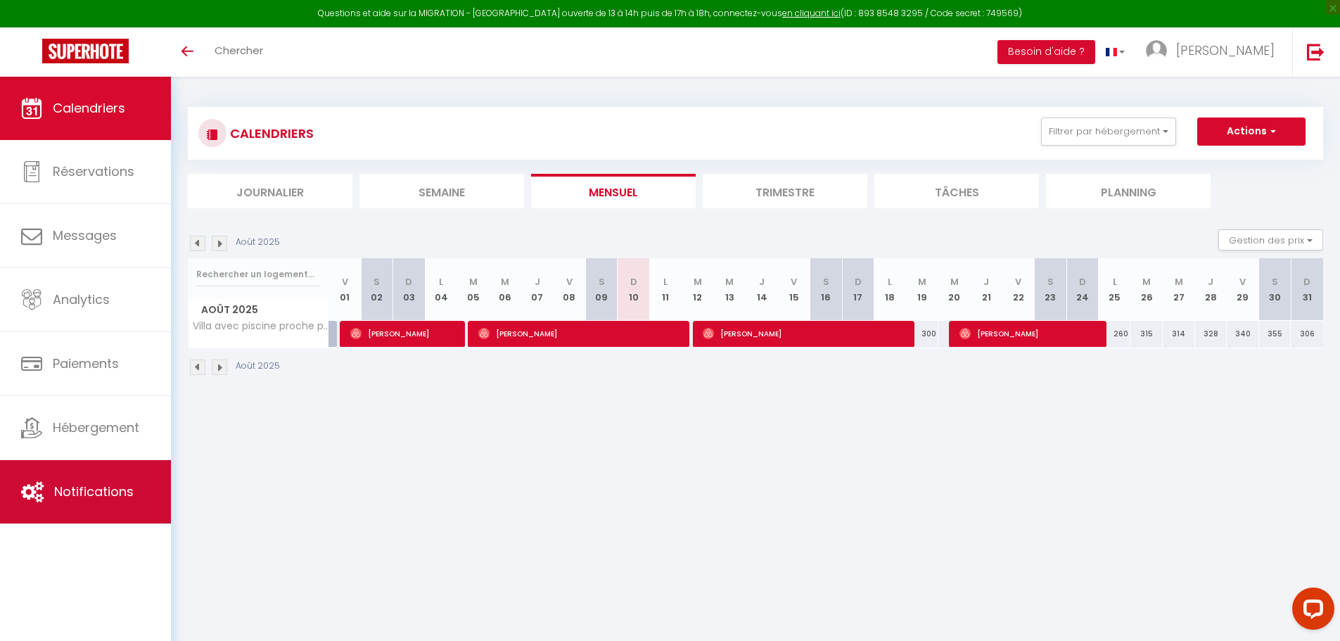
click at [129, 482] on link "Notifications" at bounding box center [85, 491] width 171 height 63
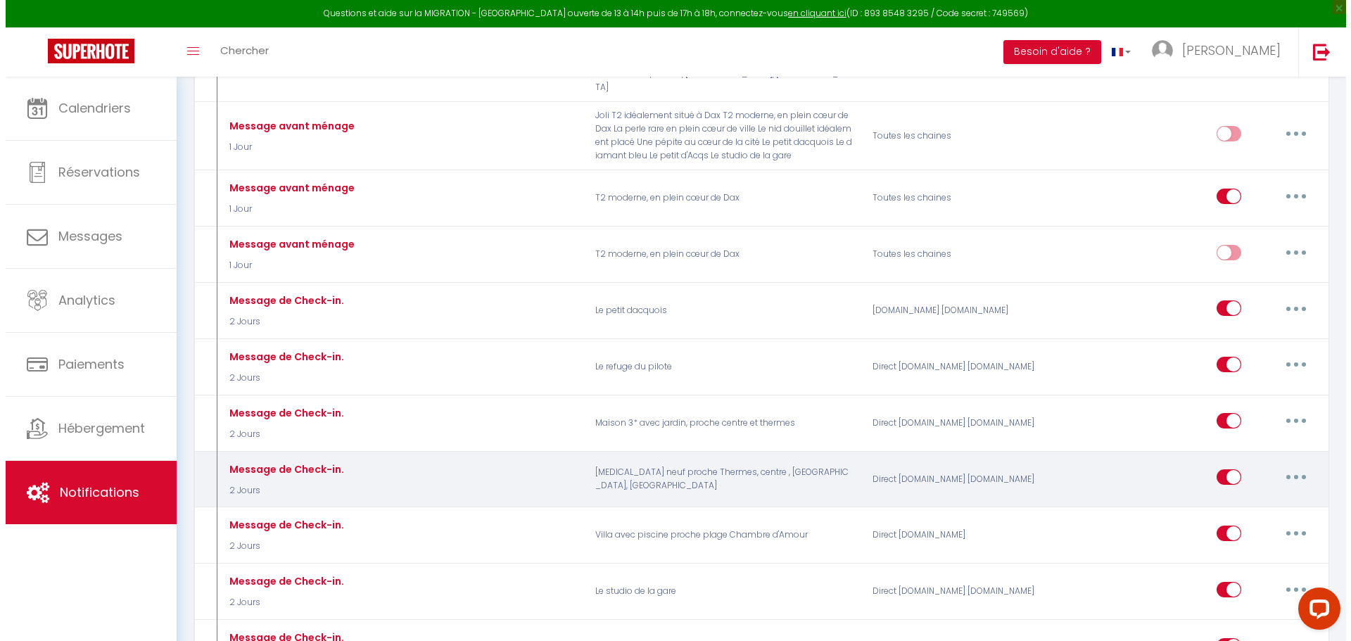
scroll to position [1126, 0]
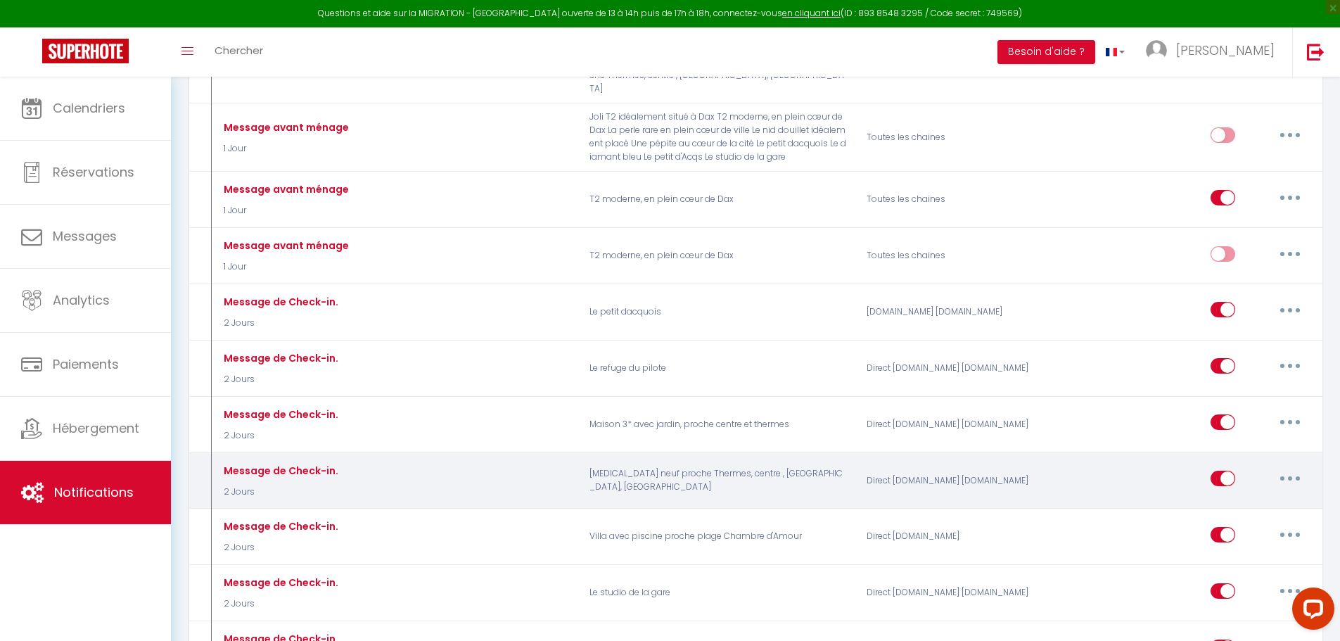
click at [1277, 467] on button "button" at bounding box center [1289, 478] width 39 height 23
click at [1240, 499] on link "Editer" at bounding box center [1253, 511] width 104 height 24
type input "Message de Check-in."
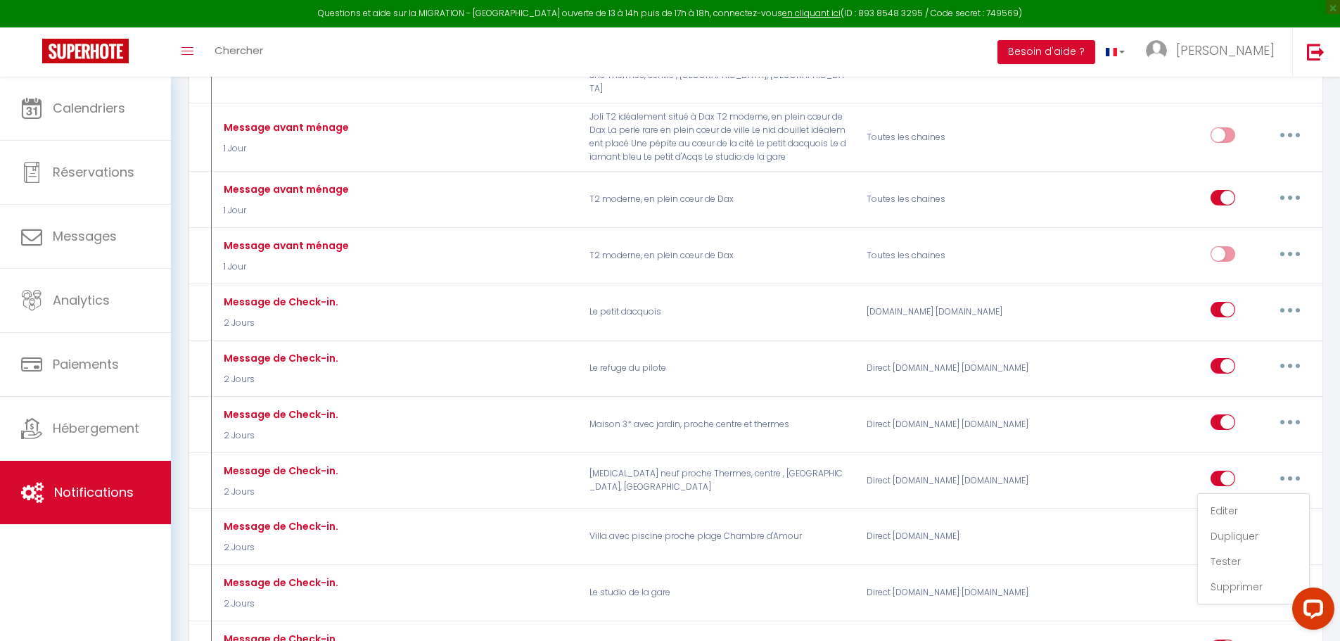
select select "2 Jours"
select select
checkbox input "true"
checkbox input "false"
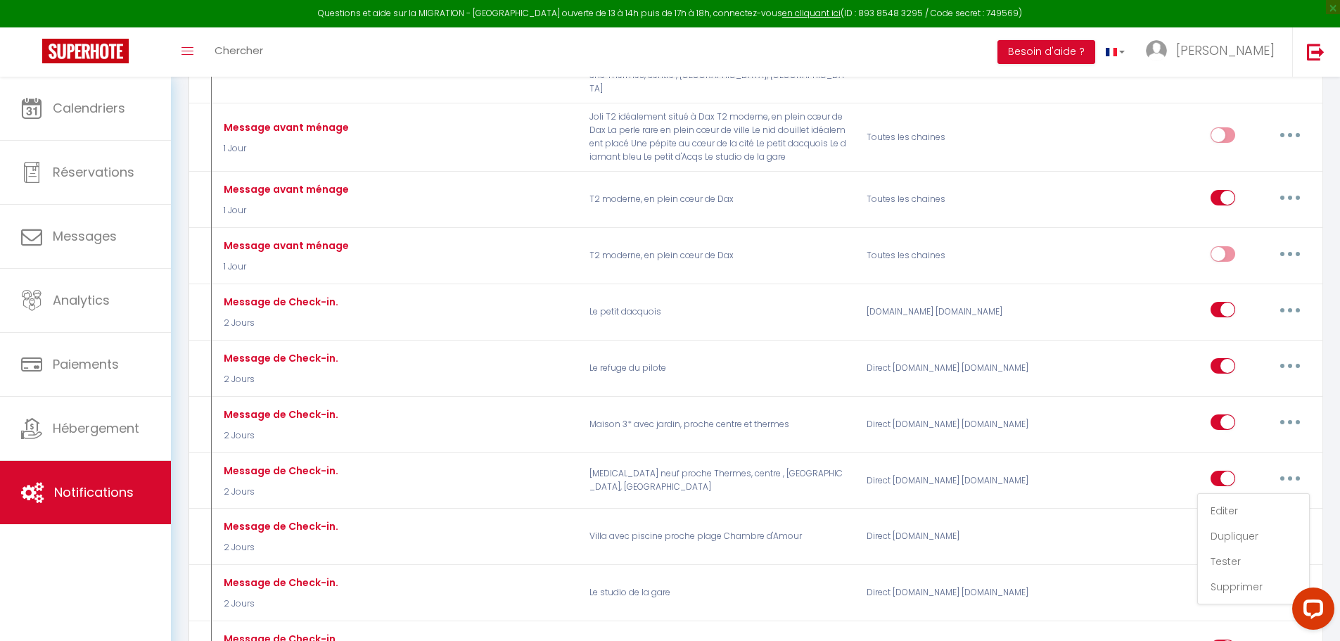
radio input "true"
type input "Message de Check-in."
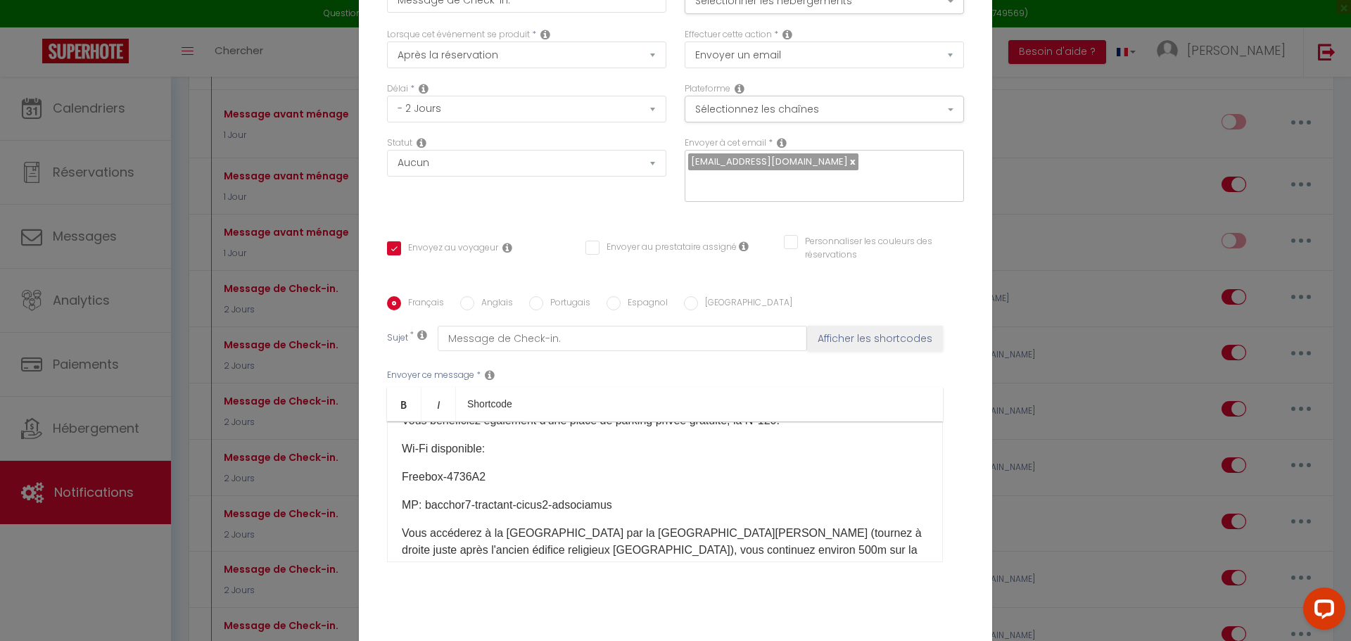
scroll to position [352, 0]
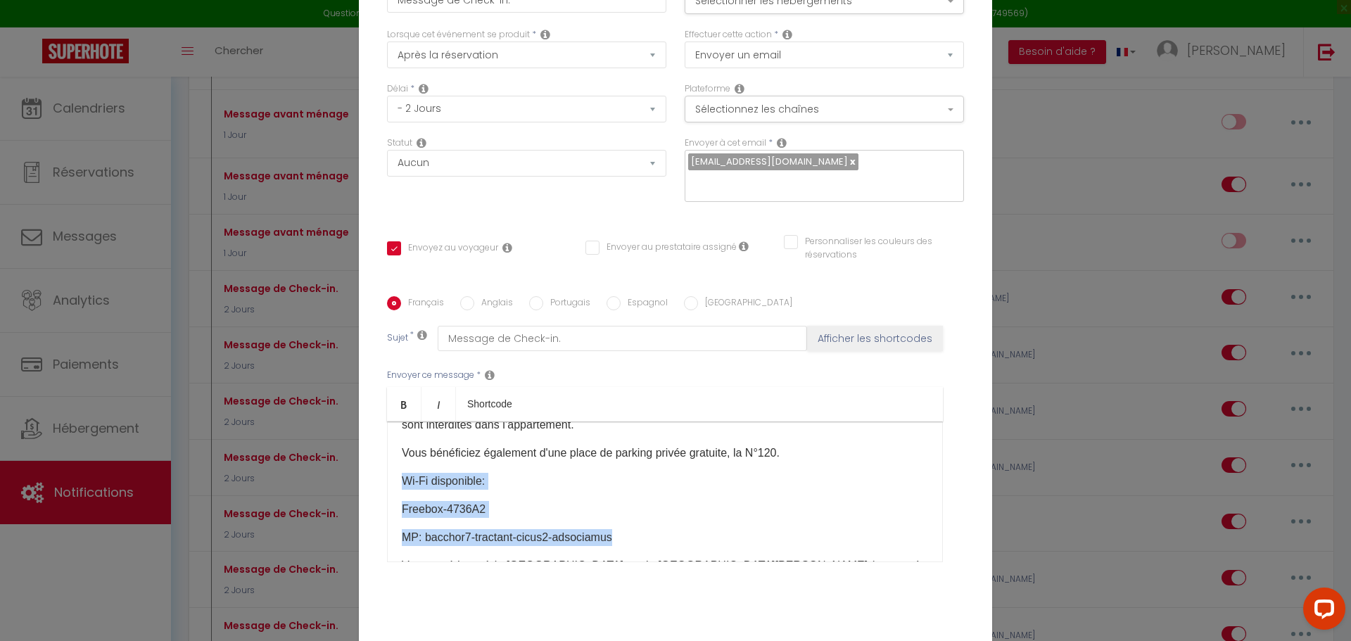
drag, startPoint x: 393, startPoint y: 491, endPoint x: 611, endPoint y: 547, distance: 225.2
click at [611, 547] on div "​Bonjour [GUEST:FIRST_NAME]​, Voici quelques informations dont vous aurez besoi…" at bounding box center [665, 491] width 556 height 141
copy div "Wi-Fi disponible: Freebox-4736A2​ MP: bacchor7-tractant-cicus2-adsociamus​"
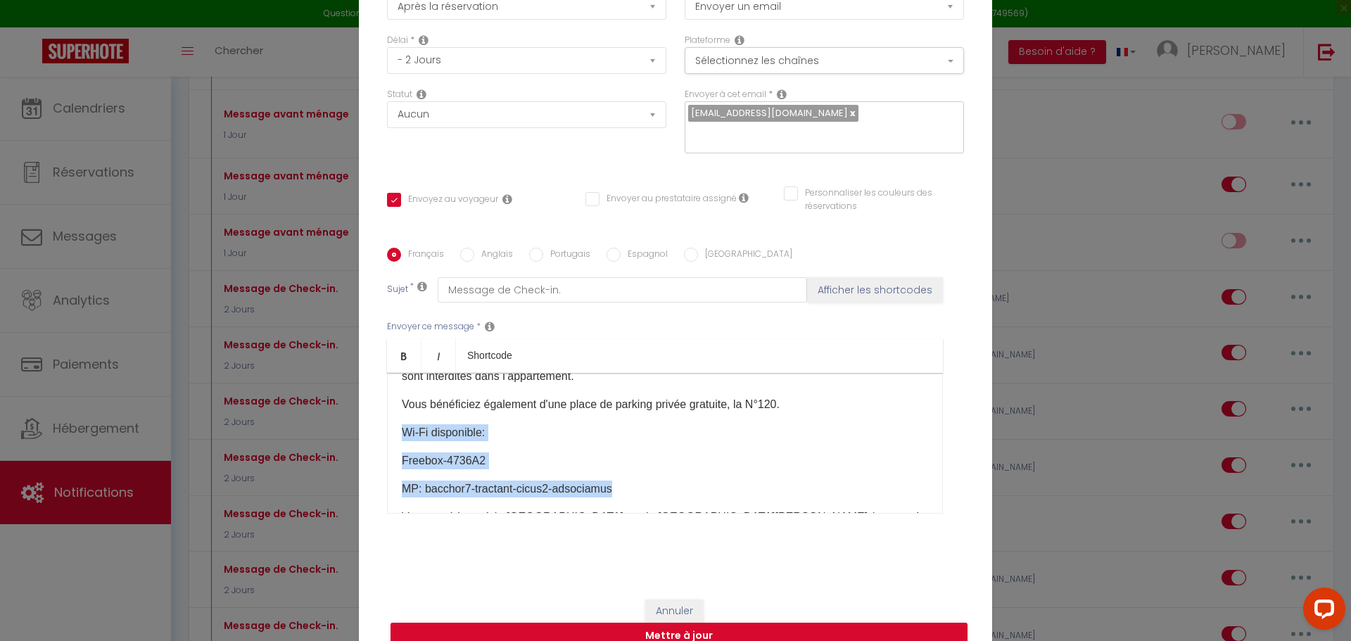
scroll to position [122, 0]
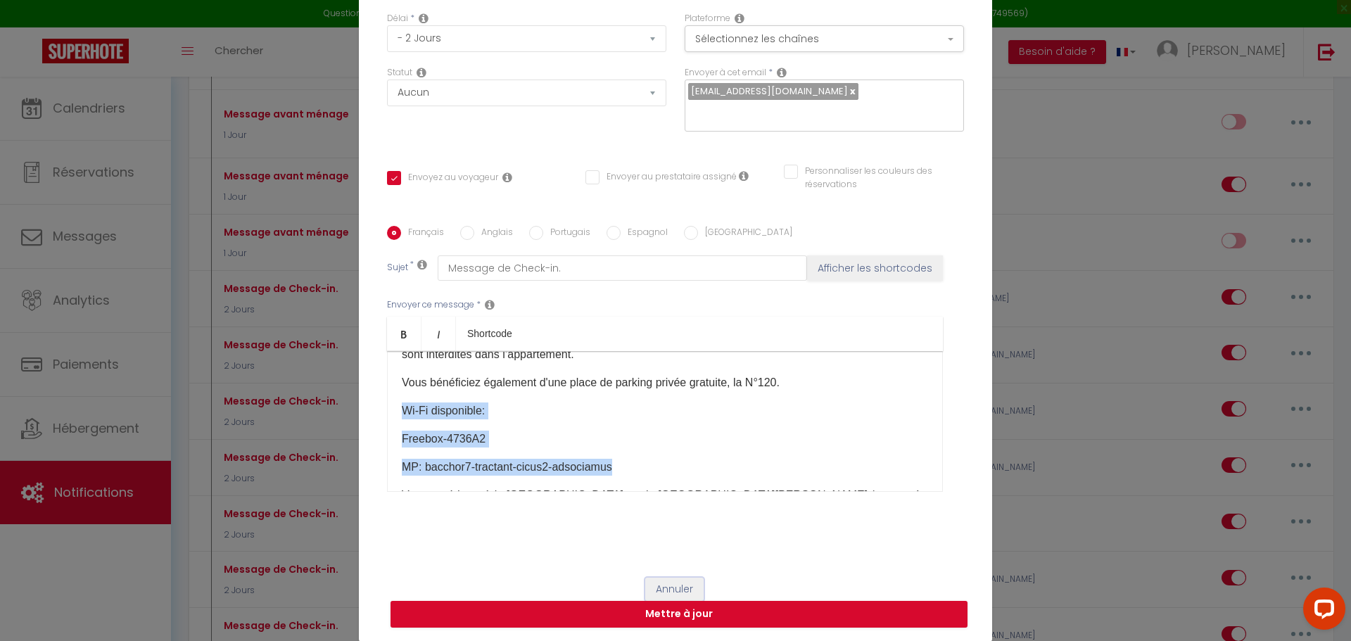
click at [671, 578] on button "Annuler" at bounding box center [674, 590] width 58 height 24
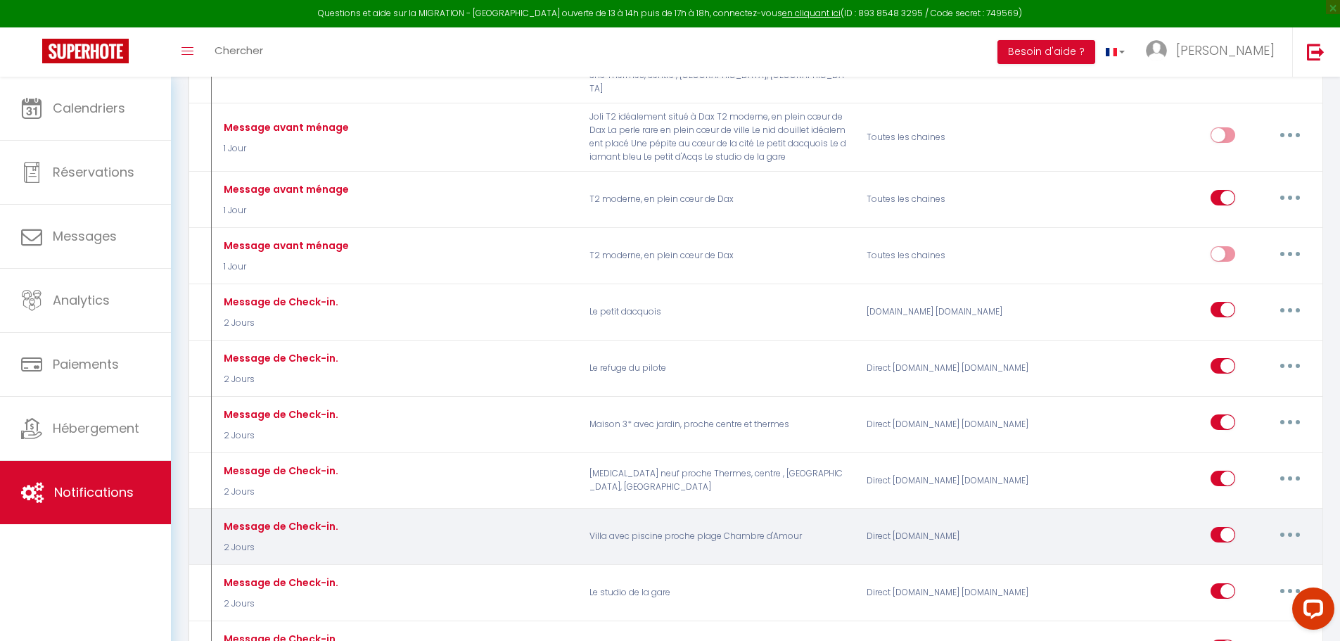
click at [1284, 523] on button "button" at bounding box center [1289, 534] width 39 height 23
click at [1211, 554] on link "Editer" at bounding box center [1253, 566] width 104 height 24
checkbox input "true"
checkbox input "false"
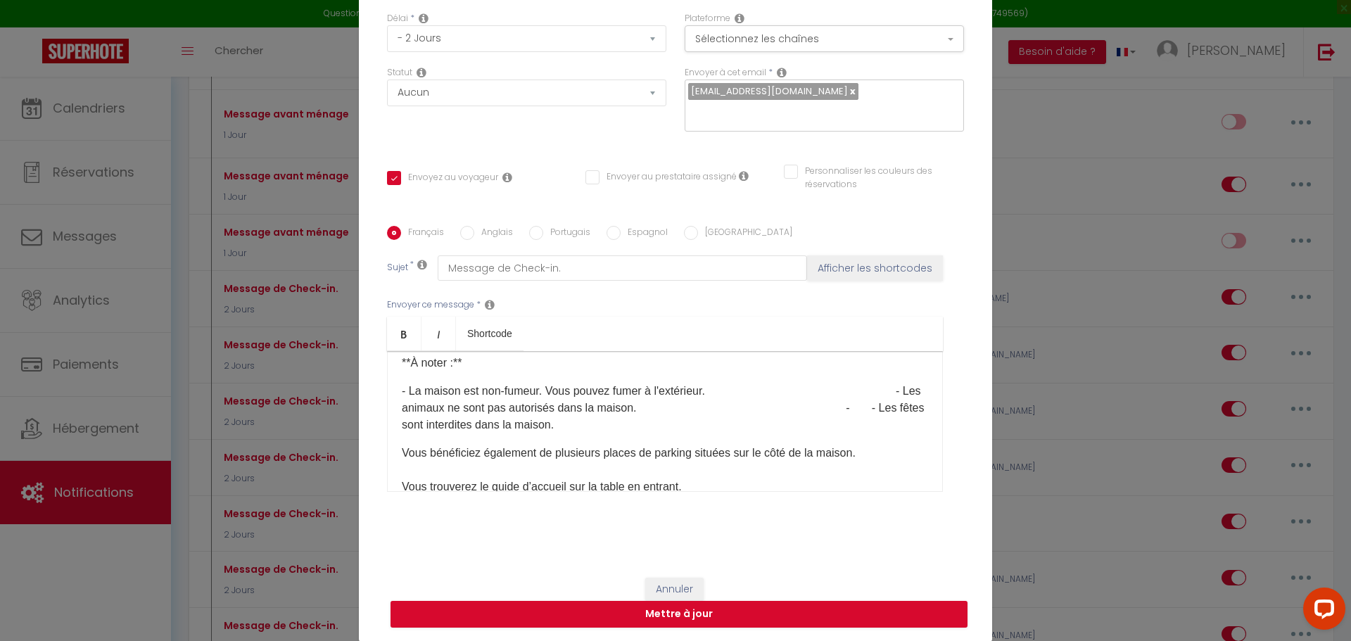
scroll to position [352, 0]
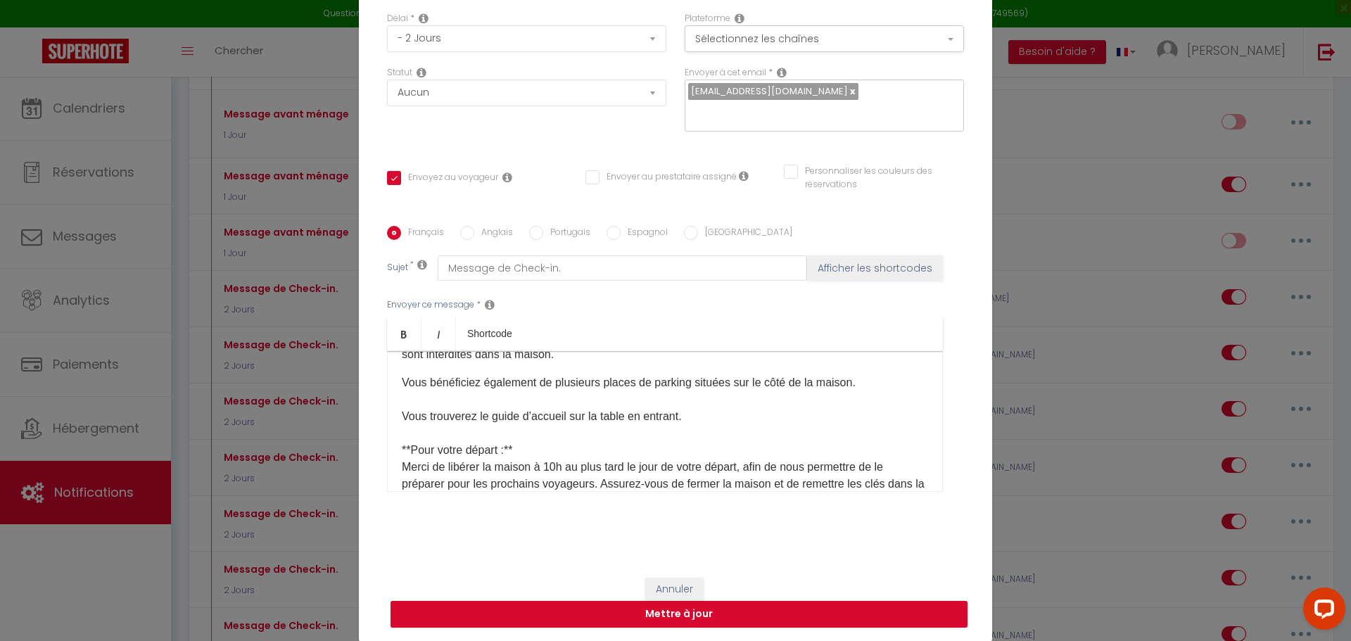
click at [697, 417] on p "Vous bénéficiez également de plusieurs places de parking situées sur le [PERSON…" at bounding box center [665, 500] width 526 height 253
click at [860, 378] on p "Vous bénéficiez également de plusieurs places de parking situées sur le [PERSON…" at bounding box center [665, 500] width 526 height 253
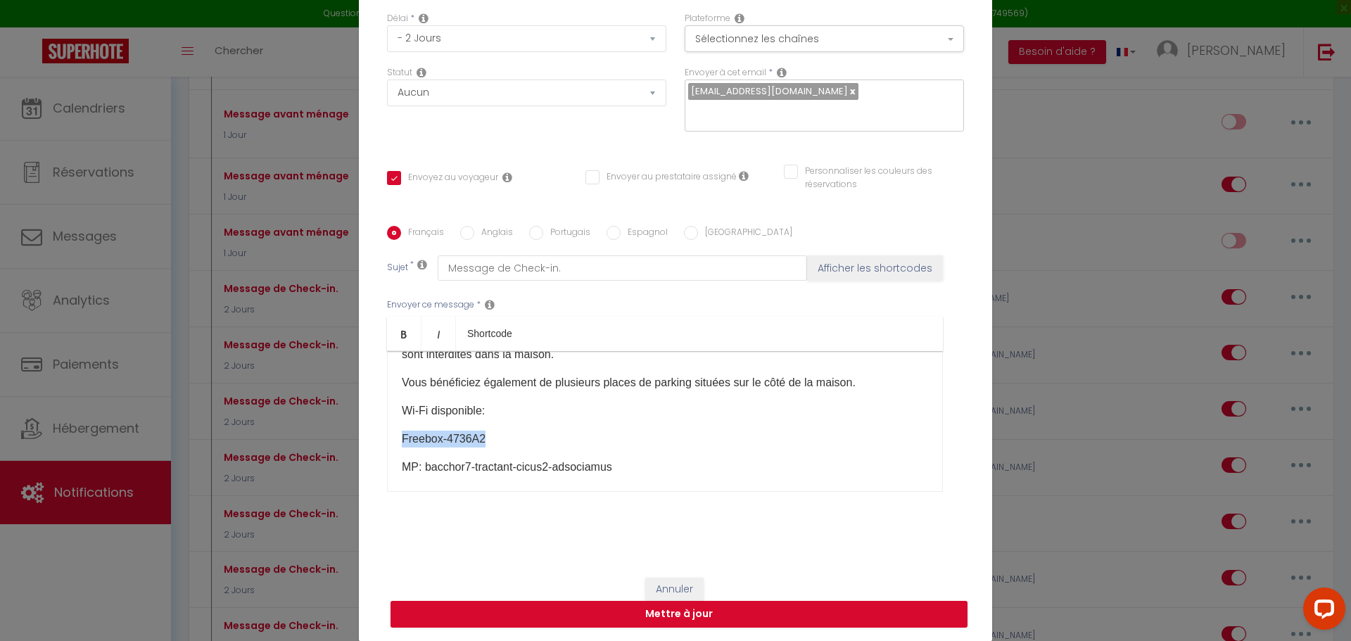
drag, startPoint x: 482, startPoint y: 435, endPoint x: 390, endPoint y: 438, distance: 92.2
click at [390, 438] on div "​Bonjour [GUEST:FIRST_NAME]​, Voici quelques informations dont vous aurez besoi…" at bounding box center [665, 421] width 556 height 141
drag, startPoint x: 613, startPoint y: 464, endPoint x: 421, endPoint y: 463, distance: 192.7
click at [421, 463] on p "MP: bacchor7-tractant-cicus2-adsociamus​" at bounding box center [665, 467] width 526 height 17
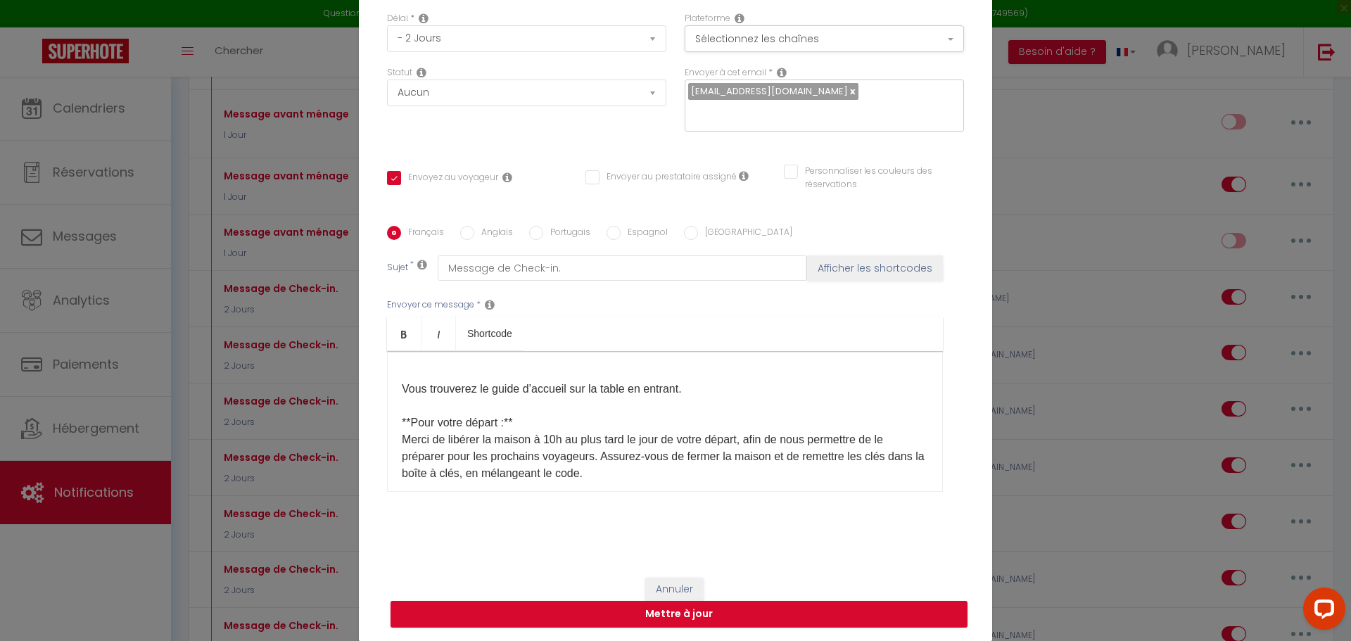
scroll to position [492, 0]
click at [393, 384] on div "​Bonjour [GUEST:FIRST_NAME]​, Voici quelques informations dont vous aurez besoi…" at bounding box center [665, 421] width 556 height 141
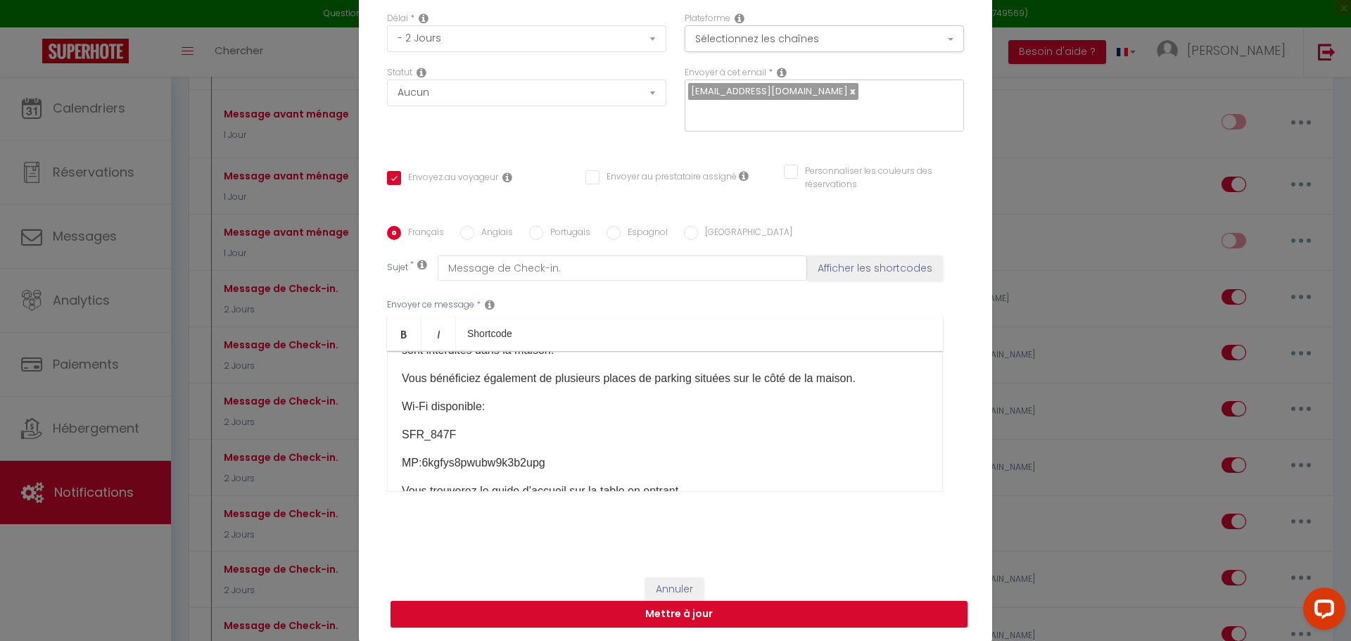
scroll to position [388, 0]
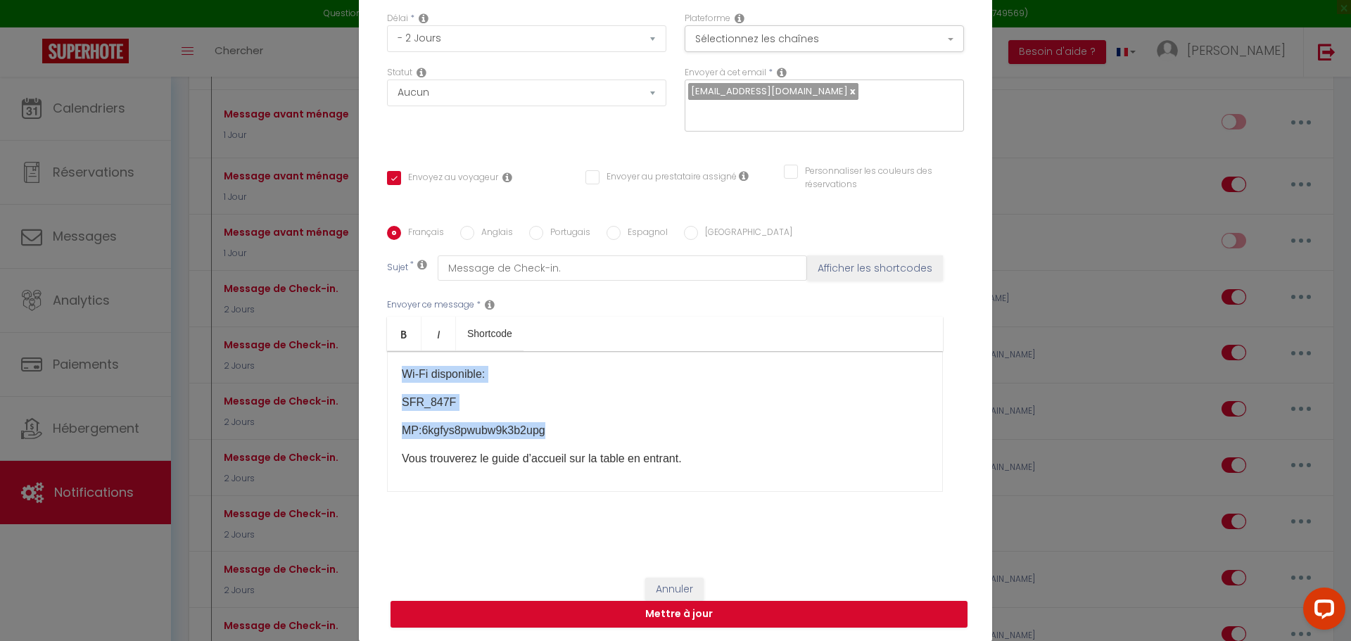
drag, startPoint x: 392, startPoint y: 372, endPoint x: 556, endPoint y: 435, distance: 175.7
click at [556, 435] on div "​Bonjour [GUEST:FIRST_NAME]​, Voici quelques informations dont vous aurez besoi…" at bounding box center [665, 421] width 556 height 141
copy div "Wi-Fi disponible: SFR_847F ​ MP: 6kgfys8pwubw9k3b2upg​"
click at [658, 621] on button "Mettre à jour" at bounding box center [678, 614] width 577 height 27
checkbox input "true"
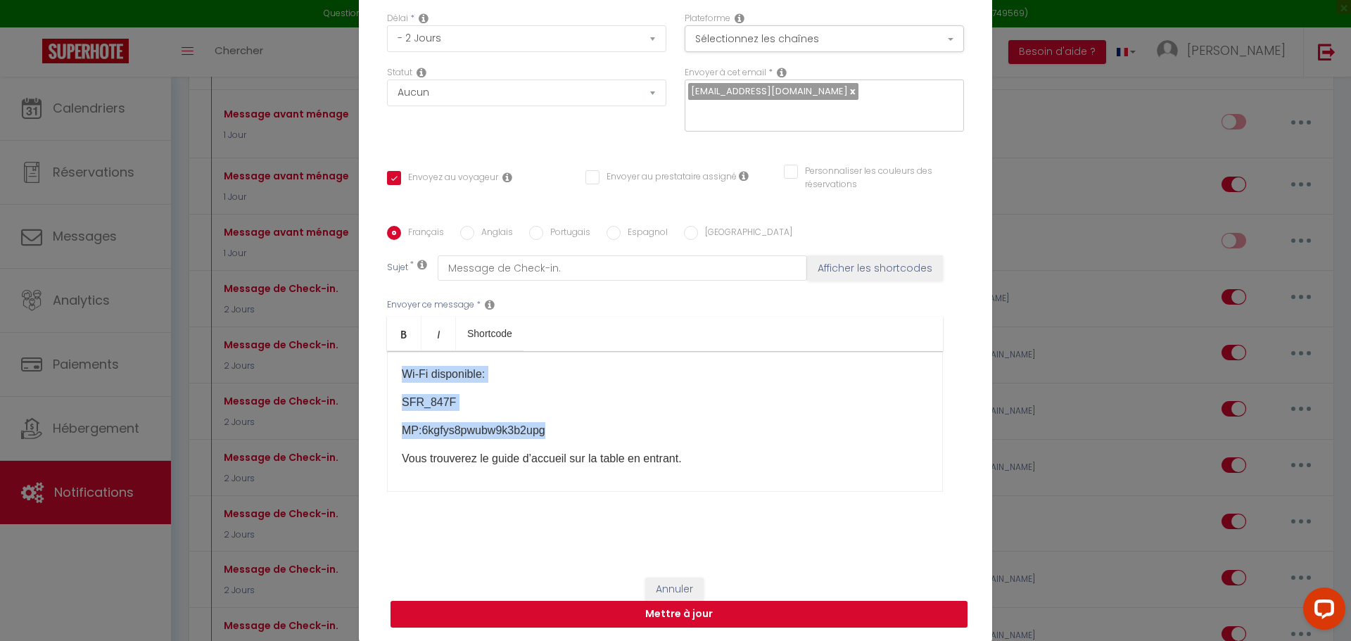
checkbox input "false"
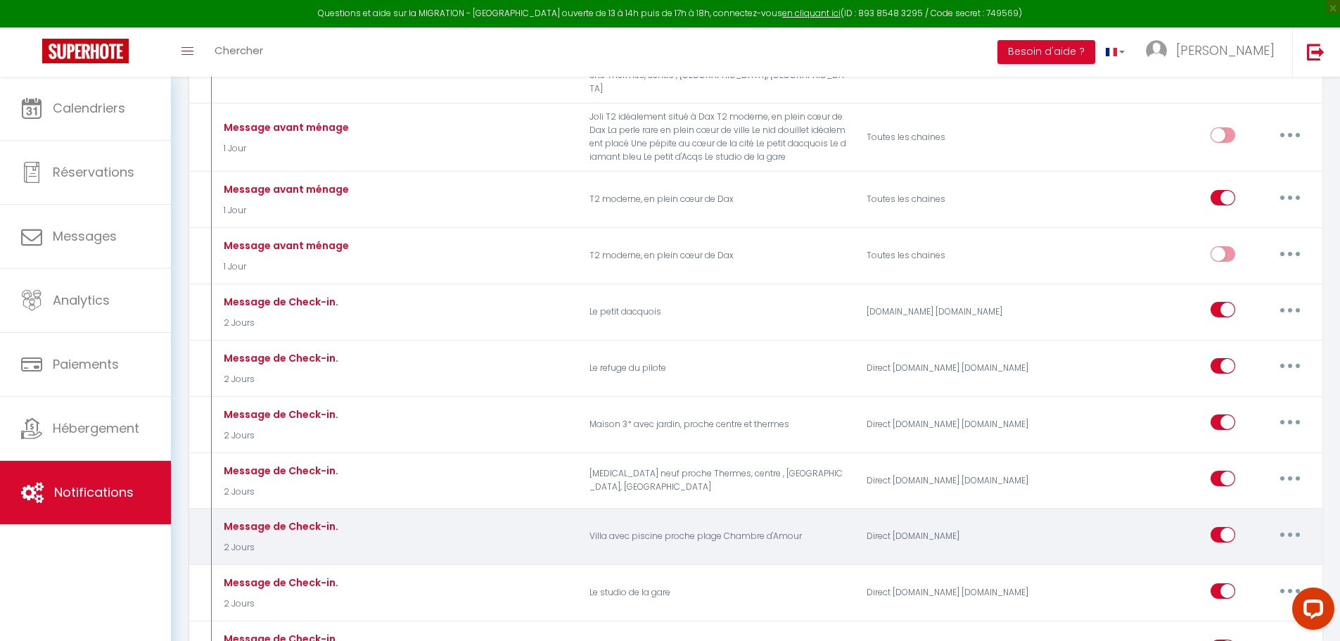
click at [1284, 523] on button "button" at bounding box center [1289, 534] width 39 height 23
click at [1216, 554] on link "Editer" at bounding box center [1253, 566] width 104 height 24
type input "Message de Check-in."
select select "2 Jours"
select select
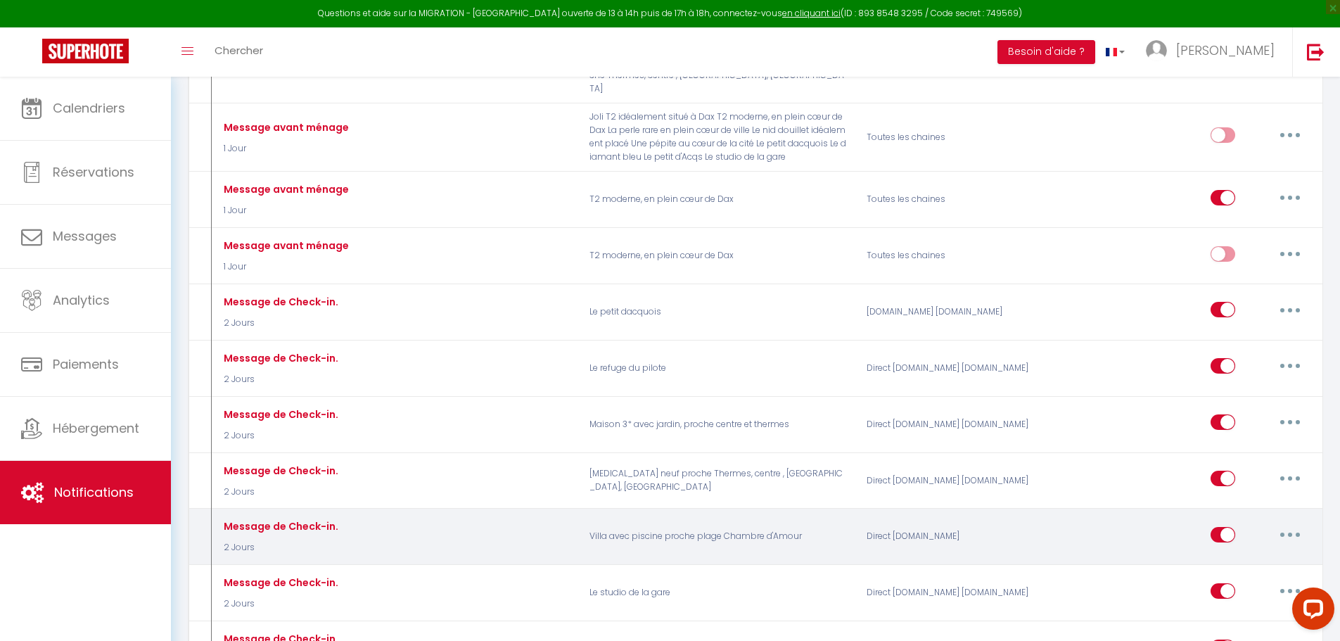
checkbox input "true"
checkbox input "false"
radio input "true"
type input "Message de Check-in."
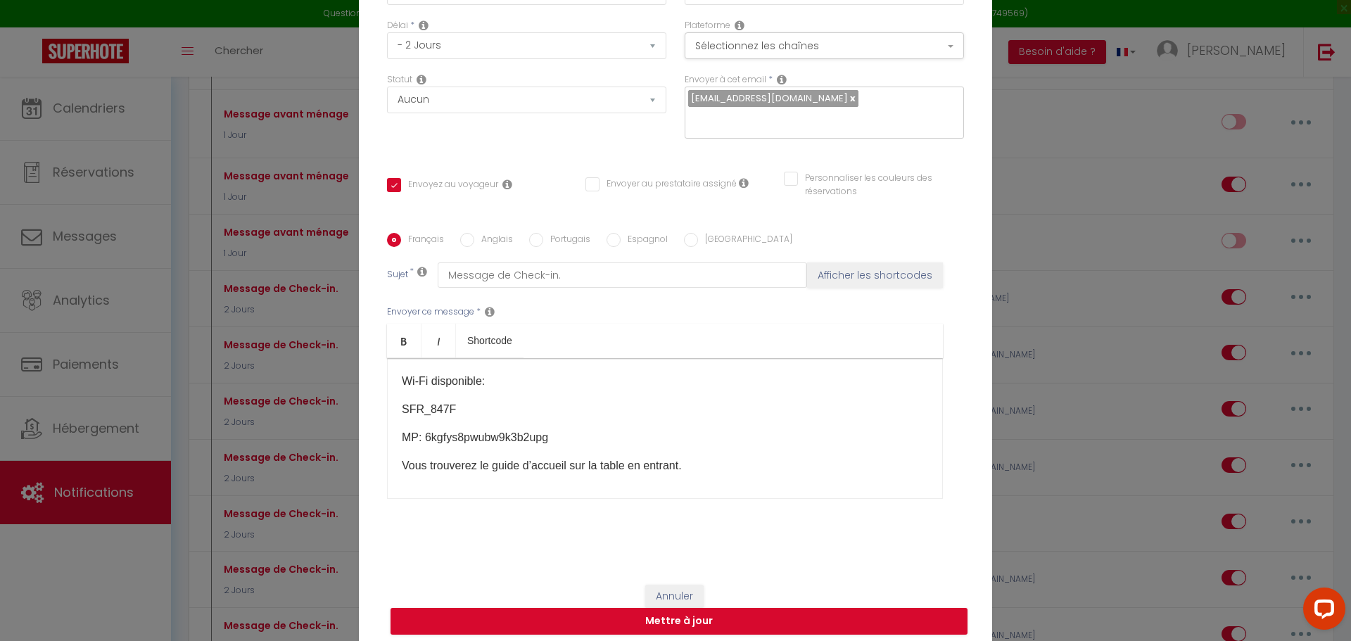
click at [608, 238] on input "Espagnol" at bounding box center [613, 240] width 14 height 14
radio input "true"
checkbox input "true"
checkbox input "false"
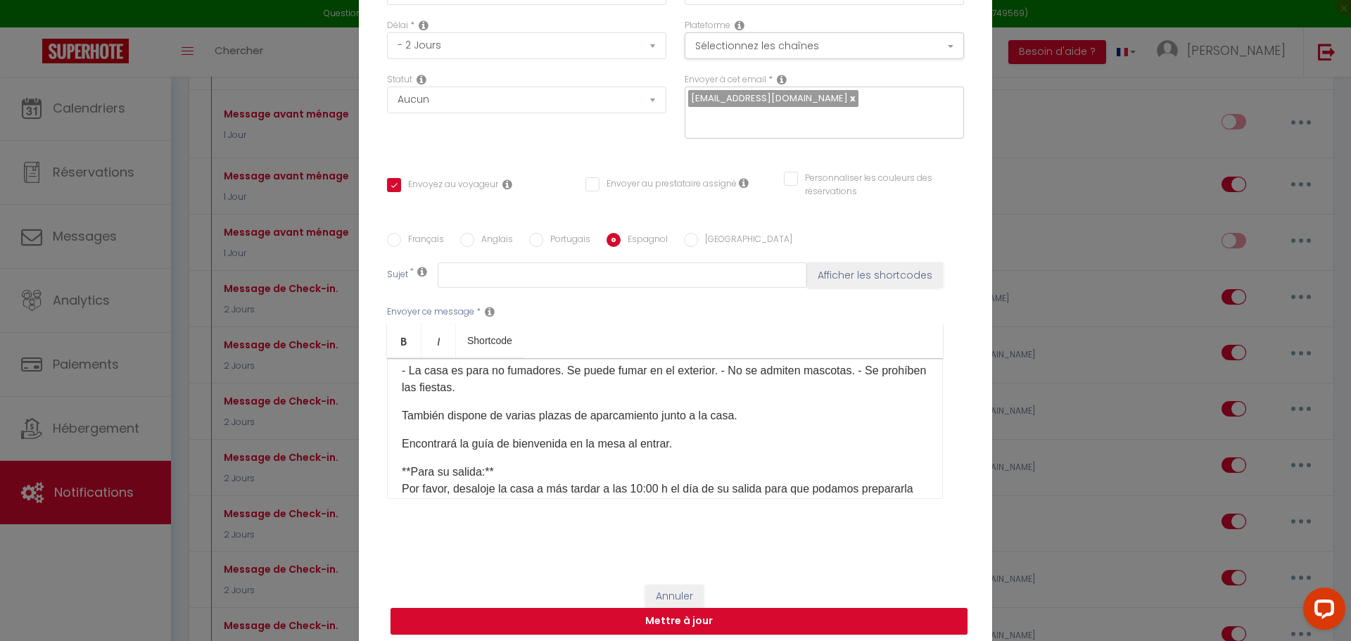
scroll to position [248, 0]
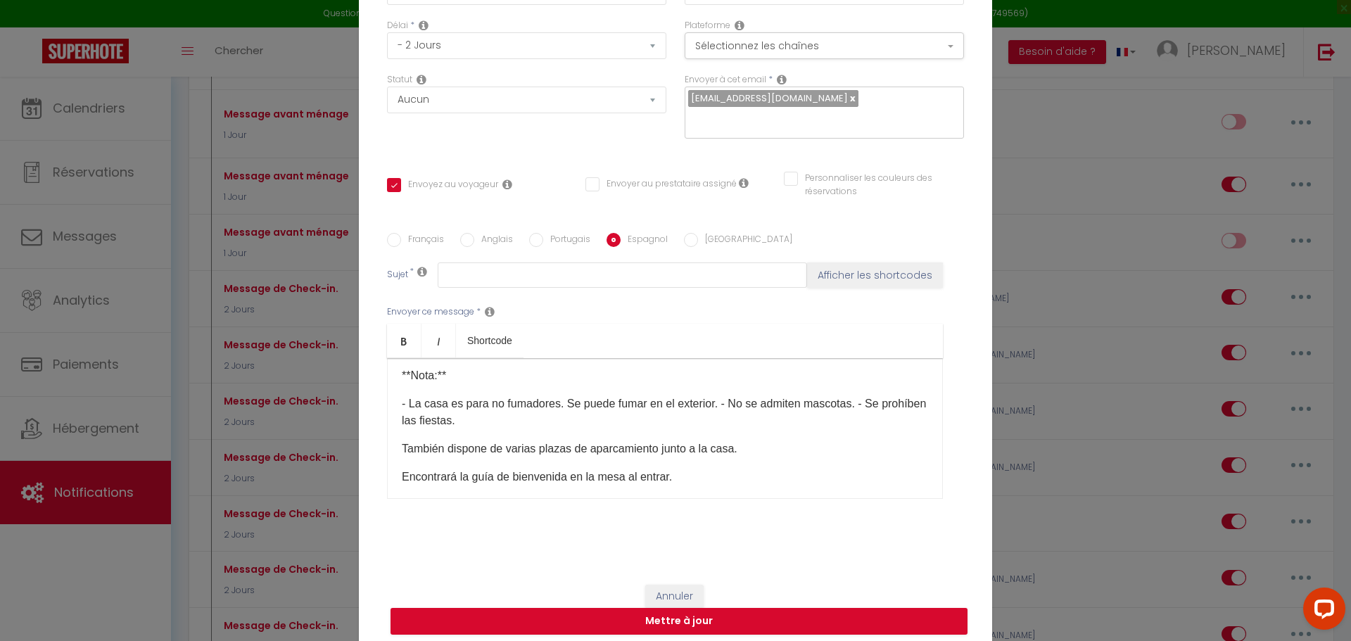
click at [752, 449] on p "También dispone de varias plazas de aparcamiento junto a la casa." at bounding box center [665, 448] width 526 height 17
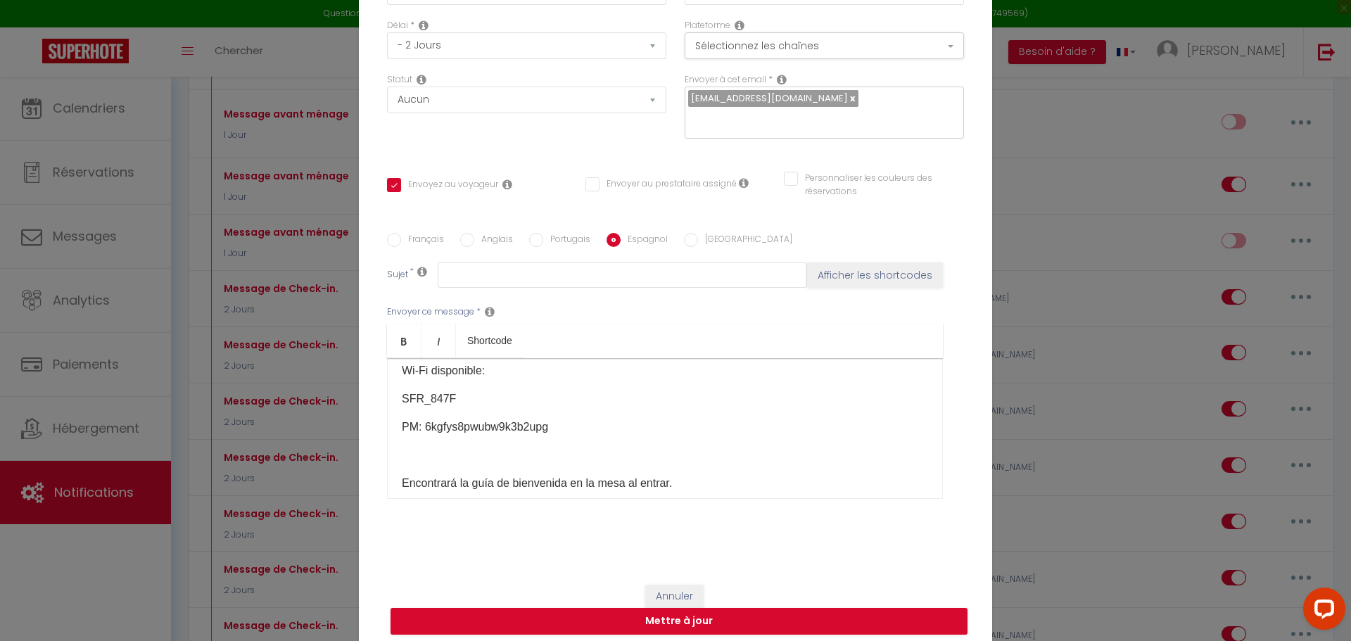
scroll to position [388, 0]
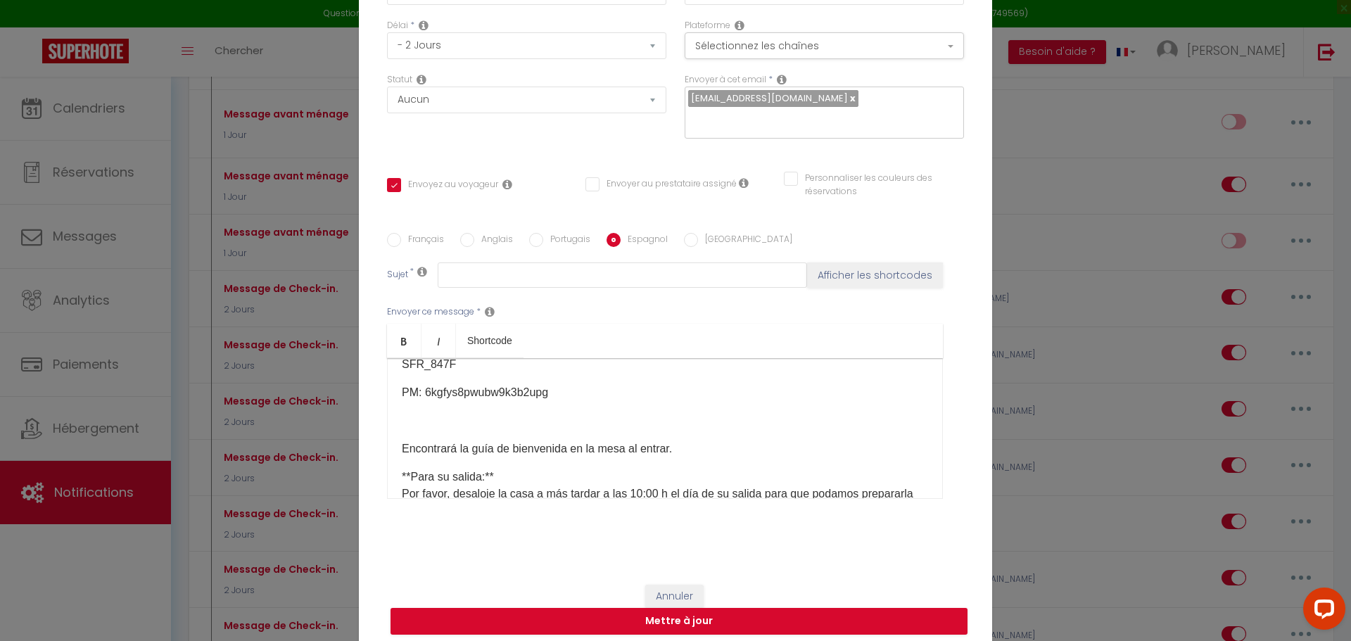
click at [393, 446] on div "​ Hola [GUEST:FIRST_NAME]​, Aquí tiene la información necesaria para su llegada…" at bounding box center [665, 428] width 556 height 141
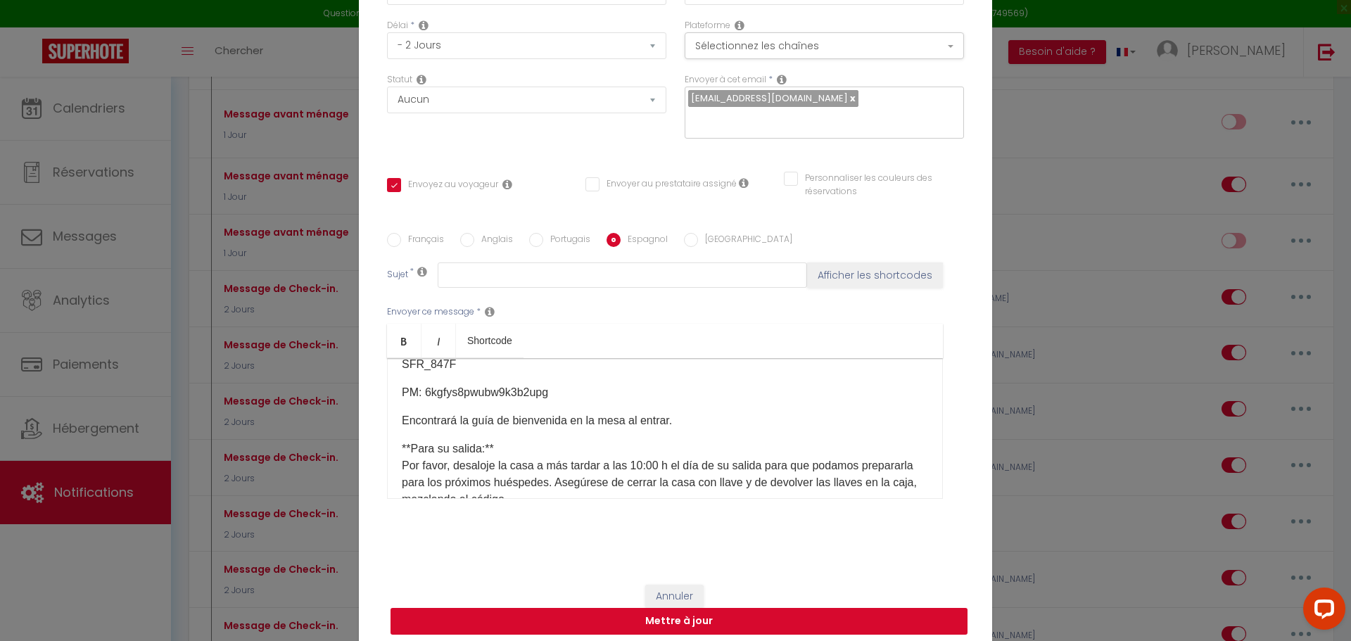
click at [655, 614] on button "Mettre à jour" at bounding box center [678, 621] width 577 height 27
checkbox input "true"
checkbox input "false"
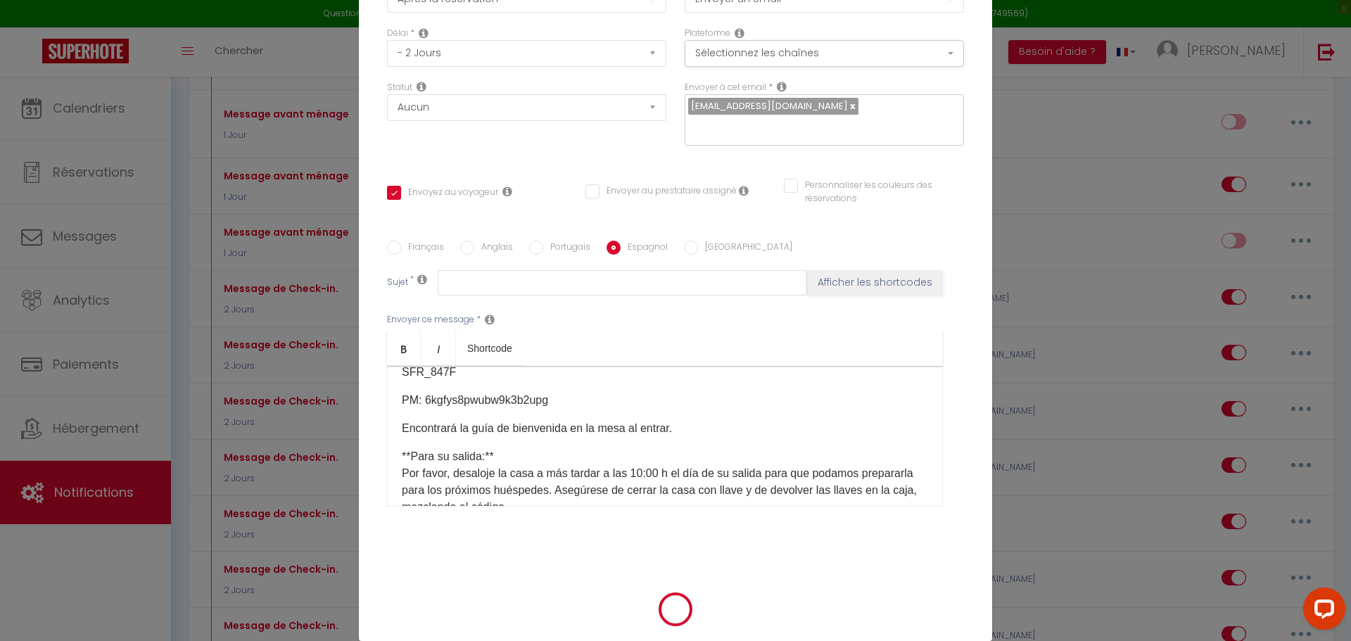
scroll to position [115, 0]
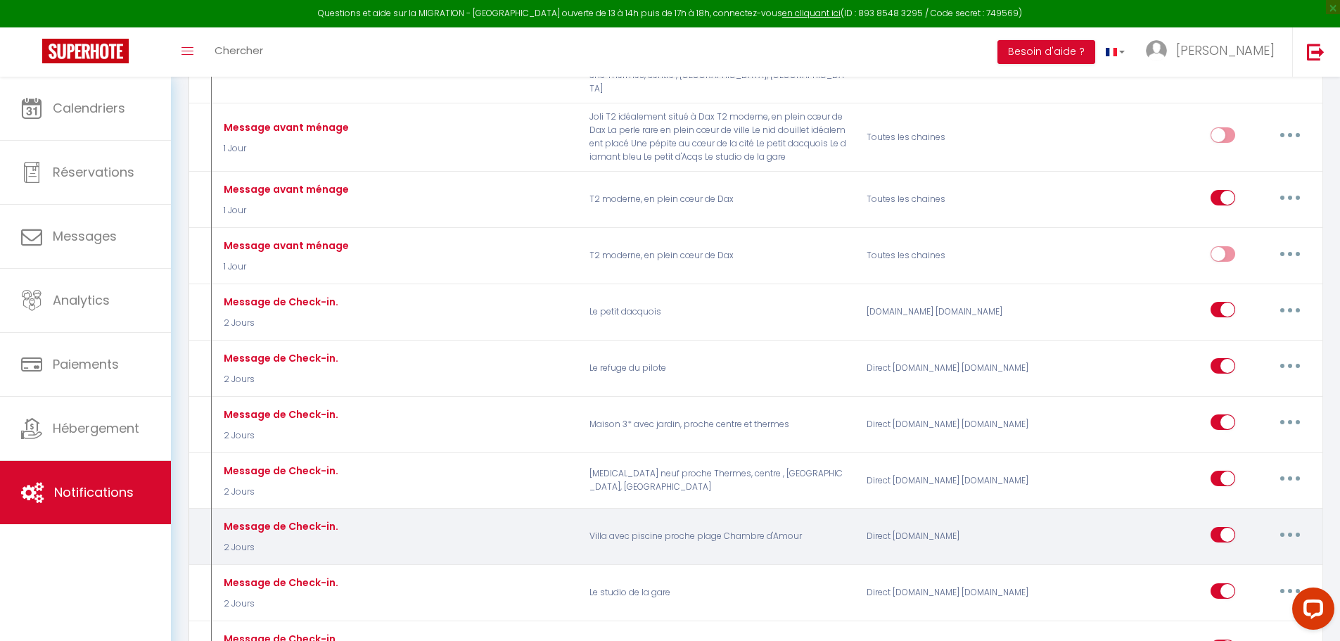
click at [1299, 523] on button "button" at bounding box center [1289, 534] width 39 height 23
click at [1234, 554] on link "Editer" at bounding box center [1253, 566] width 104 height 24
type input "Message de Check-in."
select select "2 Jours"
select select
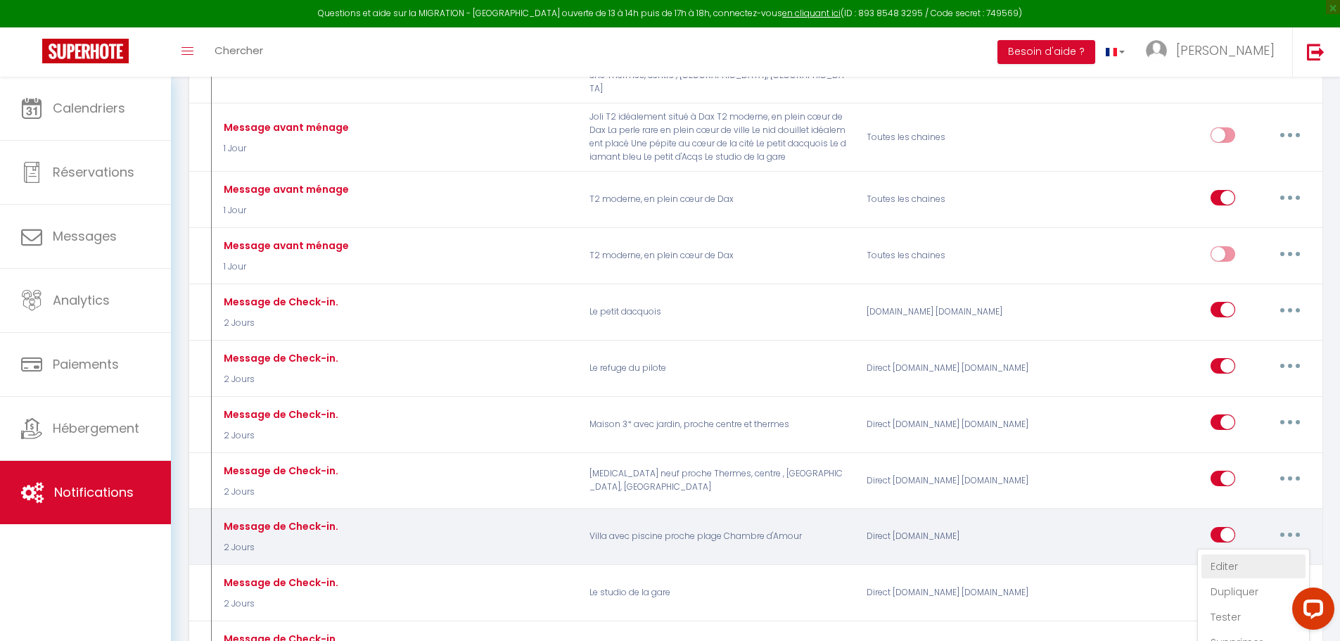
checkbox input "true"
checkbox input "false"
radio input "true"
type input "Message de Check-in."
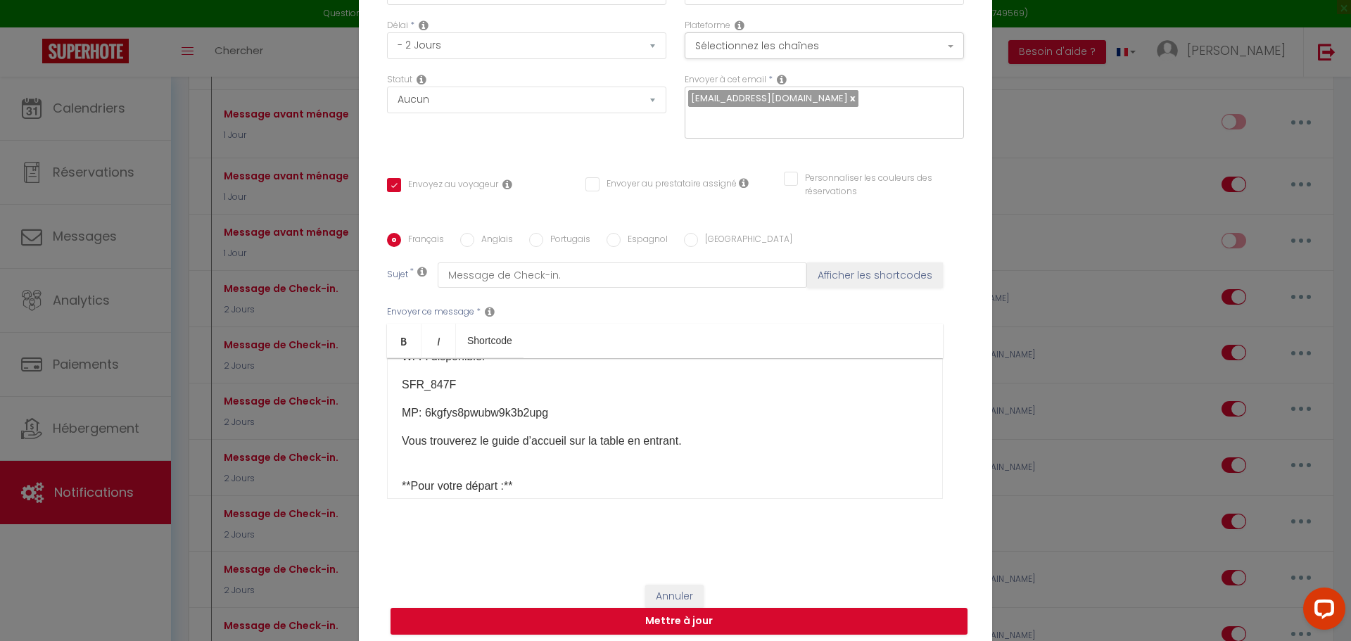
scroll to position [388, 0]
click at [460, 236] on input "Anglais" at bounding box center [467, 240] width 14 height 14
radio input "true"
checkbox input "true"
checkbox input "false"
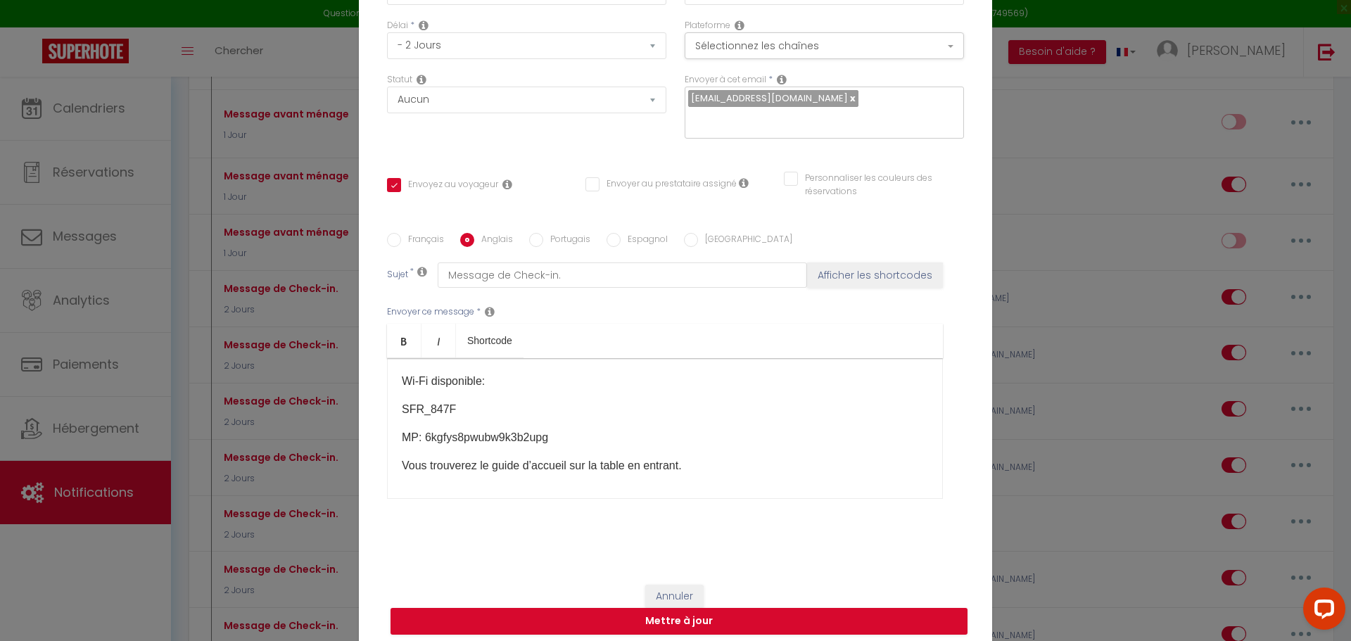
checkbox input "false"
type input "Check-in message."
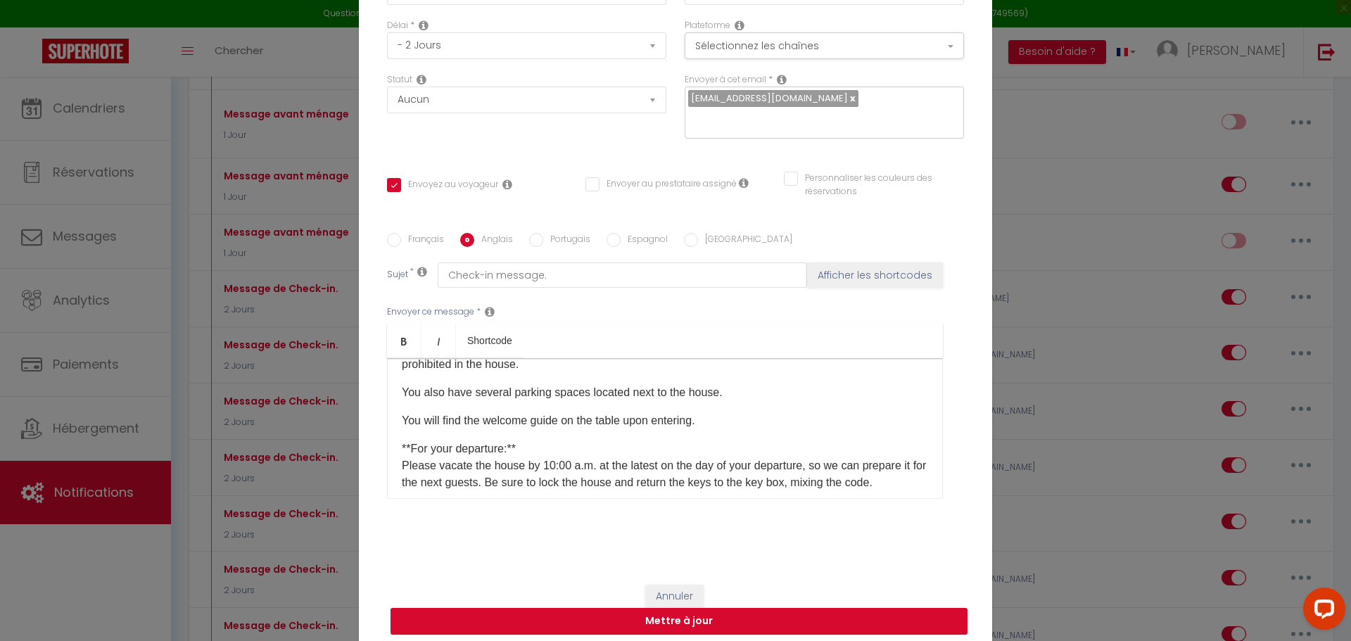
scroll to position [318, 0]
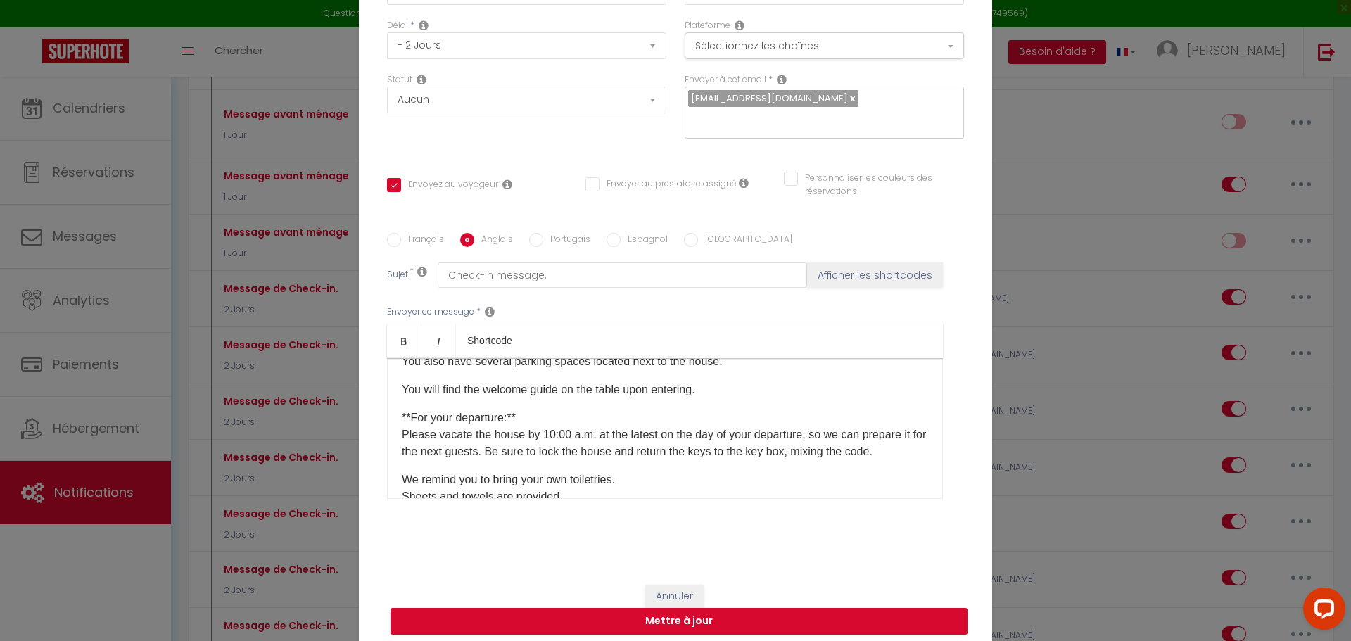
click at [728, 370] on p "You also have several parking spaces located next to the house." at bounding box center [665, 361] width 526 height 17
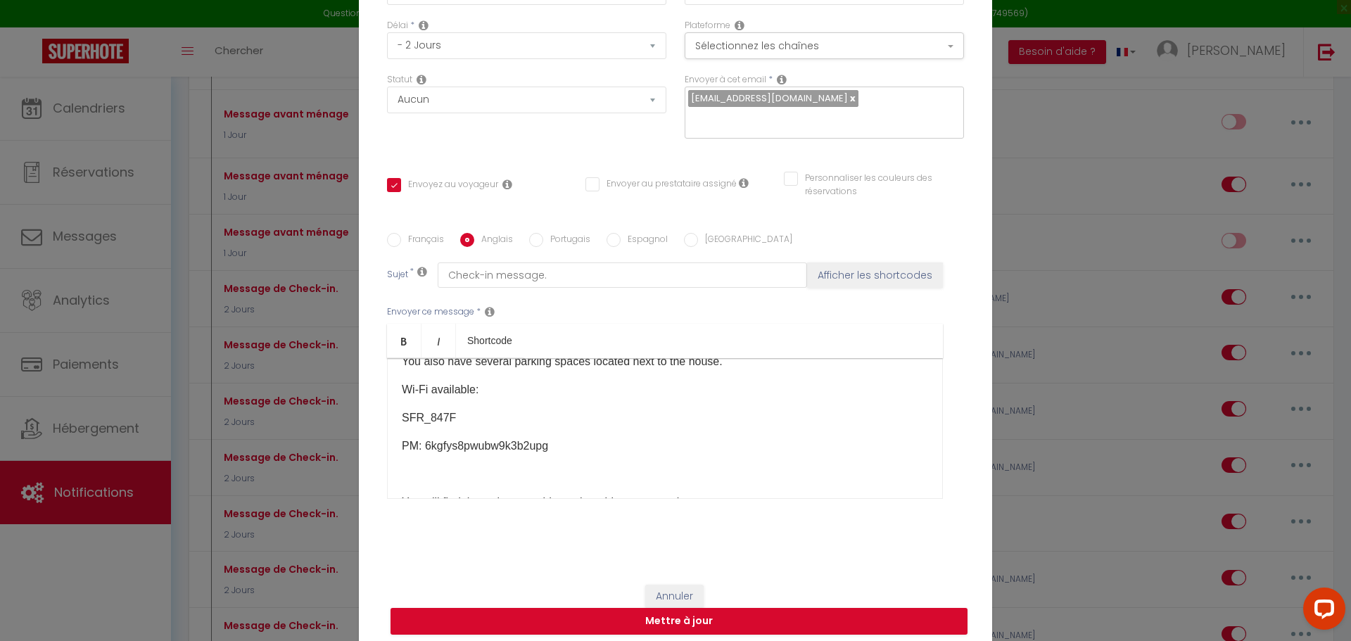
scroll to position [388, 0]
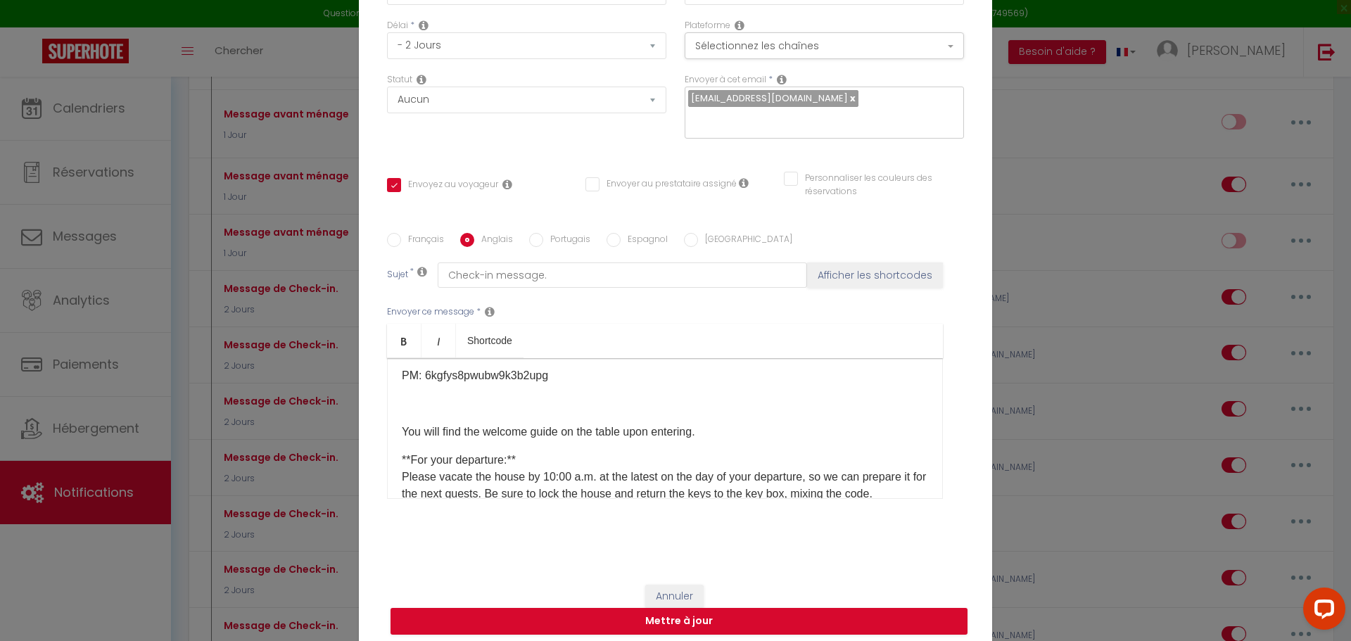
click at [402, 440] on p "You will find the welcome guide on the table upon entering." at bounding box center [665, 431] width 526 height 17
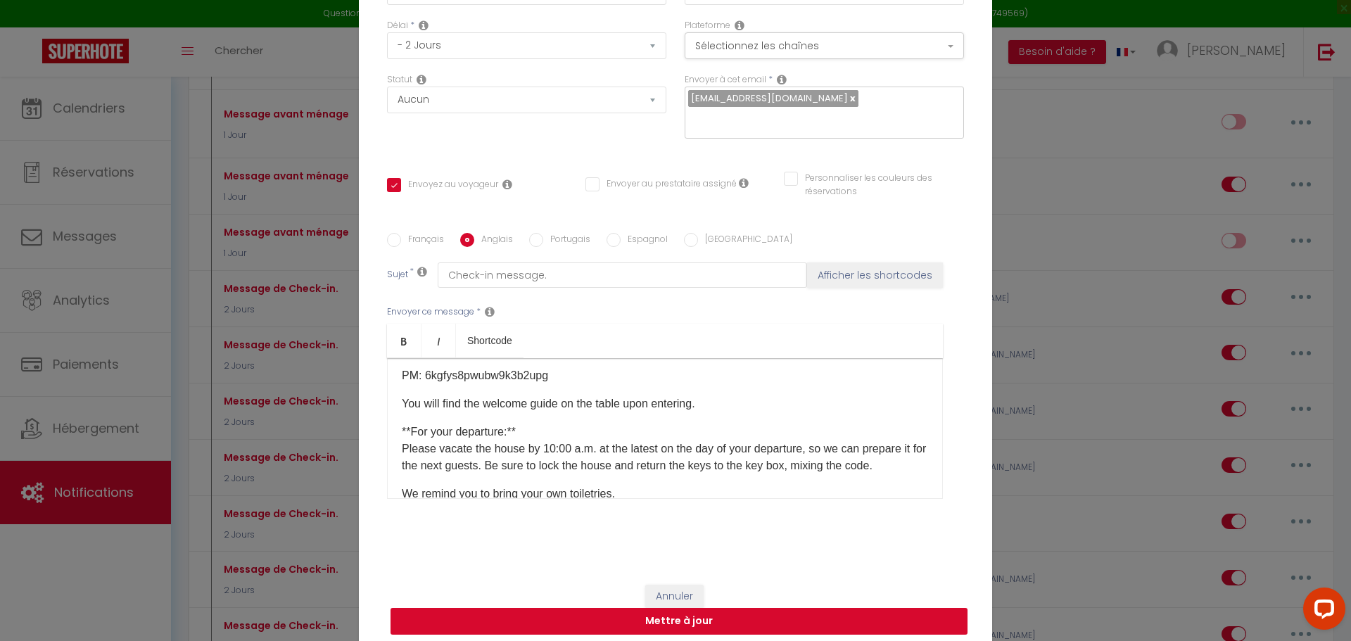
click at [691, 616] on button "Mettre à jour" at bounding box center [678, 621] width 577 height 27
checkbox input "true"
checkbox input "false"
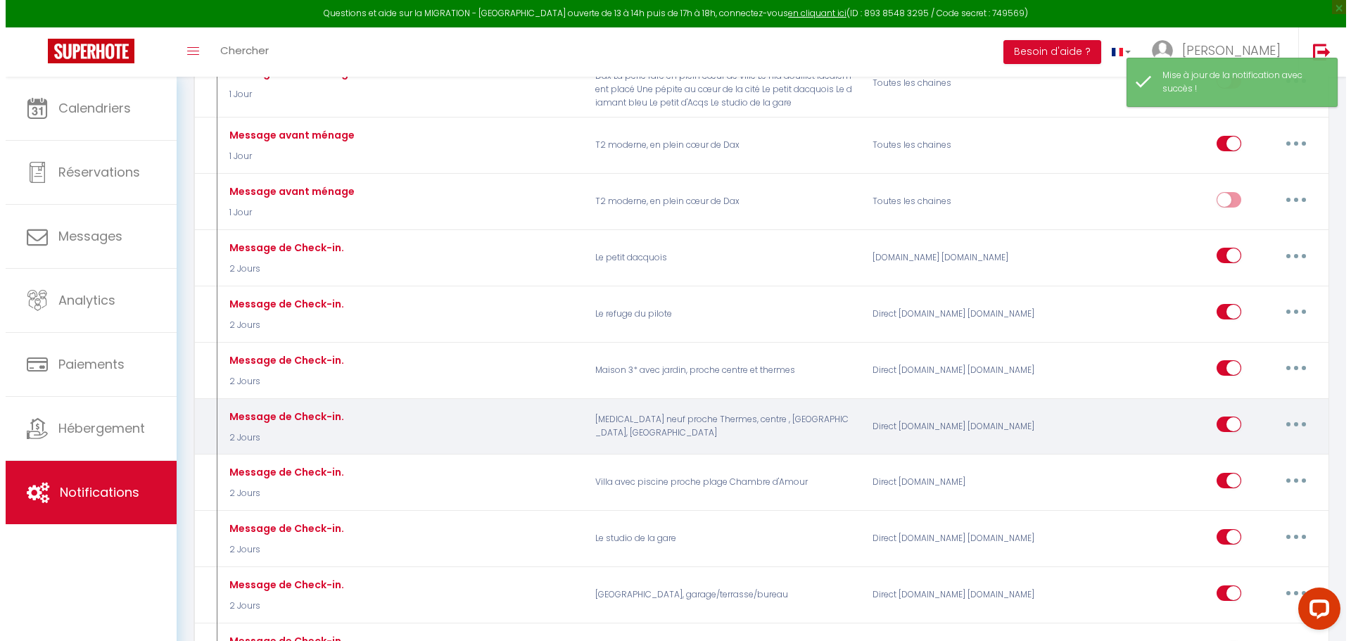
scroll to position [1266, 0]
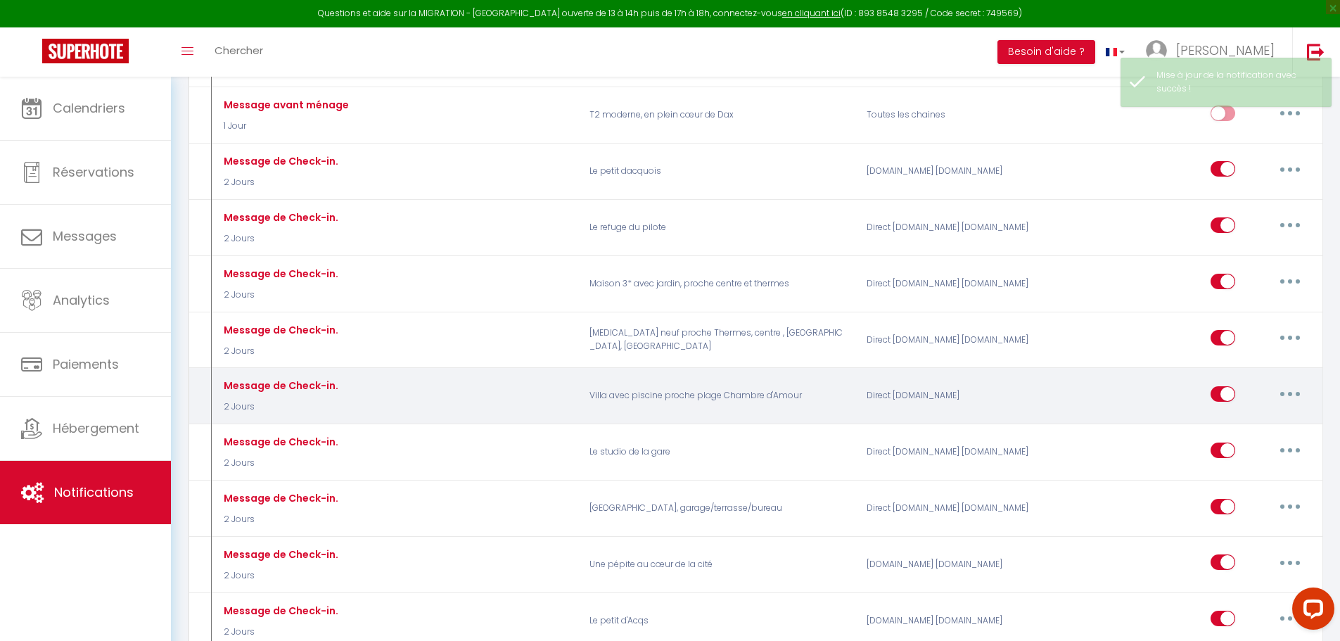
click at [1286, 383] on button "button" at bounding box center [1289, 394] width 39 height 23
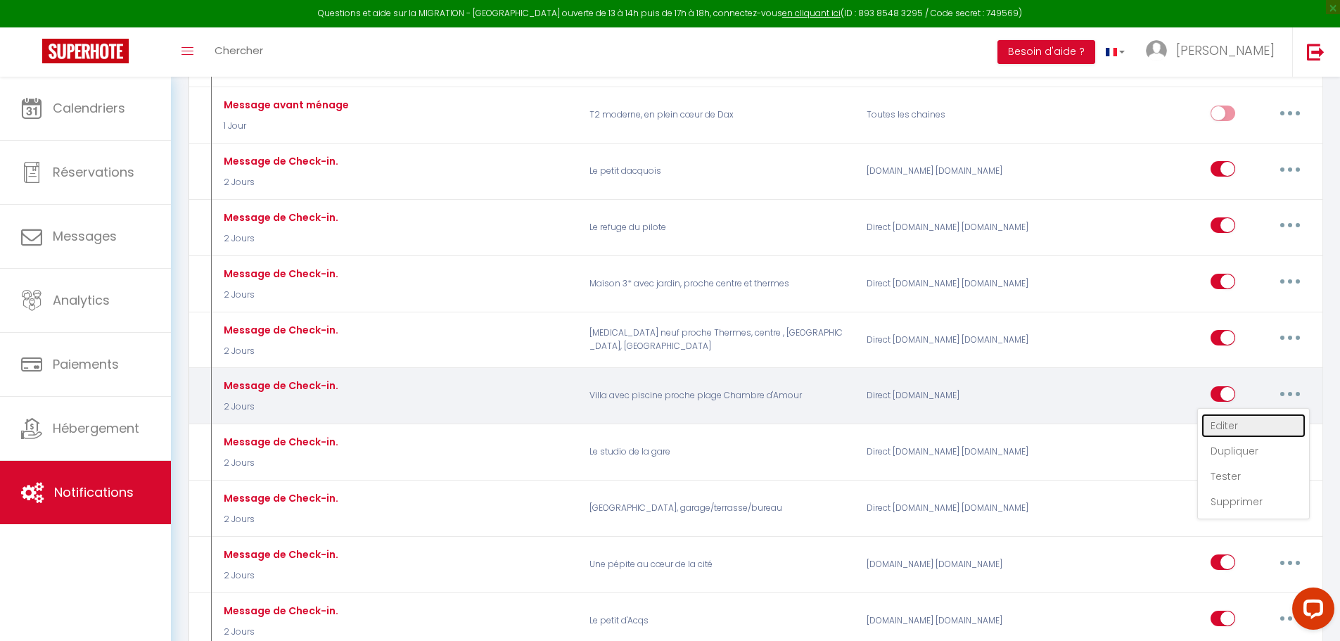
click at [1212, 414] on link "Editer" at bounding box center [1253, 426] width 104 height 24
type input "Message de Check-in."
select select "2 Jours"
select select
checkbox input "true"
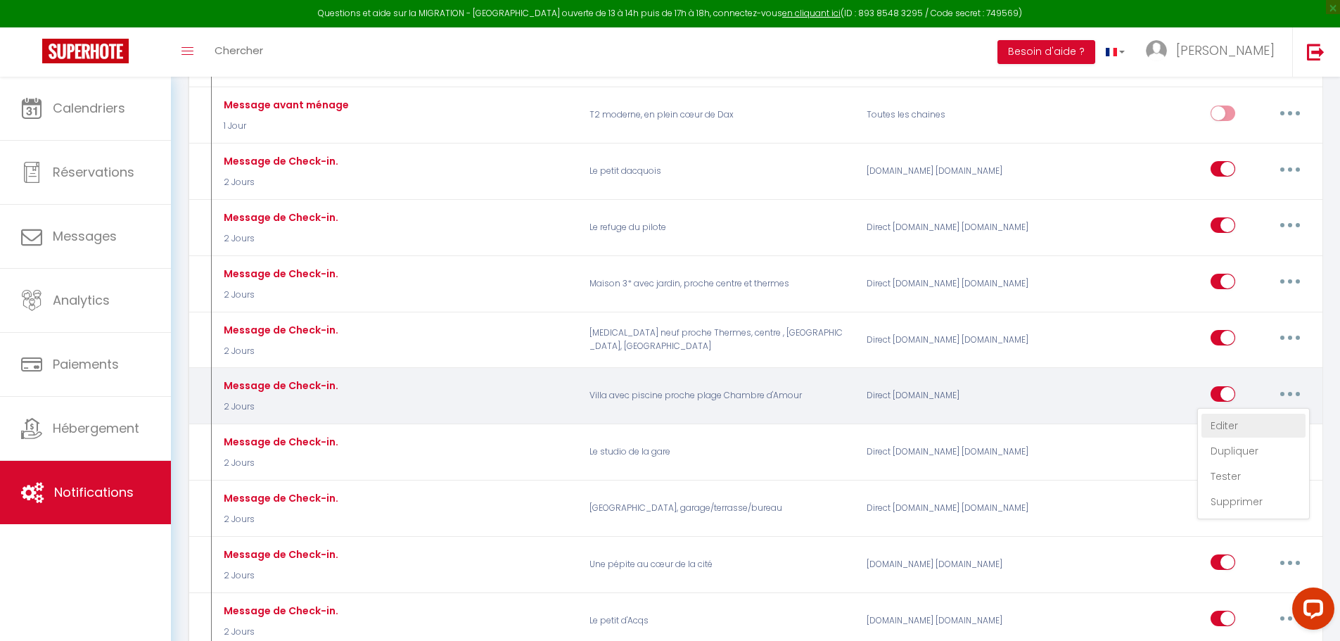
checkbox input "false"
radio input "true"
type input "Message de Check-in."
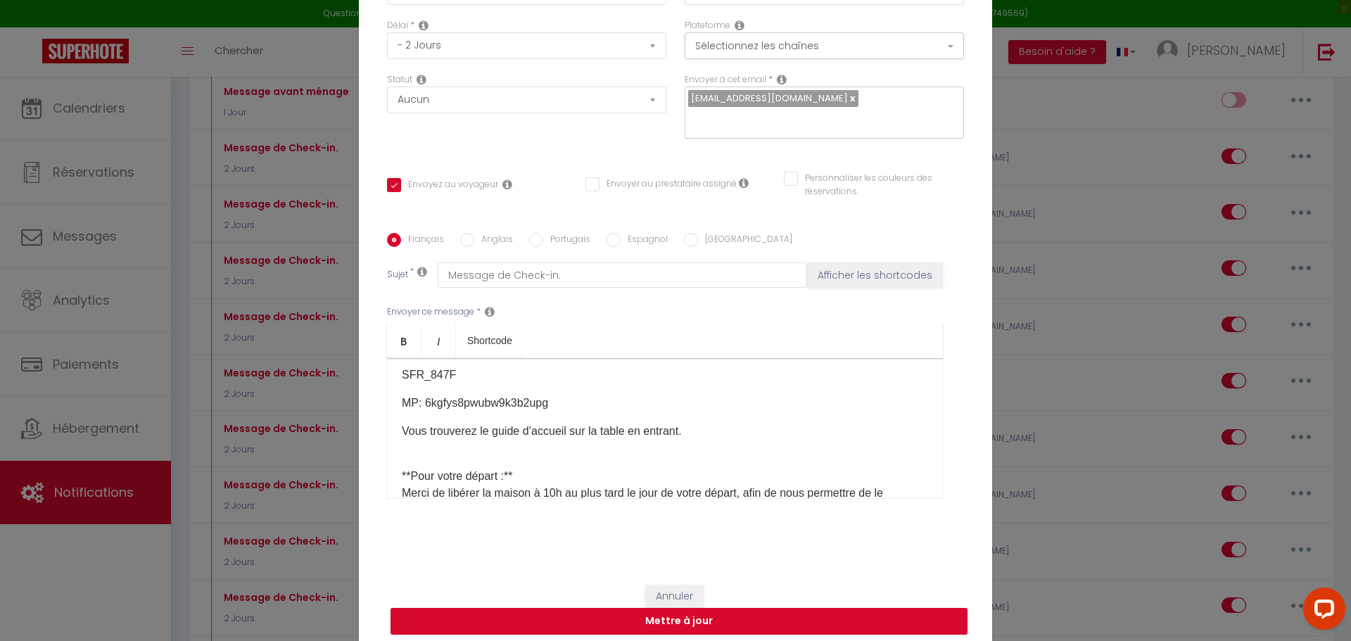
scroll to position [388, 0]
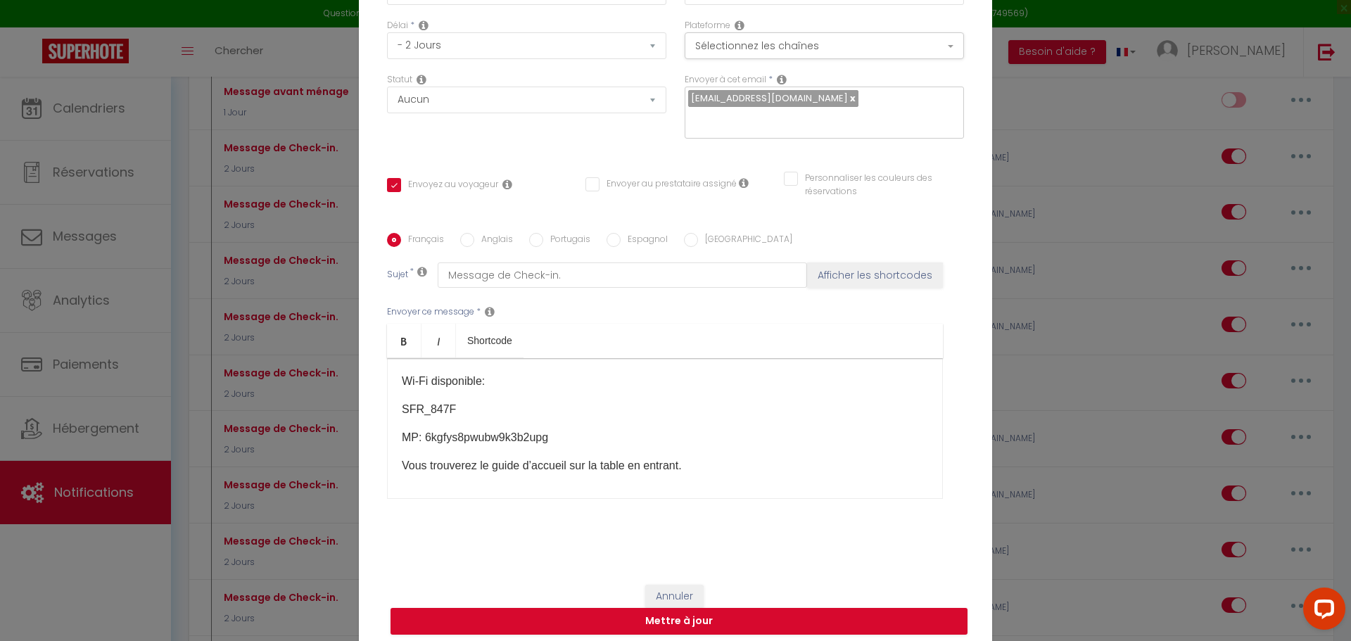
click at [464, 240] on input "Anglais" at bounding box center [467, 240] width 14 height 14
radio input "true"
checkbox input "true"
checkbox input "false"
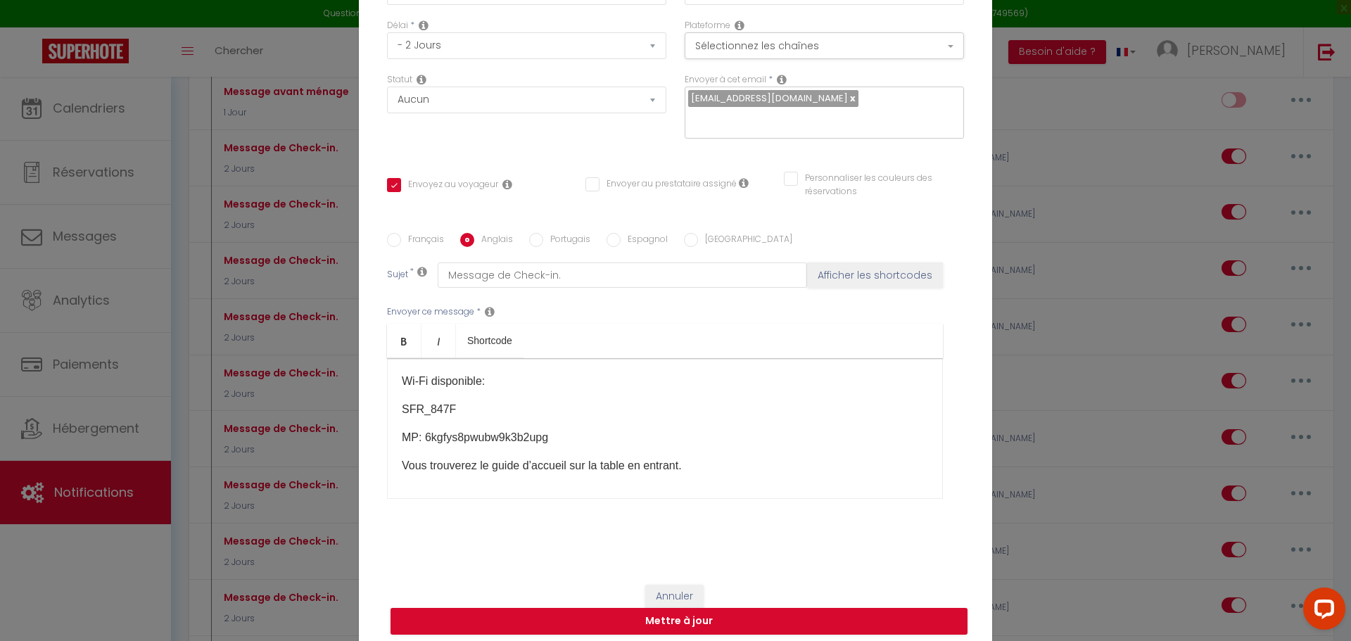
type input "Check-in message."
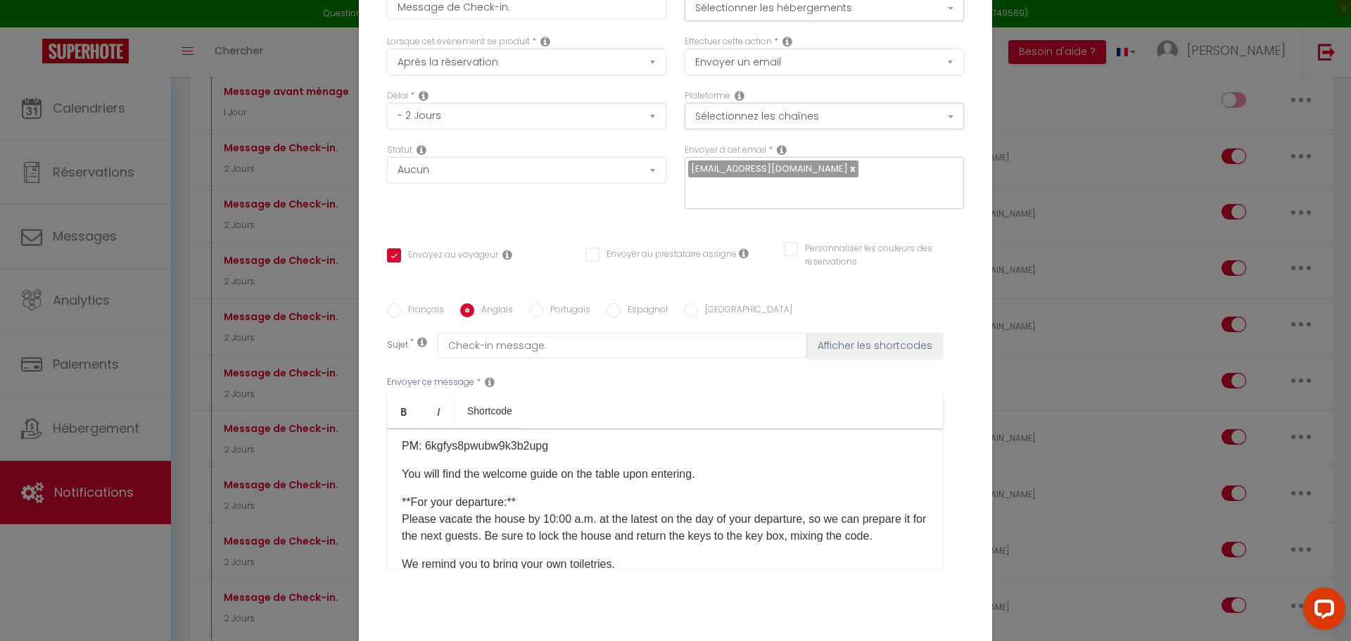
click at [608, 311] on input "Espagnol" at bounding box center [613, 310] width 14 height 14
radio input "true"
checkbox input "true"
checkbox input "false"
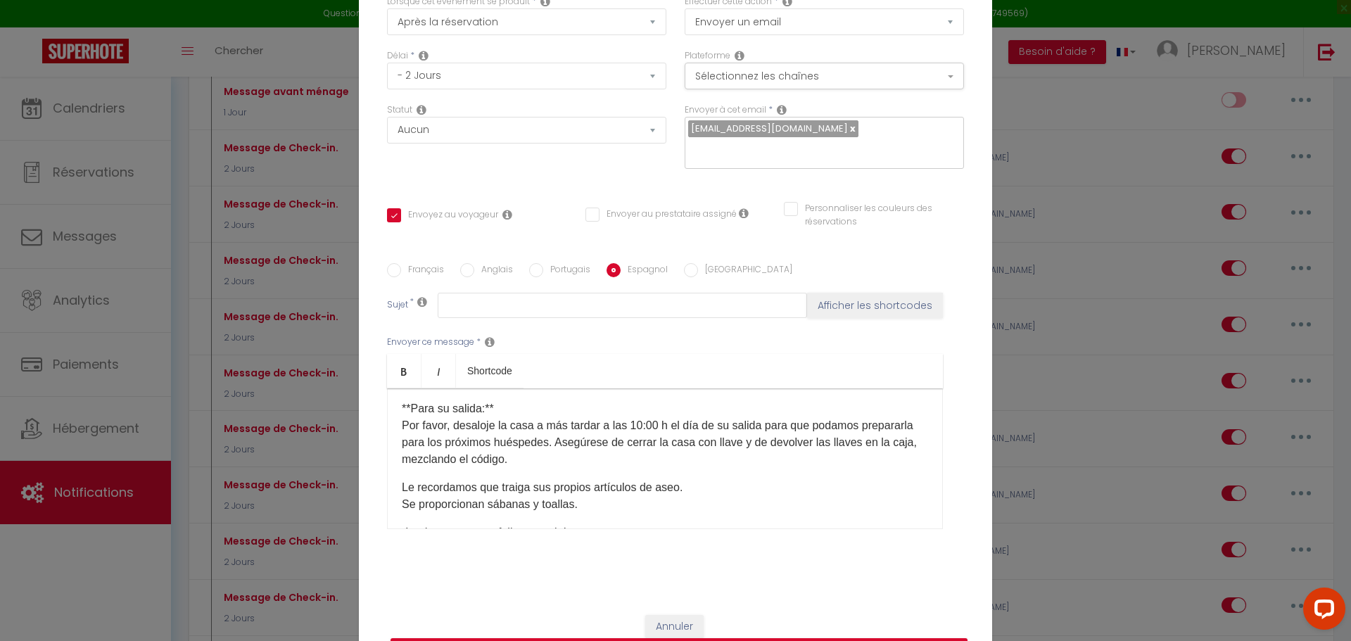
scroll to position [122, 0]
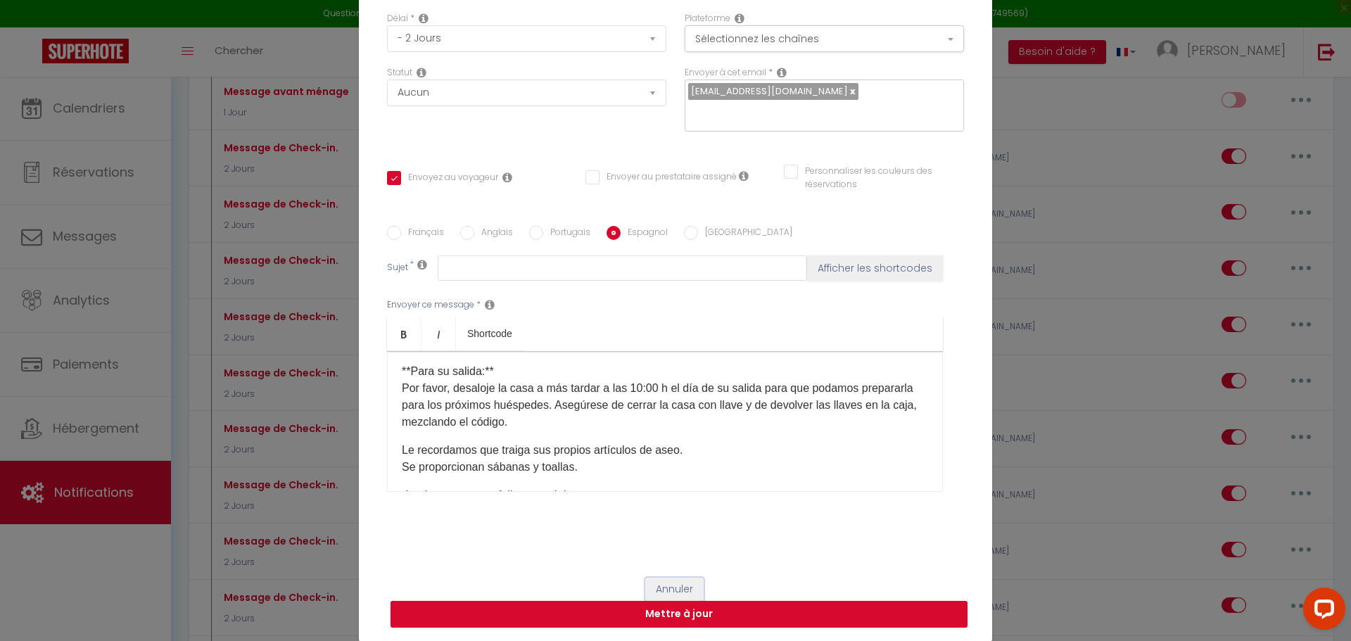
click at [678, 584] on button "Annuler" at bounding box center [674, 590] width 58 height 24
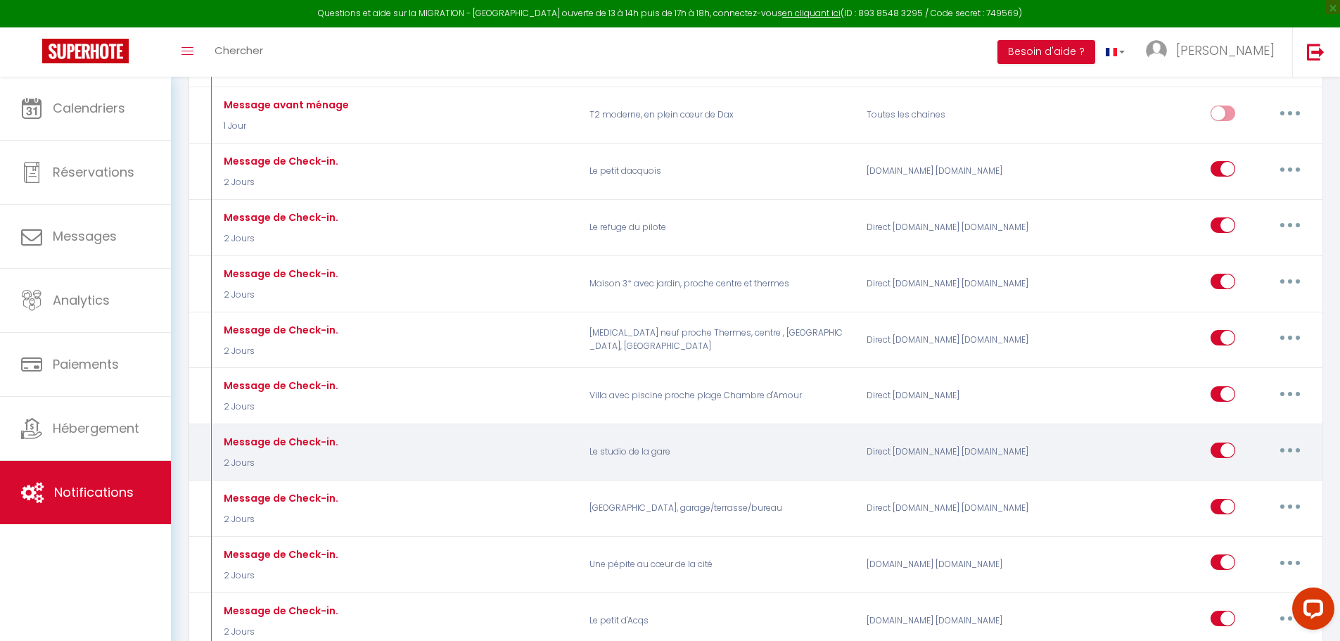
click at [1287, 439] on button "button" at bounding box center [1289, 450] width 39 height 23
click at [1230, 470] on link "Editer" at bounding box center [1253, 482] width 104 height 24
checkbox input "true"
checkbox input "false"
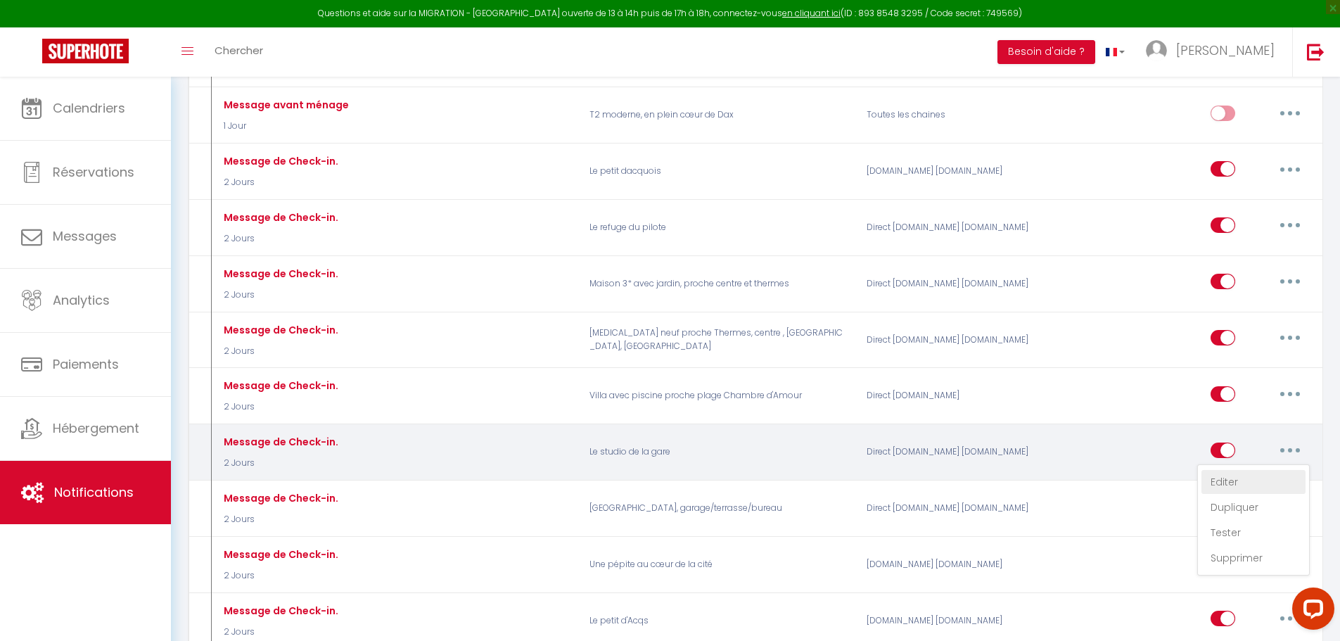
radio input "true"
type input "Message de Check-in."
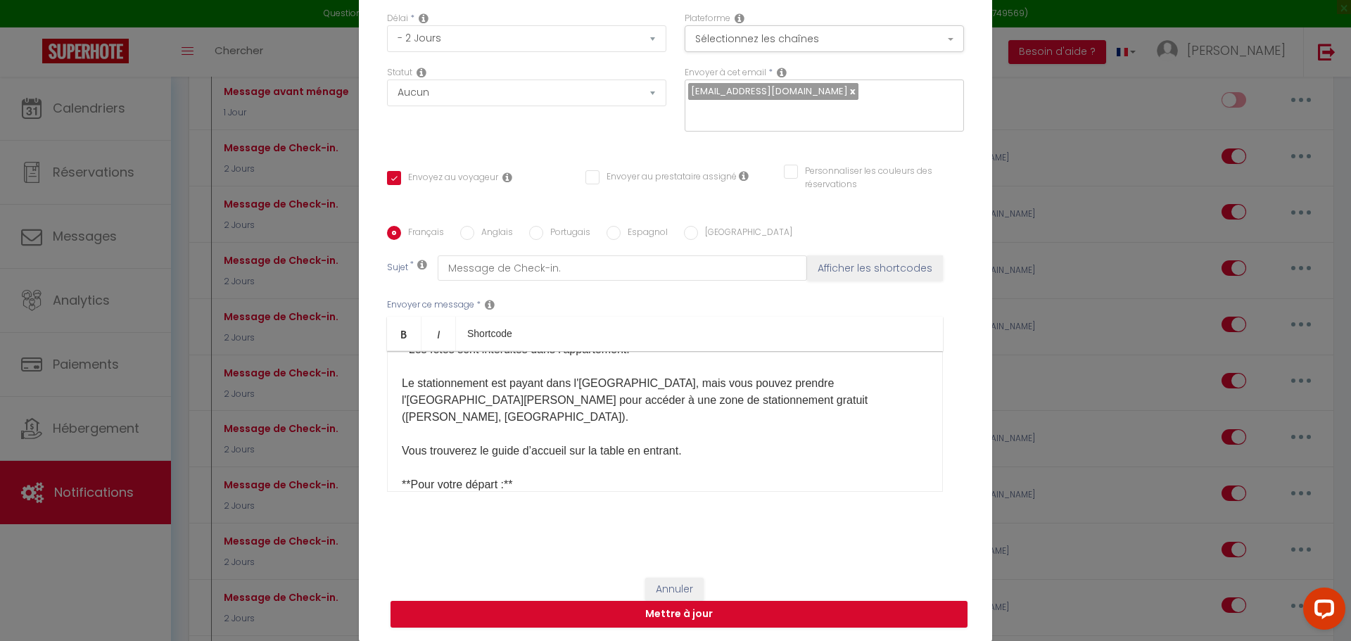
scroll to position [367, 0]
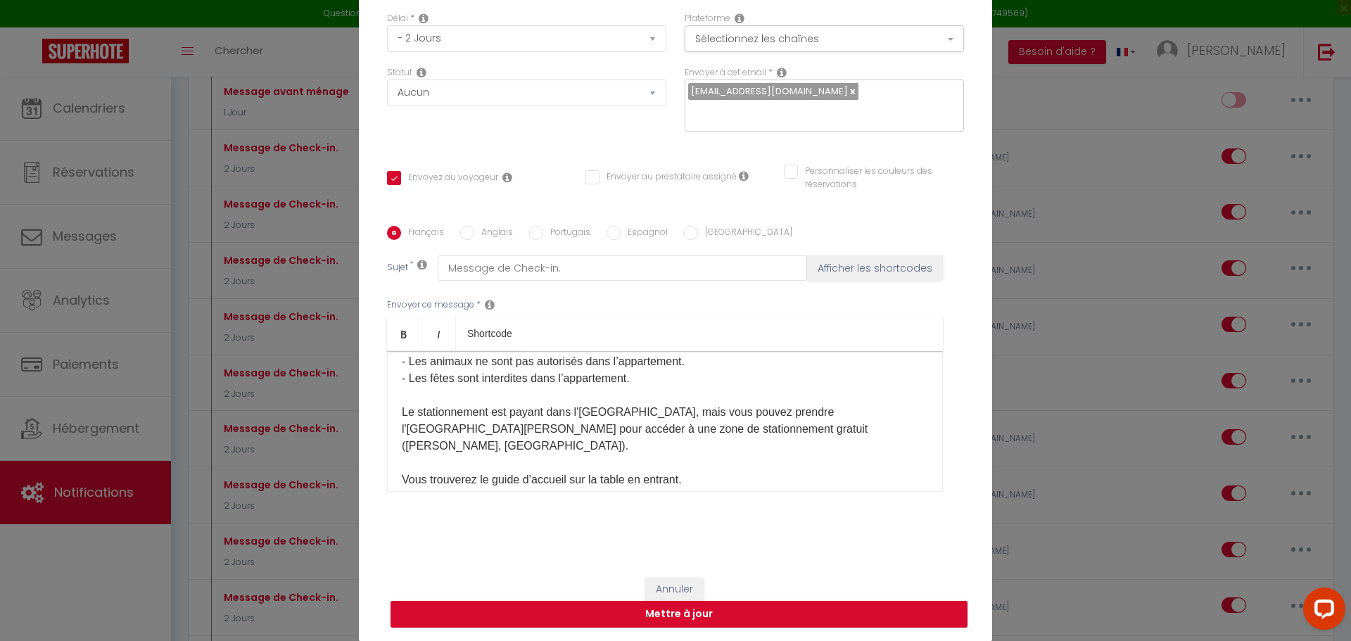
click at [876, 434] on p "​ [URL][DOMAIN_NAME] ​ **À noter :** - L'appartement est non-fumeur. Vous pouve…" at bounding box center [665, 480] width 526 height 422
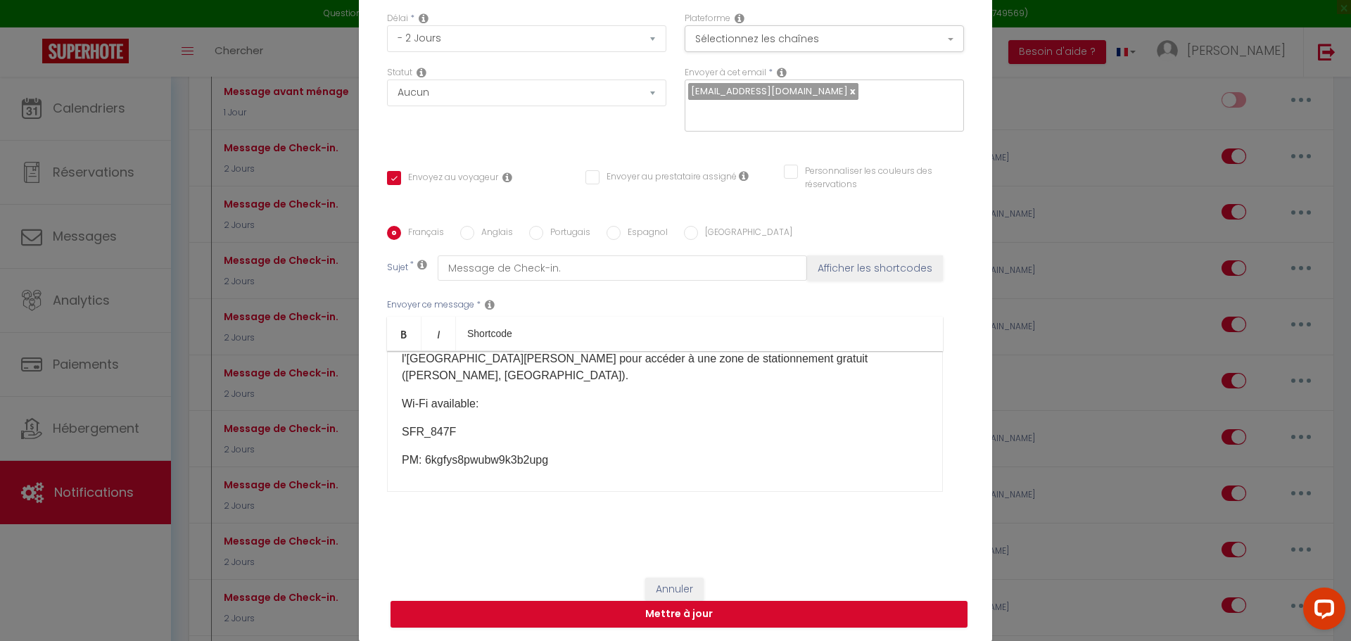
drag, startPoint x: 455, startPoint y: 404, endPoint x: 364, endPoint y: 424, distance: 92.9
click at [364, 424] on div "Titre * Message de Check-in. Pour cet hébergement Sélectionner les hébergements…" at bounding box center [675, 226] width 633 height 673
click at [679, 585] on button "Annuler" at bounding box center [674, 590] width 58 height 24
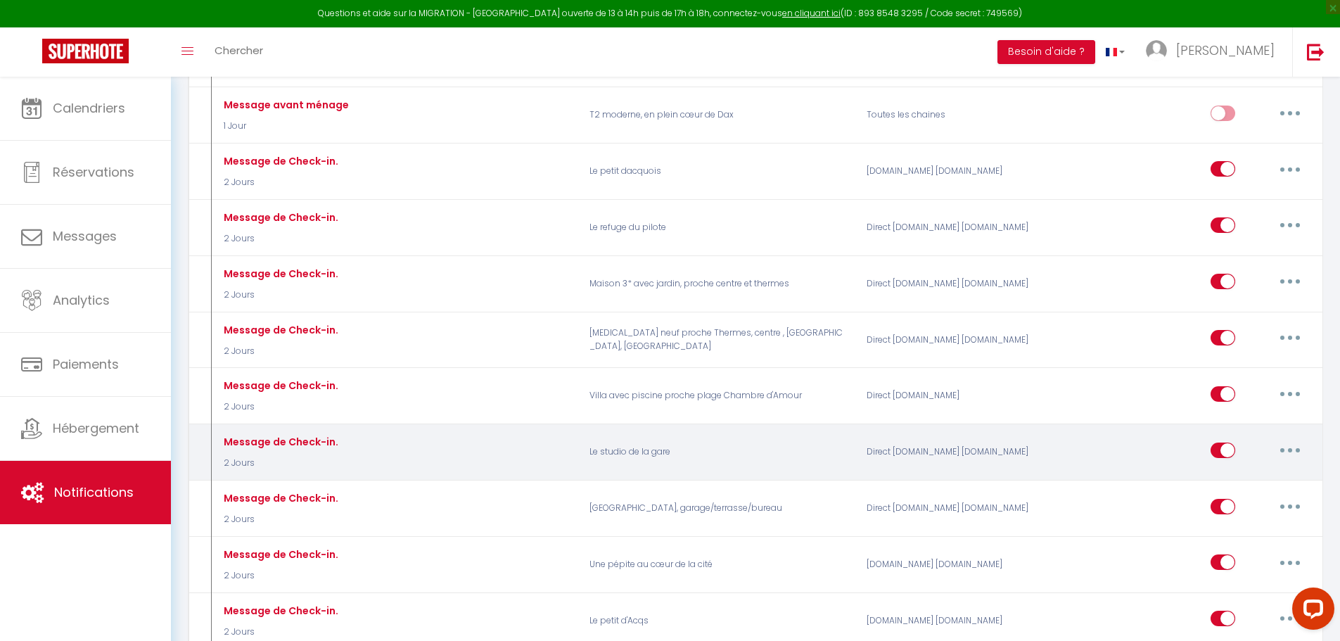
click at [1289, 439] on button "button" at bounding box center [1289, 450] width 39 height 23
click at [1225, 470] on link "Editer" at bounding box center [1253, 482] width 104 height 24
checkbox input "true"
checkbox input "false"
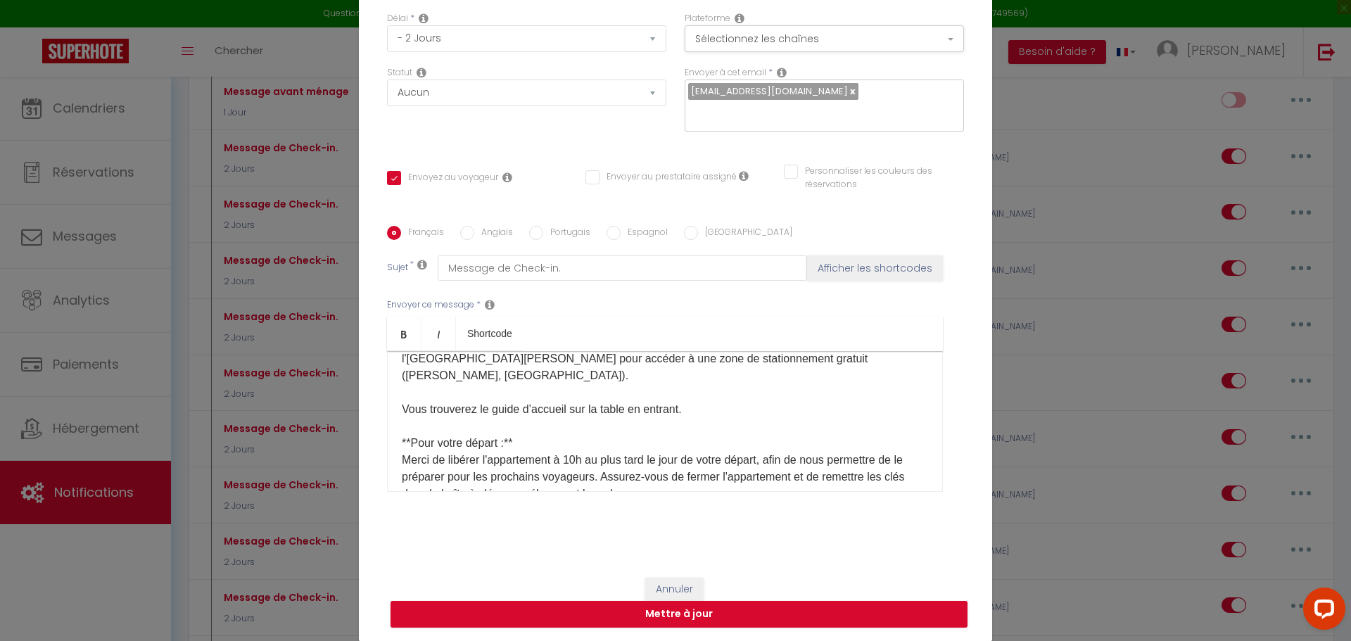
click at [413, 374] on p "​ [URL][DOMAIN_NAME] ​ **À noter :** - L'appartement est non-fumeur. Vous pouve…" at bounding box center [665, 409] width 526 height 422
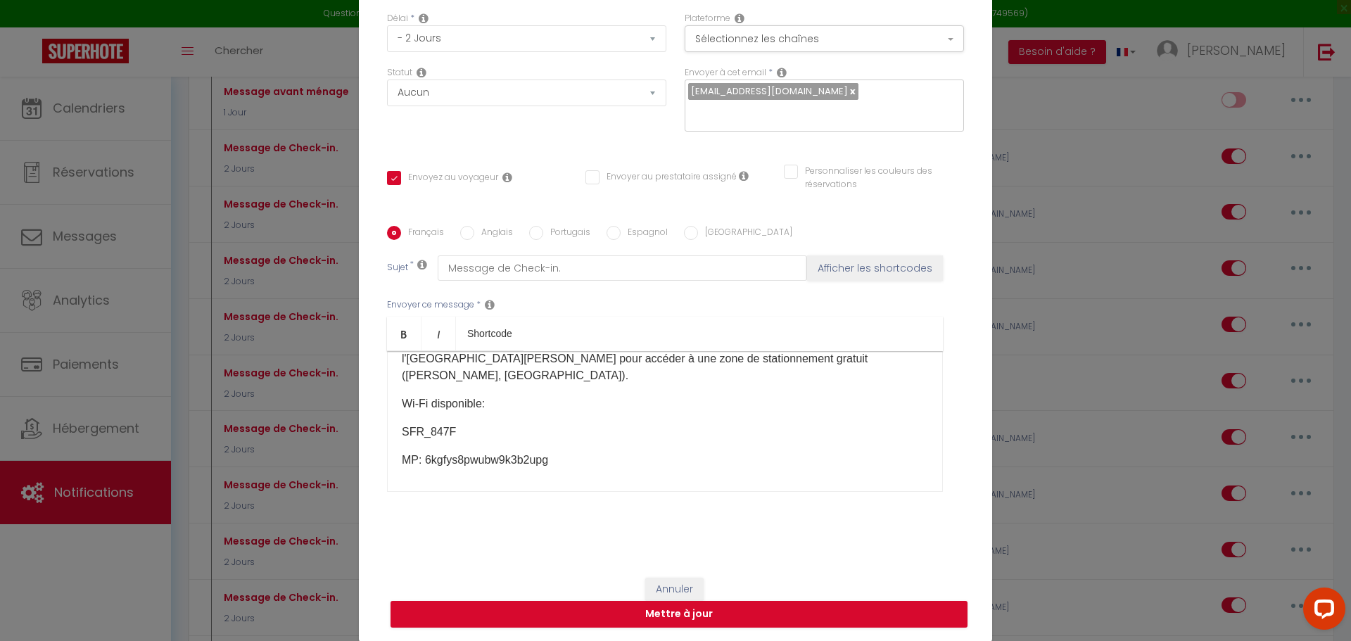
click at [393, 482] on div "​Bonjour [GUEST:FIRST_NAME]​, Voici quelques informations dont vous aurez besoi…" at bounding box center [665, 421] width 556 height 141
drag, startPoint x: 550, startPoint y: 447, endPoint x: 421, endPoint y: 445, distance: 128.7
click at [421, 452] on p "MP: 6kgfys8pwubw9k3b2upg​" at bounding box center [665, 460] width 526 height 17
drag, startPoint x: 546, startPoint y: 439, endPoint x: 419, endPoint y: 434, distance: 126.7
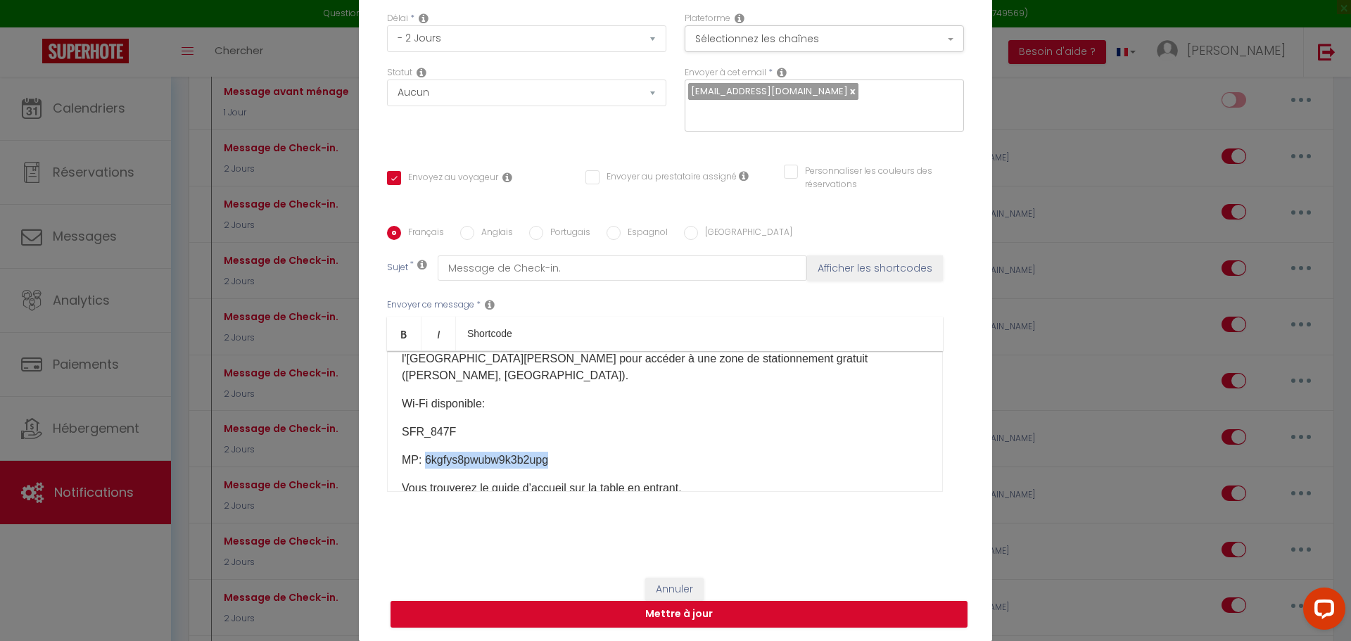
click at [419, 452] on p "MP: 6kgfys8pwubw9k3b2upg​" at bounding box center [665, 460] width 526 height 17
drag, startPoint x: 442, startPoint y: 411, endPoint x: 391, endPoint y: 412, distance: 51.4
click at [391, 412] on div "​Bonjour [GUEST:FIRST_NAME]​, Voici quelques informations dont vous aurez besoi…" at bounding box center [665, 421] width 556 height 141
click at [668, 584] on button "Annuler" at bounding box center [674, 590] width 58 height 24
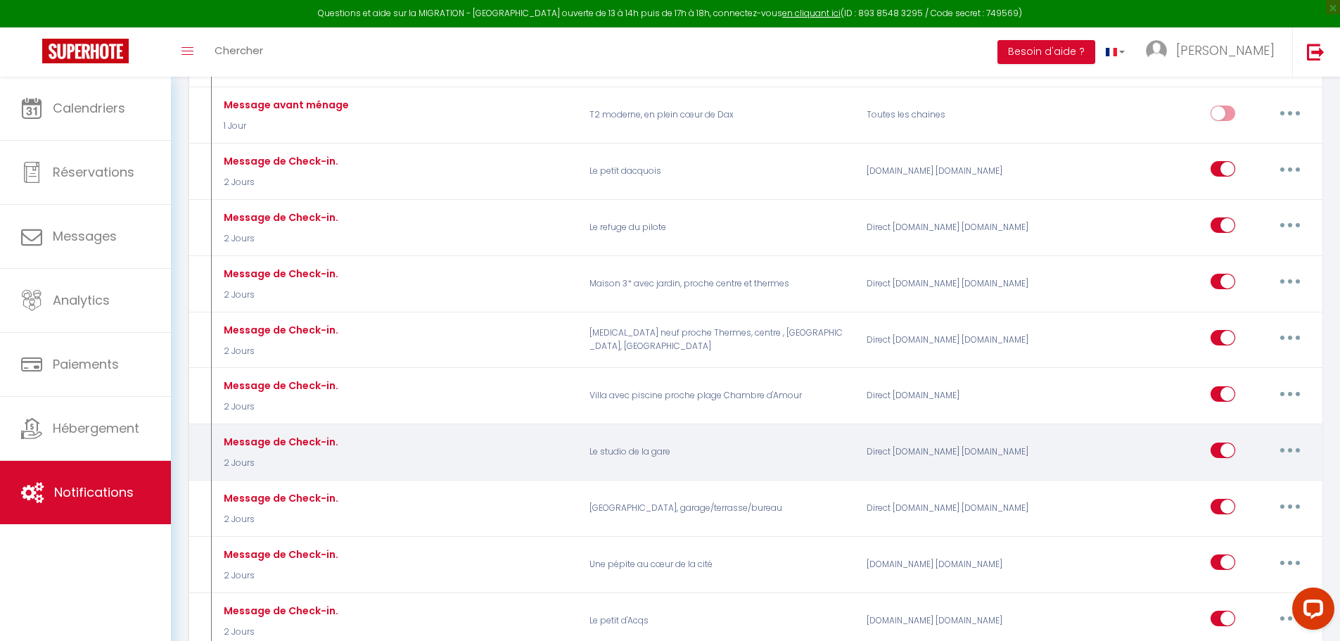
click at [1296, 439] on button "button" at bounding box center [1289, 450] width 39 height 23
click at [1243, 470] on link "Editer" at bounding box center [1253, 482] width 104 height 24
checkbox input "true"
checkbox input "false"
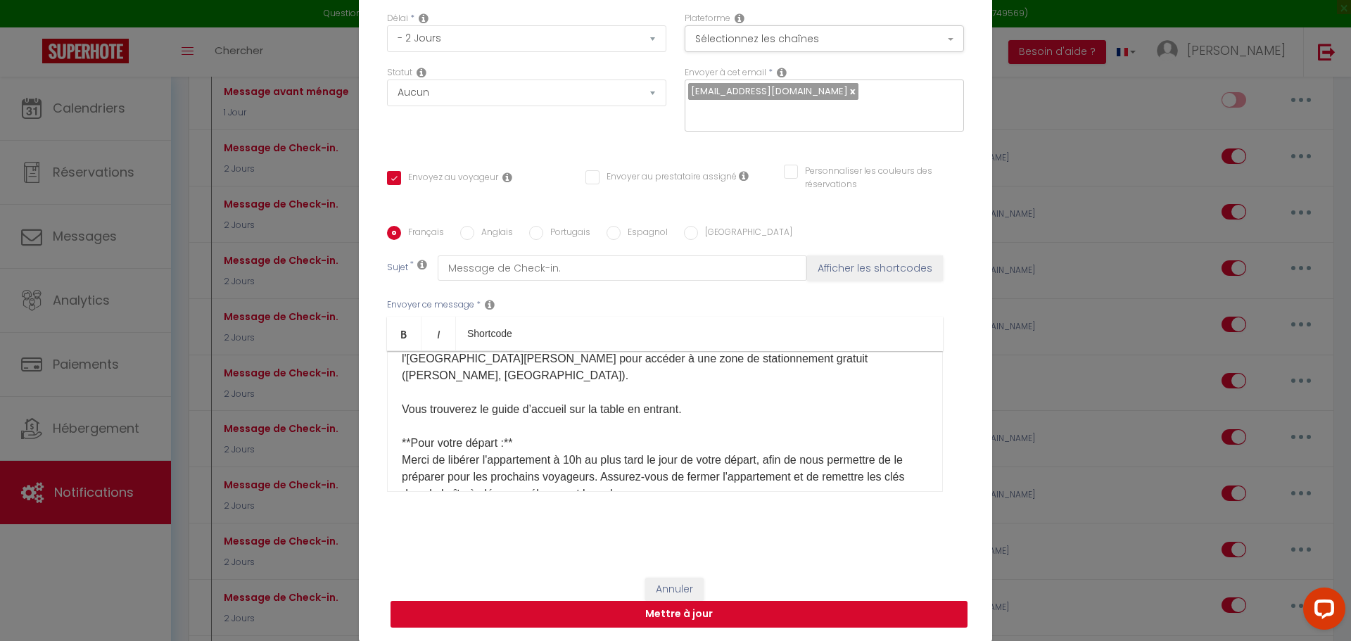
click at [689, 603] on button "Mettre à jour" at bounding box center [678, 614] width 577 height 27
checkbox input "true"
checkbox input "false"
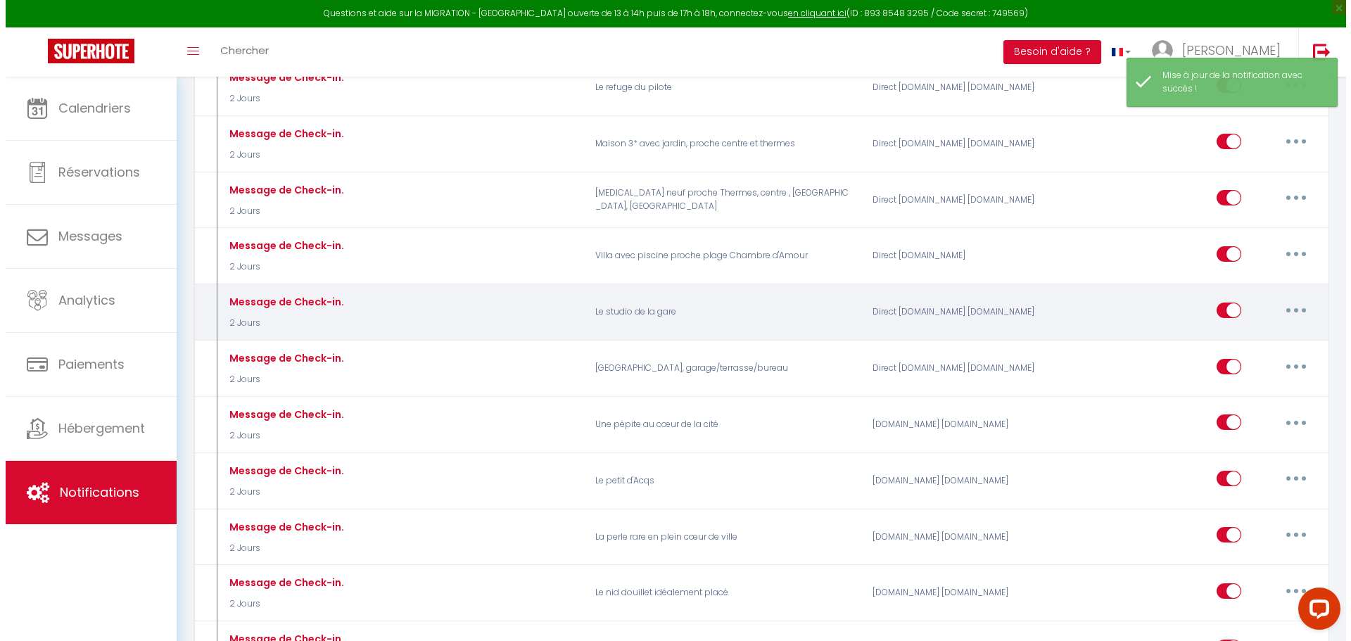
scroll to position [1407, 0]
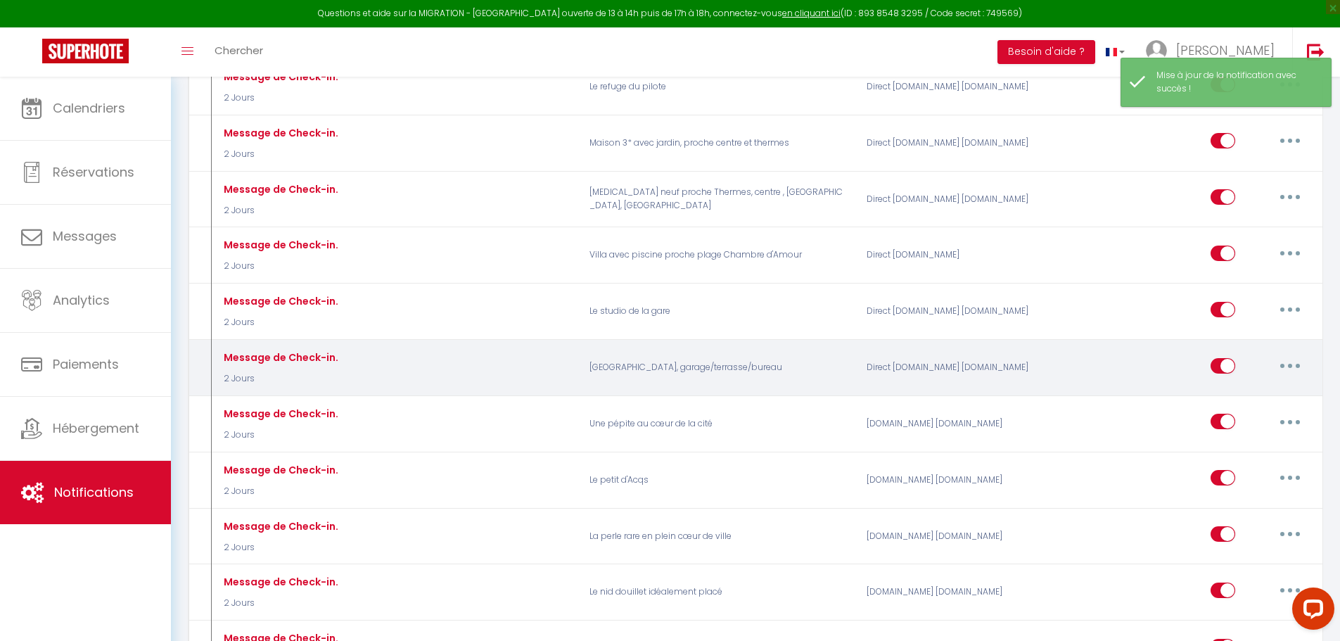
click at [1284, 355] on button "button" at bounding box center [1289, 366] width 39 height 23
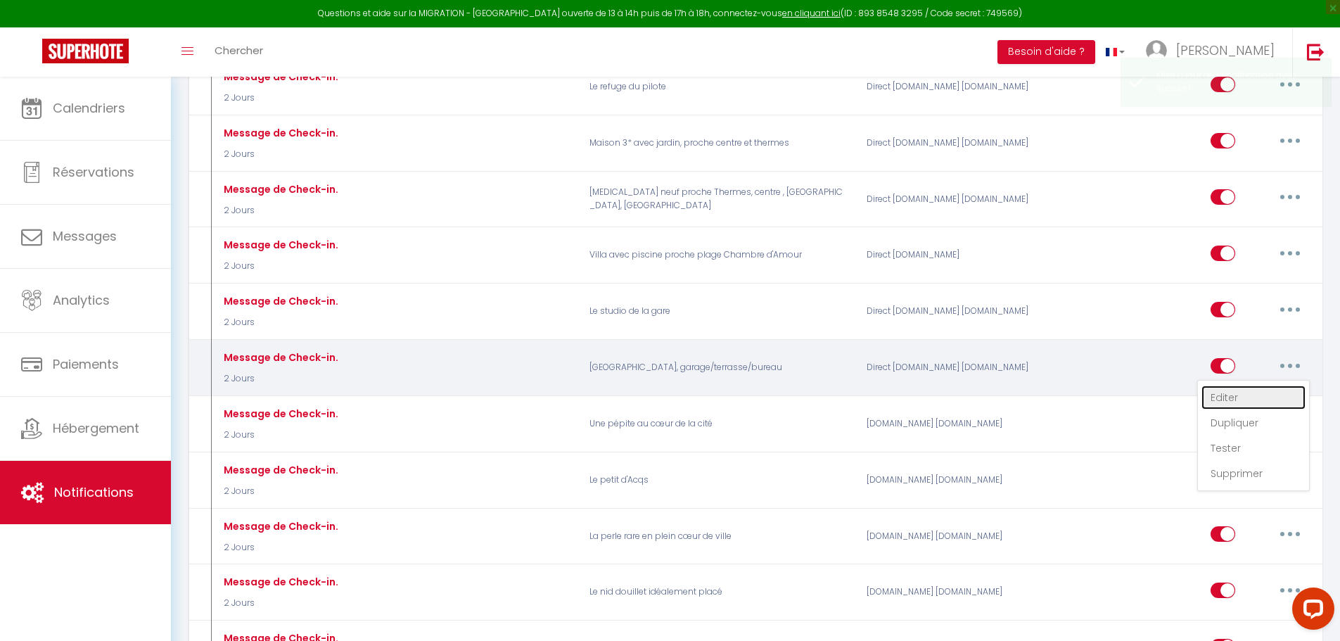
click at [1232, 385] on link "Editer" at bounding box center [1253, 397] width 104 height 24
type input "Message de Check-in."
select select "2 Jours"
select select
checkbox input "true"
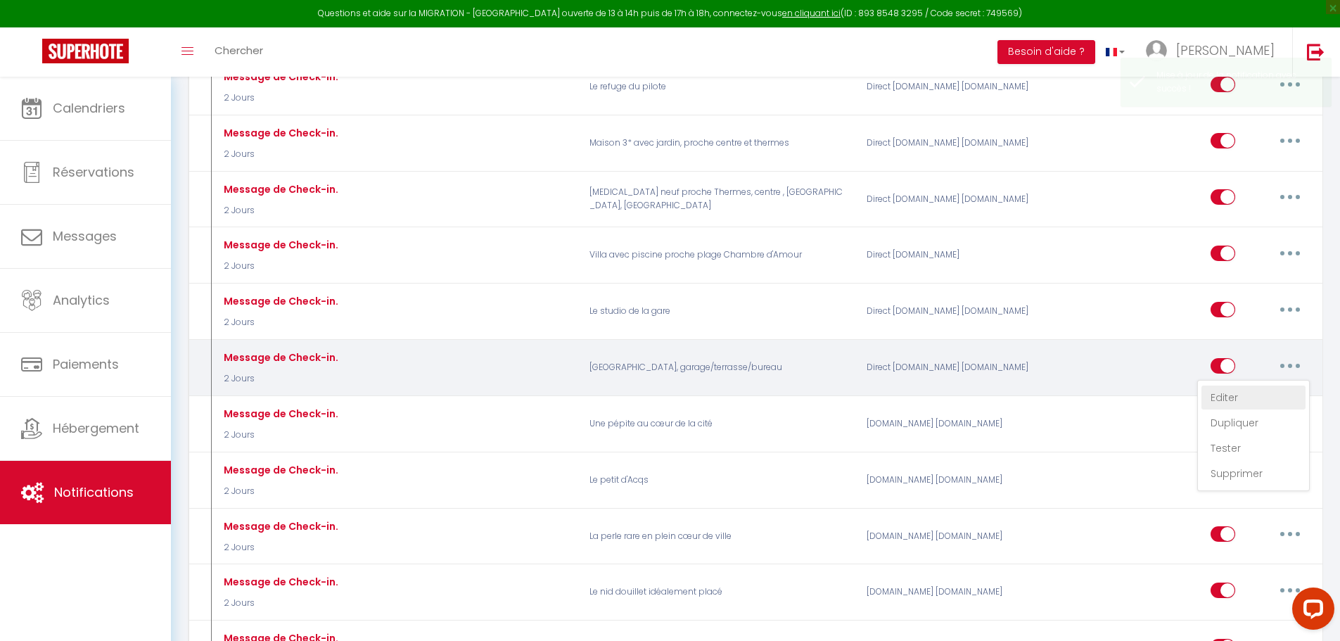
checkbox input "false"
radio input "true"
type input "Message de Check-in."
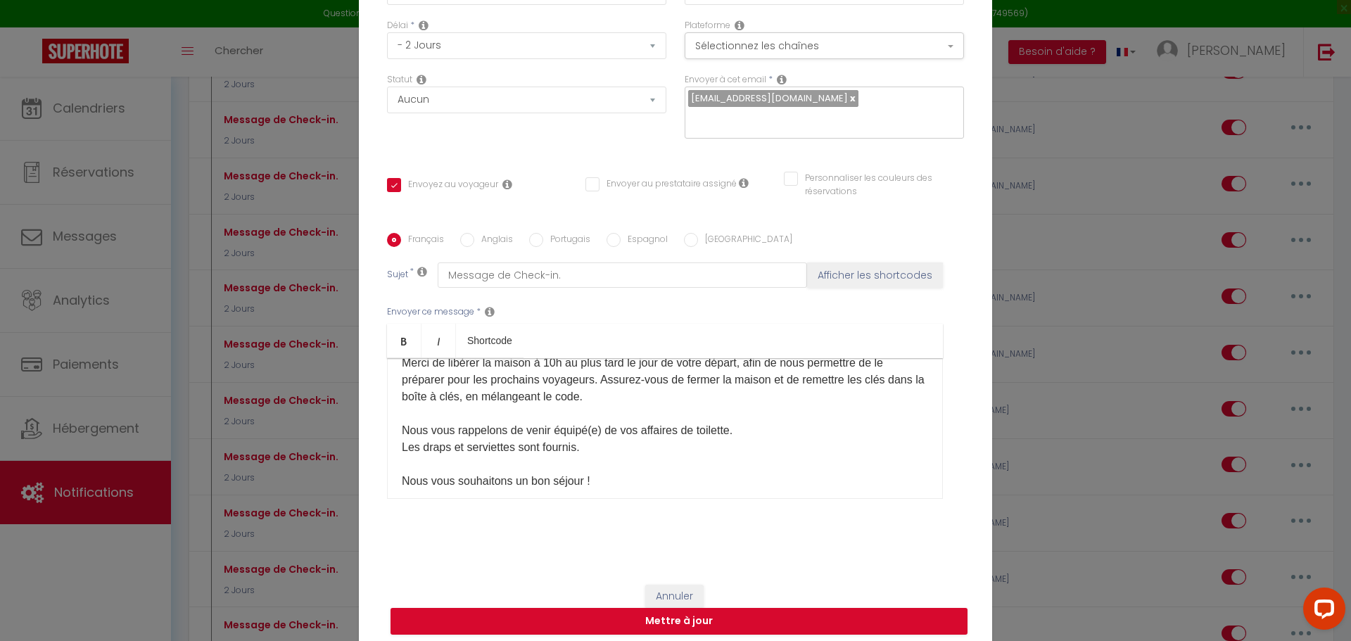
scroll to position [409, 0]
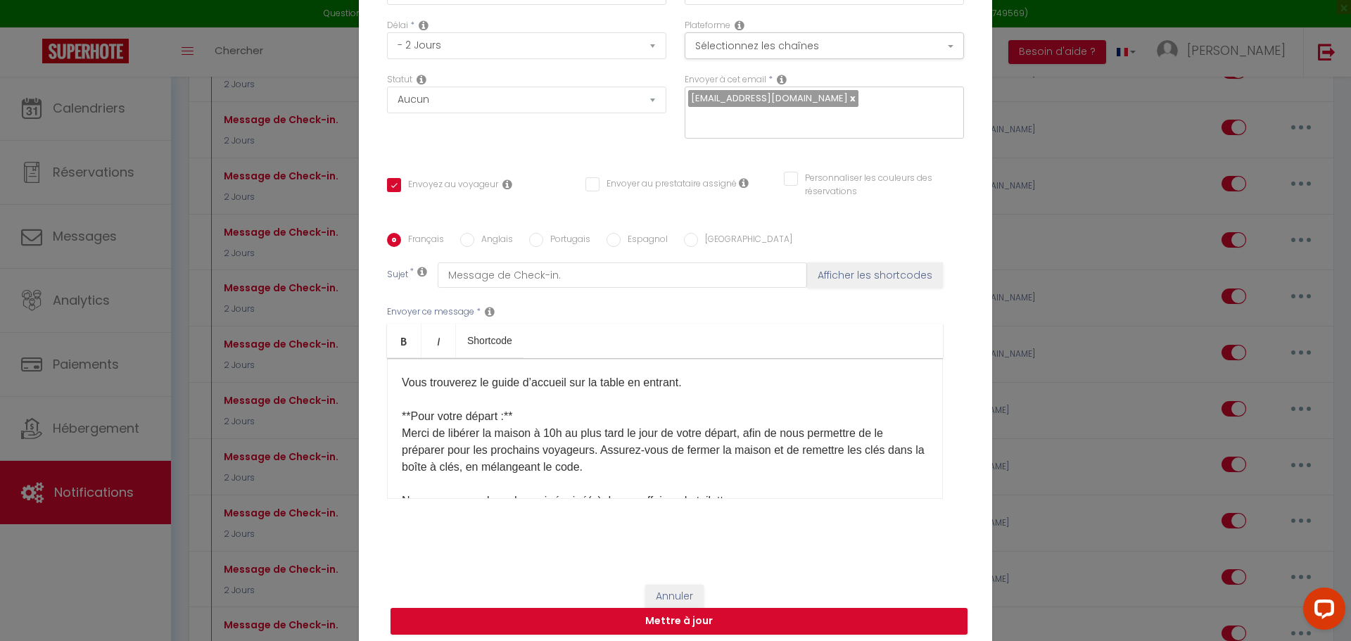
click at [533, 369] on p "Pour garer votre véhicule, vous disposez de deux places gratuite devant la mais…" at bounding box center [665, 459] width 526 height 270
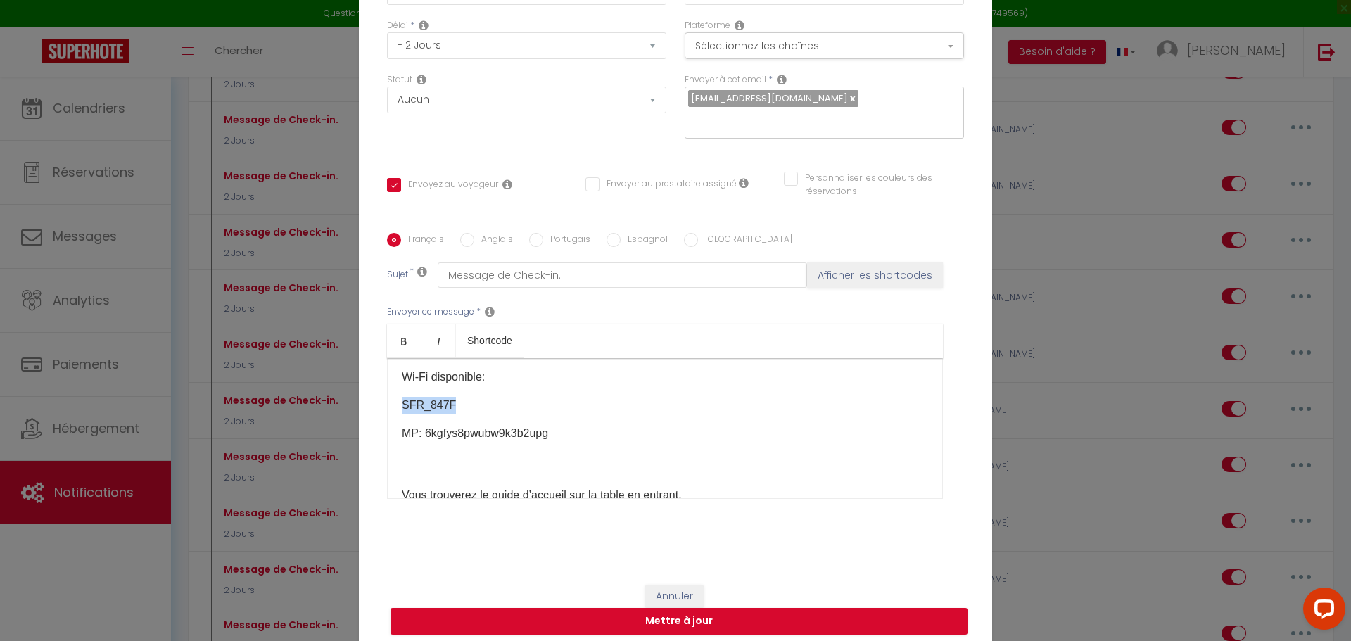
drag, startPoint x: 445, startPoint y: 420, endPoint x: 388, endPoint y: 420, distance: 57.7
click at [388, 420] on div "​Bonjour [GUEST:FIRST_NAME]​, Voici quelques informations dont vous aurez besoi…" at bounding box center [665, 428] width 556 height 141
drag, startPoint x: 542, startPoint y: 447, endPoint x: 421, endPoint y: 448, distance: 121.0
click at [421, 442] on p "MP: 6kgfys8pwubw9k3b2upg​" at bounding box center [665, 433] width 526 height 17
click at [423, 442] on p "MP:" at bounding box center [665, 433] width 526 height 17
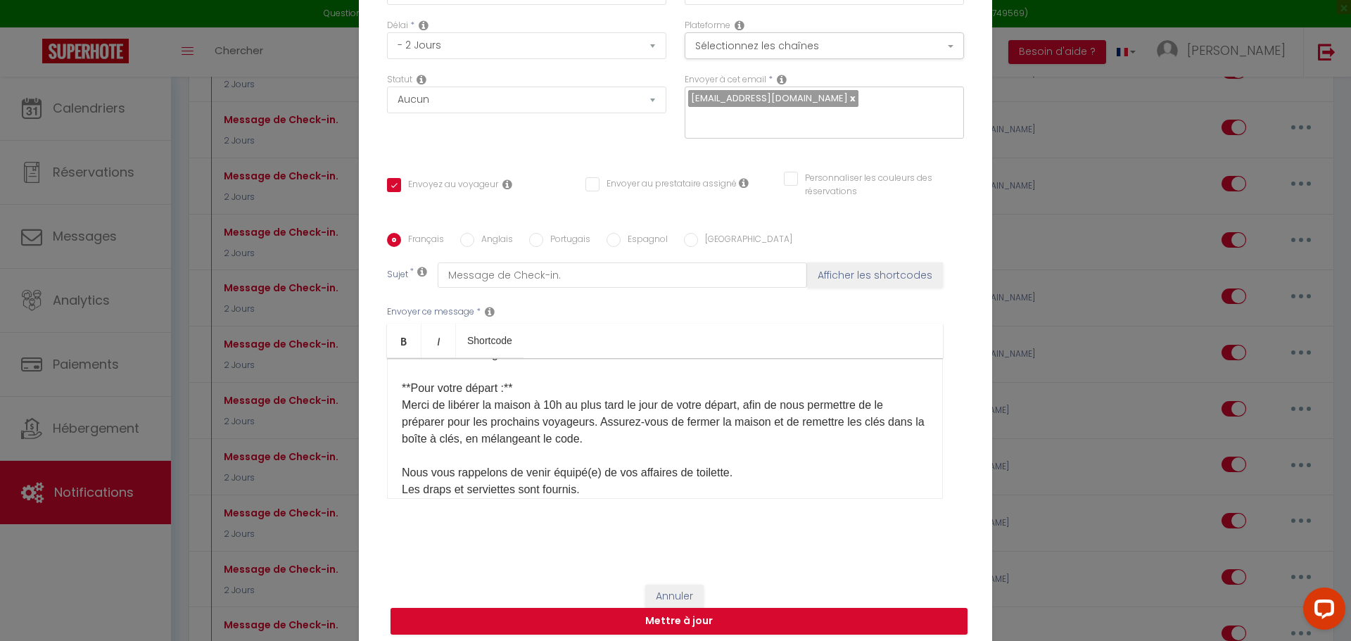
scroll to position [480, 0]
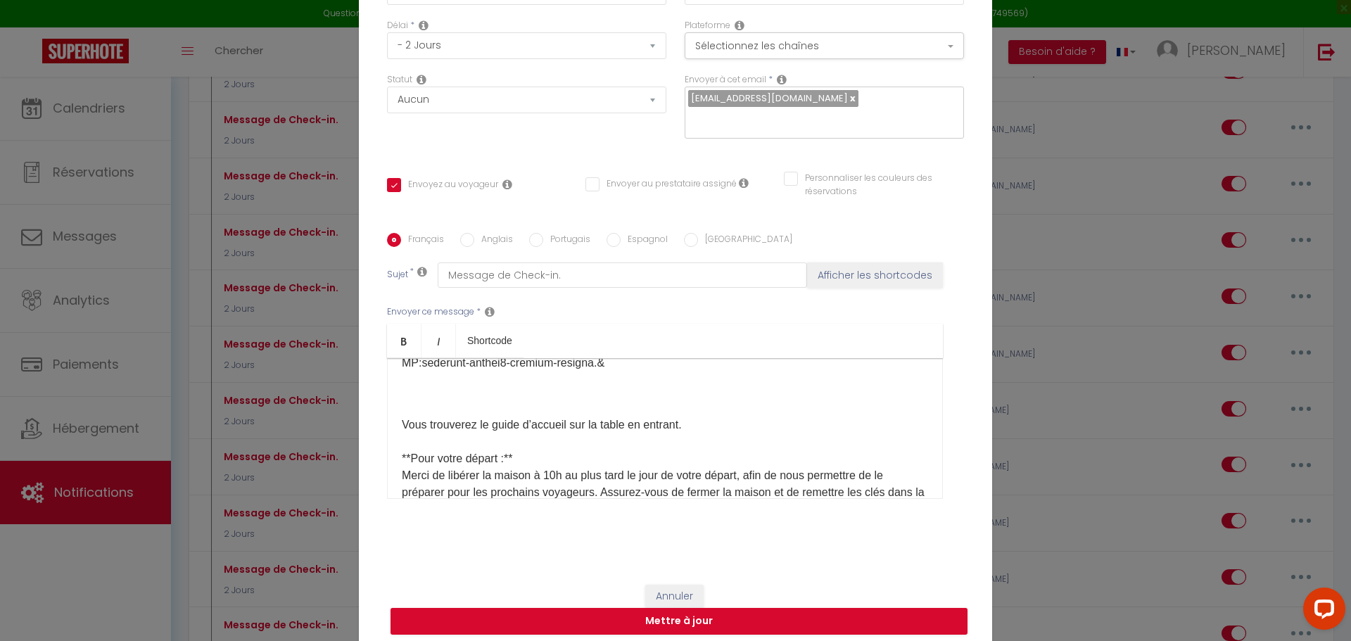
click at [393, 438] on div "​Bonjour [GUEST:FIRST_NAME]​, Voici quelques informations dont vous aurez besoi…" at bounding box center [665, 428] width 556 height 141
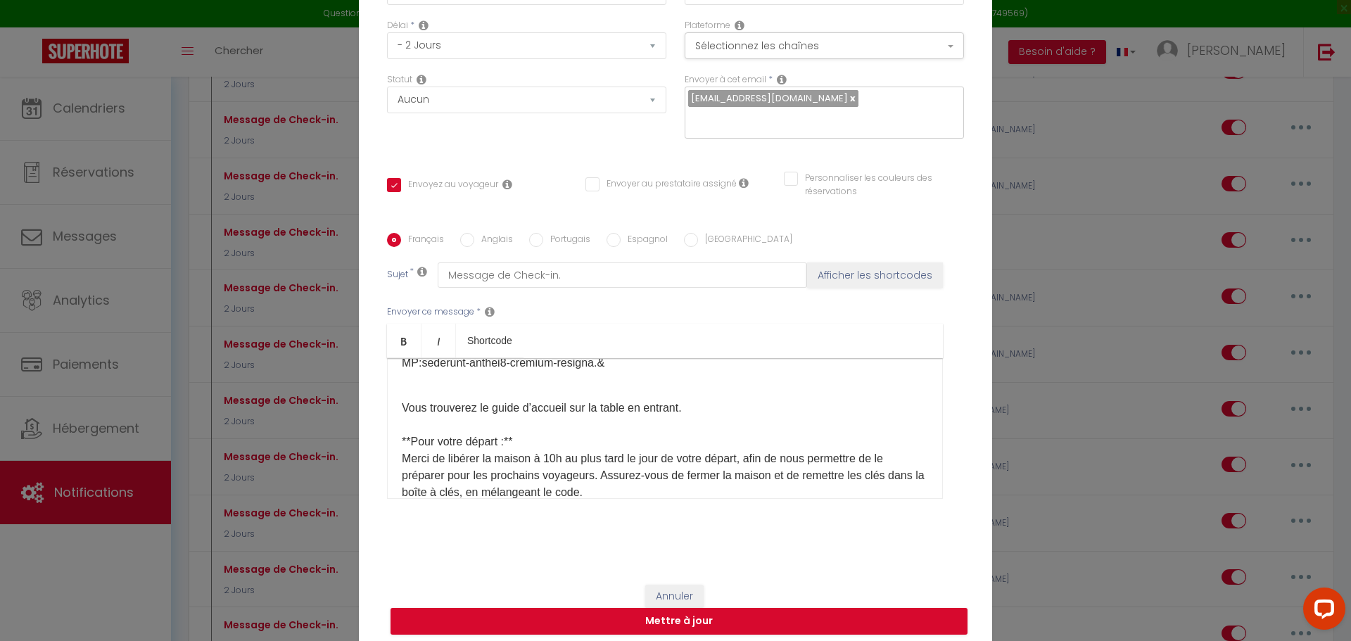
scroll to position [409, 0]
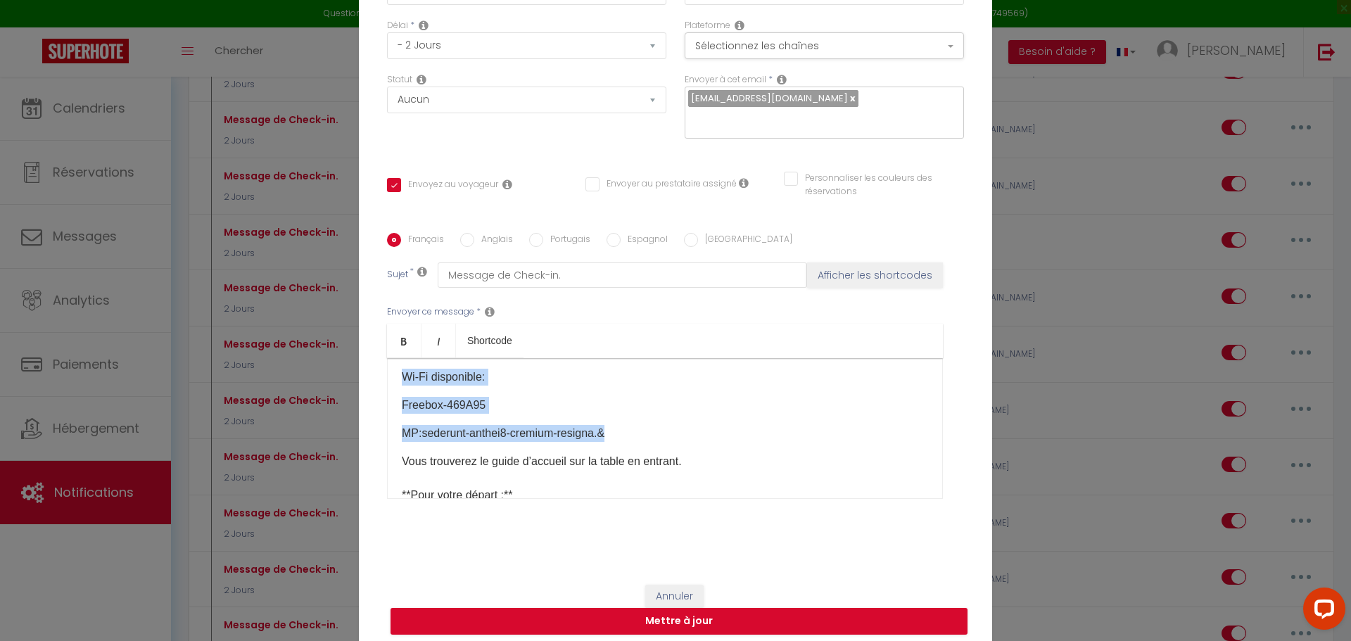
drag, startPoint x: 395, startPoint y: 388, endPoint x: 639, endPoint y: 447, distance: 251.3
click at [639, 447] on div "​Bonjour [GUEST:FIRST_NAME]​, Voici quelques informations dont vous aurez besoi…" at bounding box center [665, 428] width 556 height 141
copy div "Wi-Fi disponible: Freebox-469A95 ​ MP: sederunt-anthei8-cremium-resigna.&"
click at [674, 615] on button "Mettre à jour" at bounding box center [678, 621] width 577 height 27
checkbox input "true"
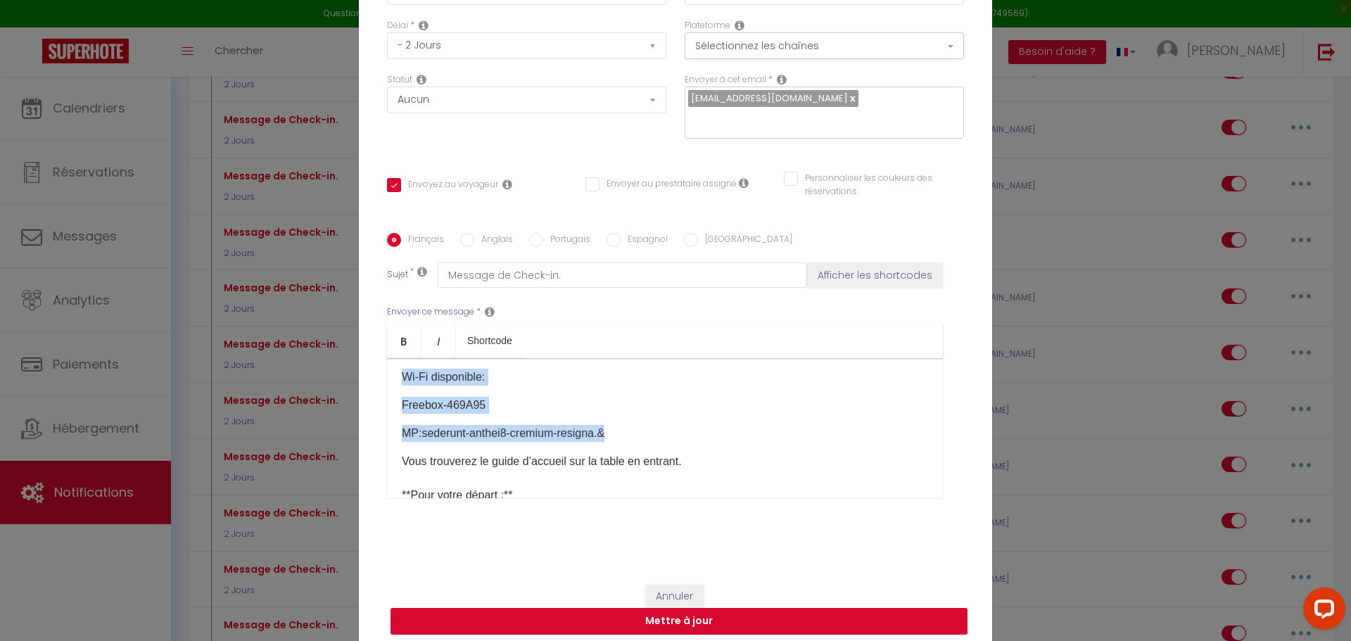
checkbox input "false"
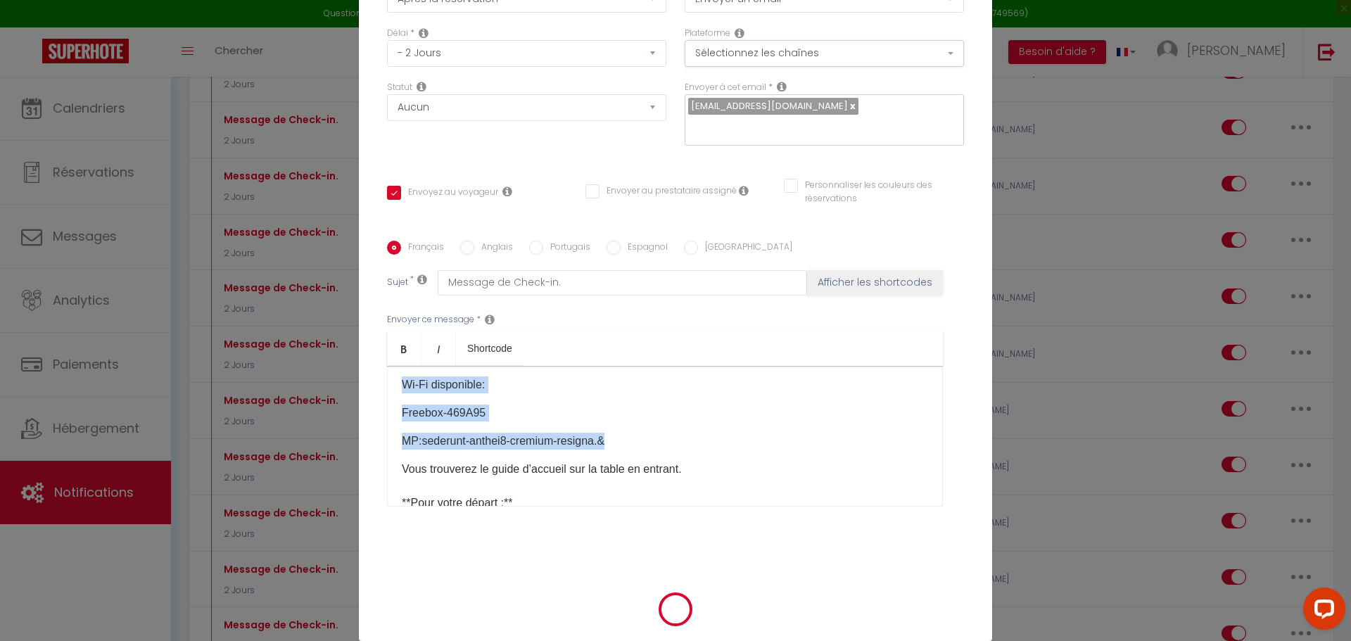
scroll to position [115, 0]
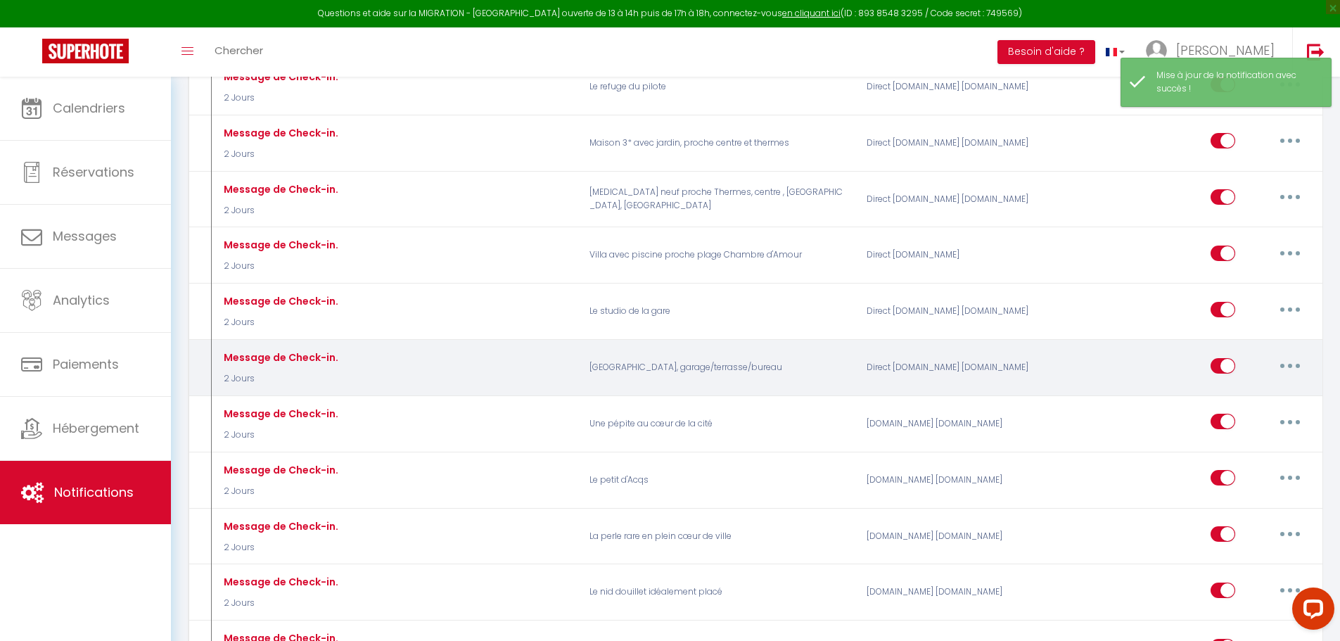
click at [1287, 355] on button "button" at bounding box center [1289, 366] width 39 height 23
click at [1225, 385] on link "Editer" at bounding box center [1253, 397] width 104 height 24
type input "Message de Check-in."
select select "2 Jours"
select select
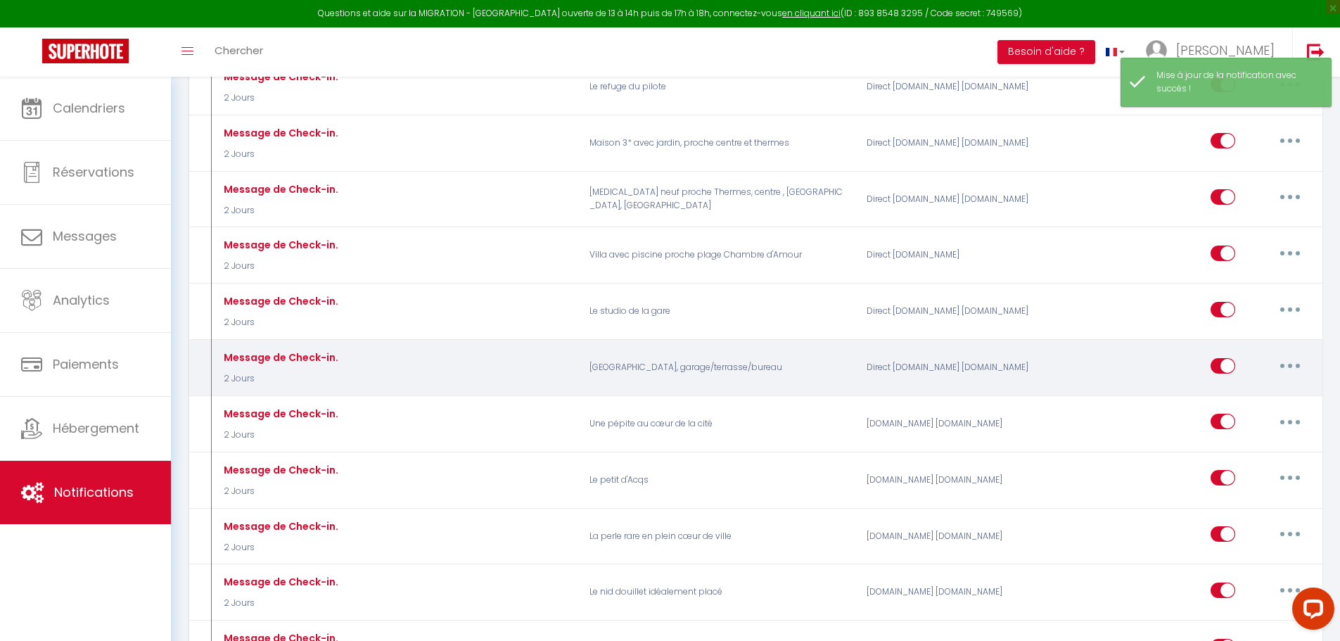
checkbox input "true"
checkbox input "false"
radio input "true"
type input "Message de Check-in."
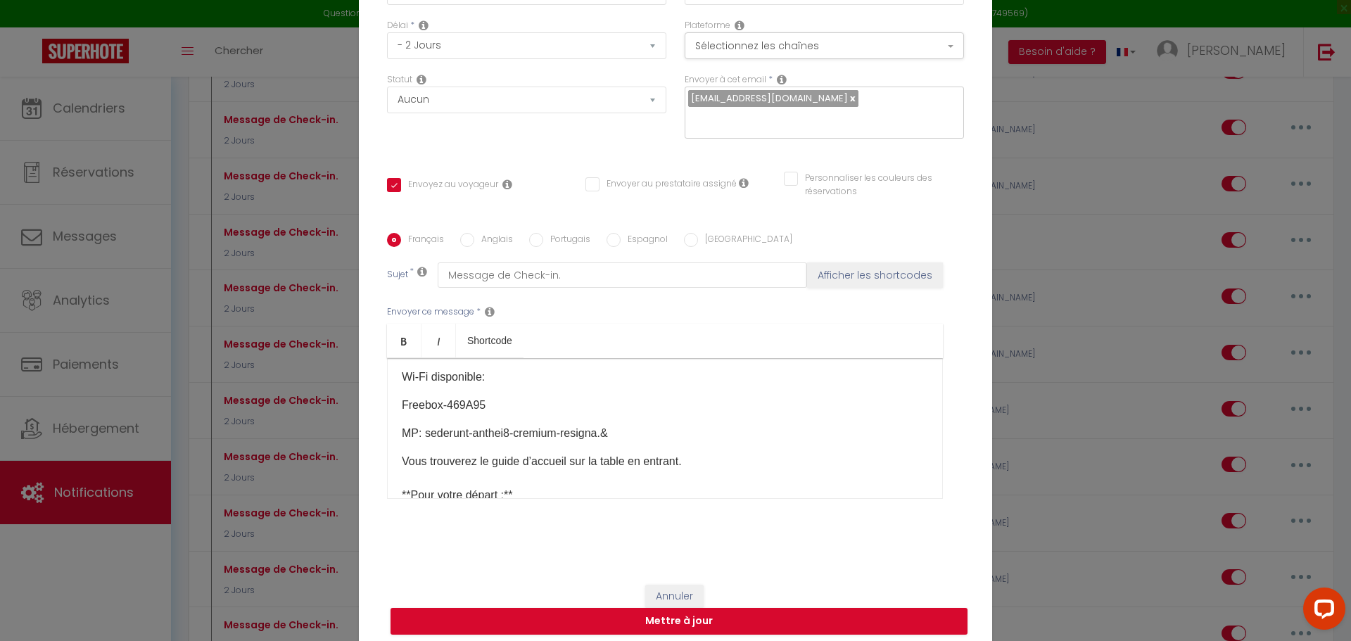
click at [461, 243] on input "Anglais" at bounding box center [467, 240] width 14 height 14
radio input "true"
checkbox input "true"
checkbox input "false"
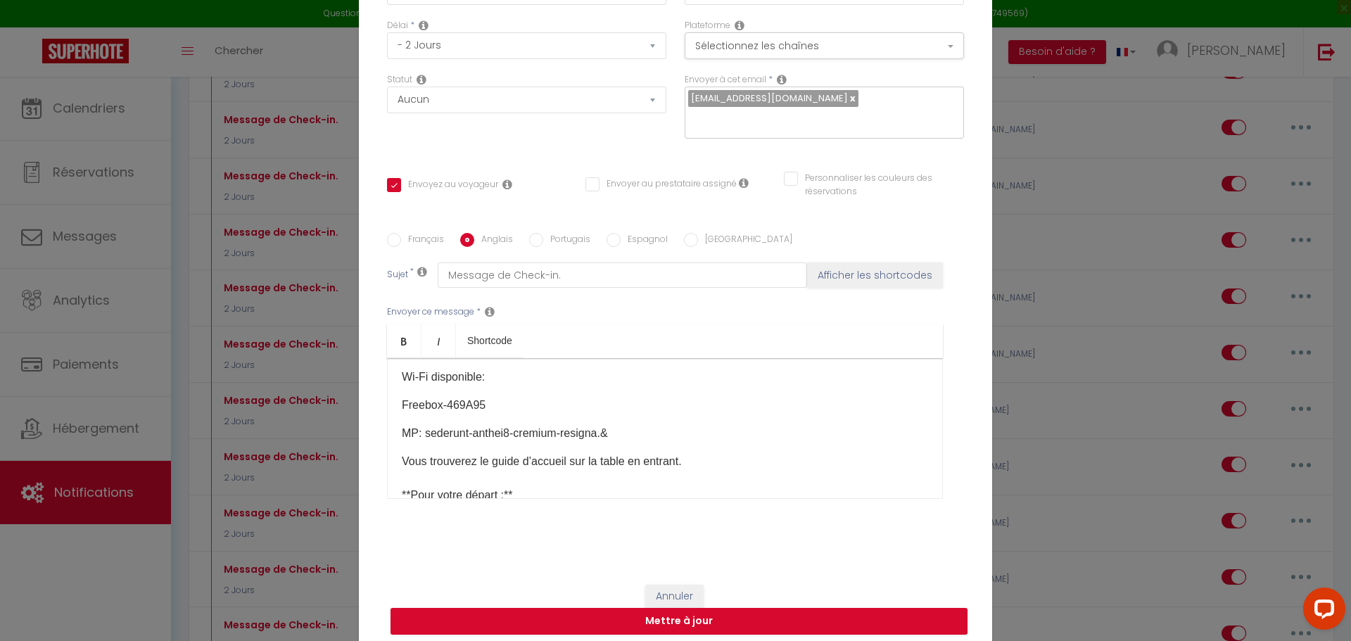
type input "Check-in message."
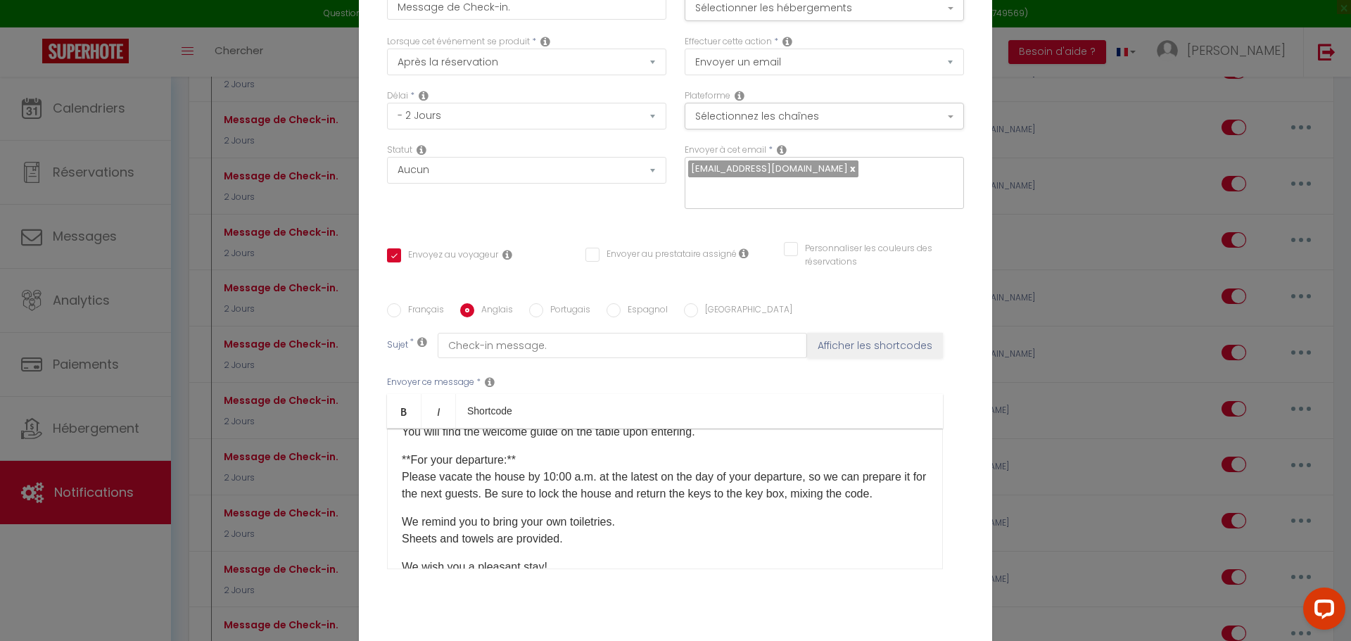
scroll to position [339, 0]
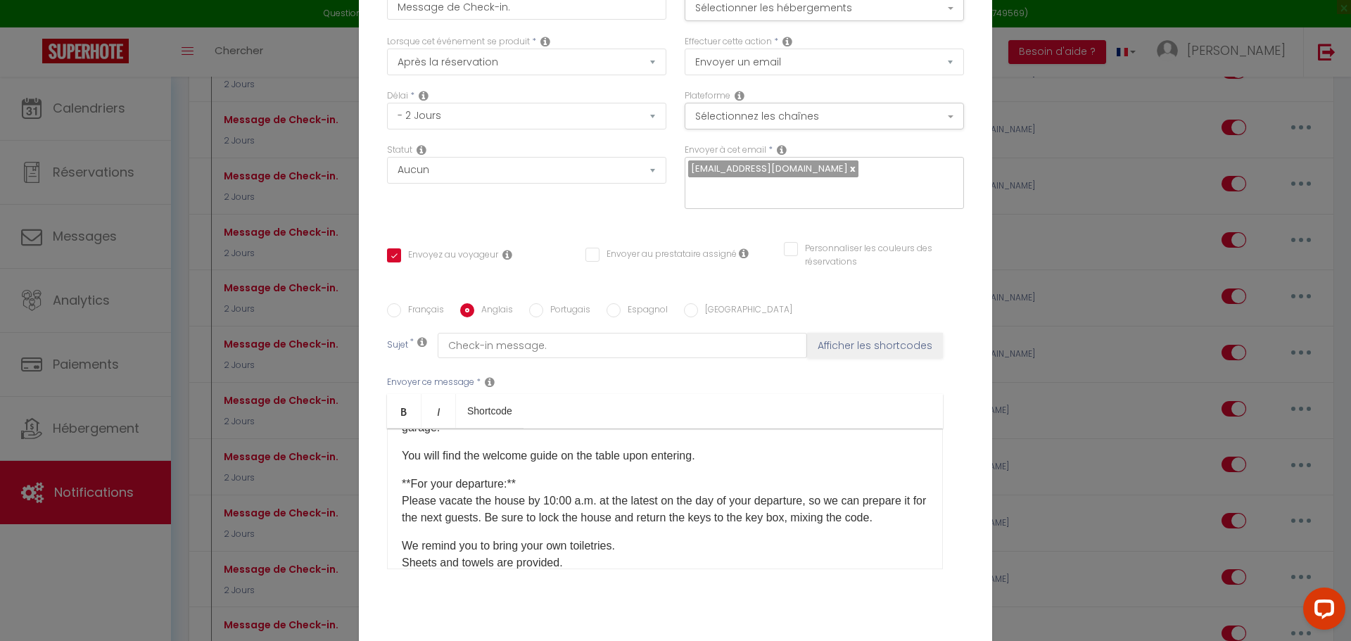
click at [478, 436] on p "To park your vehicle, you have two free spaces in front of the house, as well a…" at bounding box center [665, 419] width 526 height 34
click at [407, 492] on div "​ Hello [GUEST:FIRST_NAME], Here is some information you will need for your arr…" at bounding box center [665, 498] width 556 height 141
click at [480, 436] on p "To park your vehicle, you have two free spaces in front of the house, as well a…" at bounding box center [665, 419] width 526 height 34
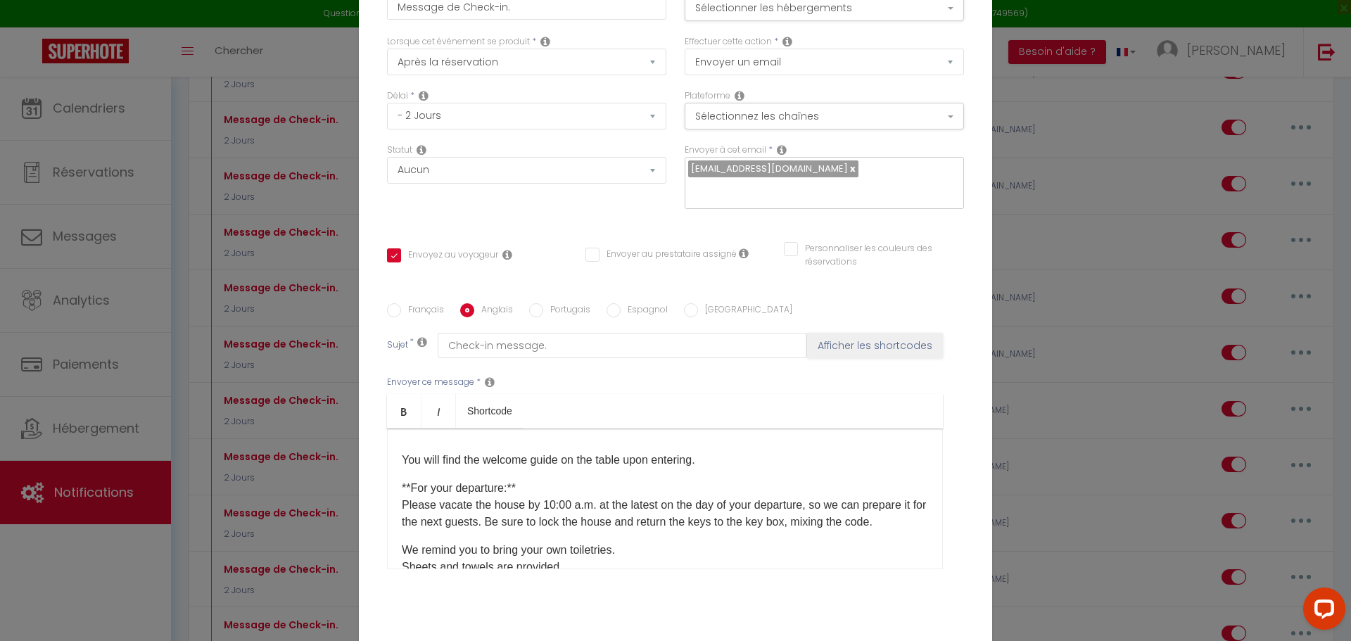
scroll to position [480, 0]
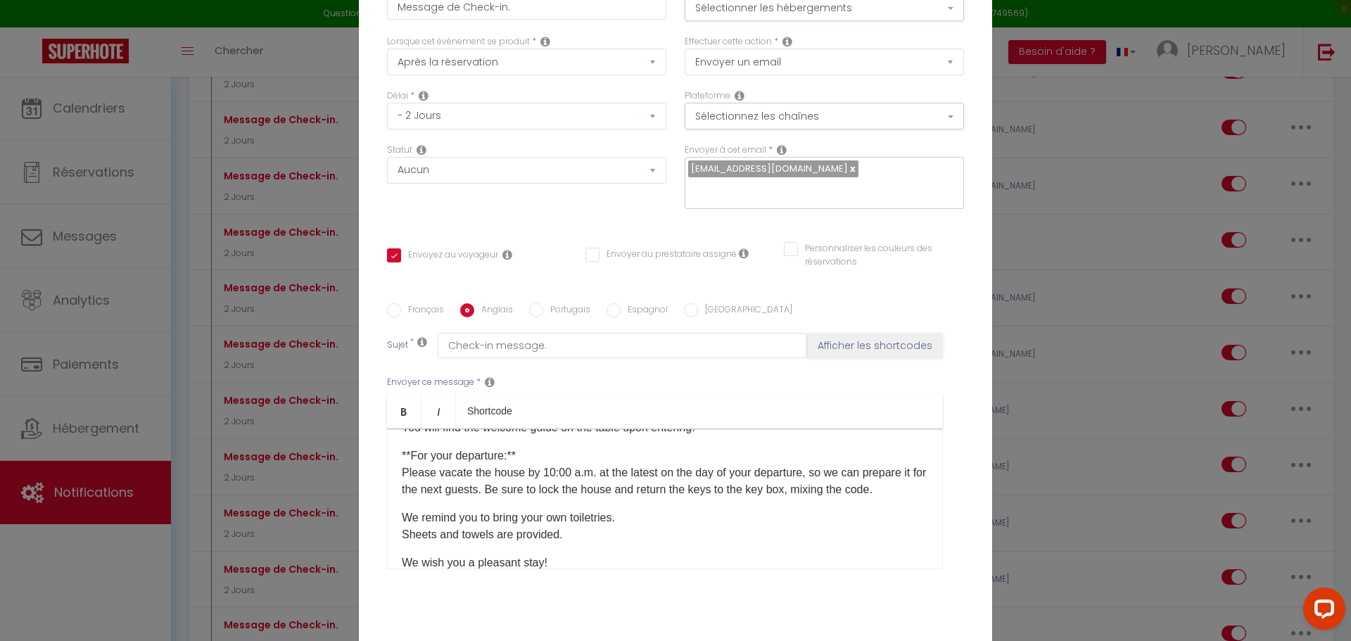
click at [402, 436] on p "You will find the welcome guide on the table upon entering." at bounding box center [665, 427] width 526 height 17
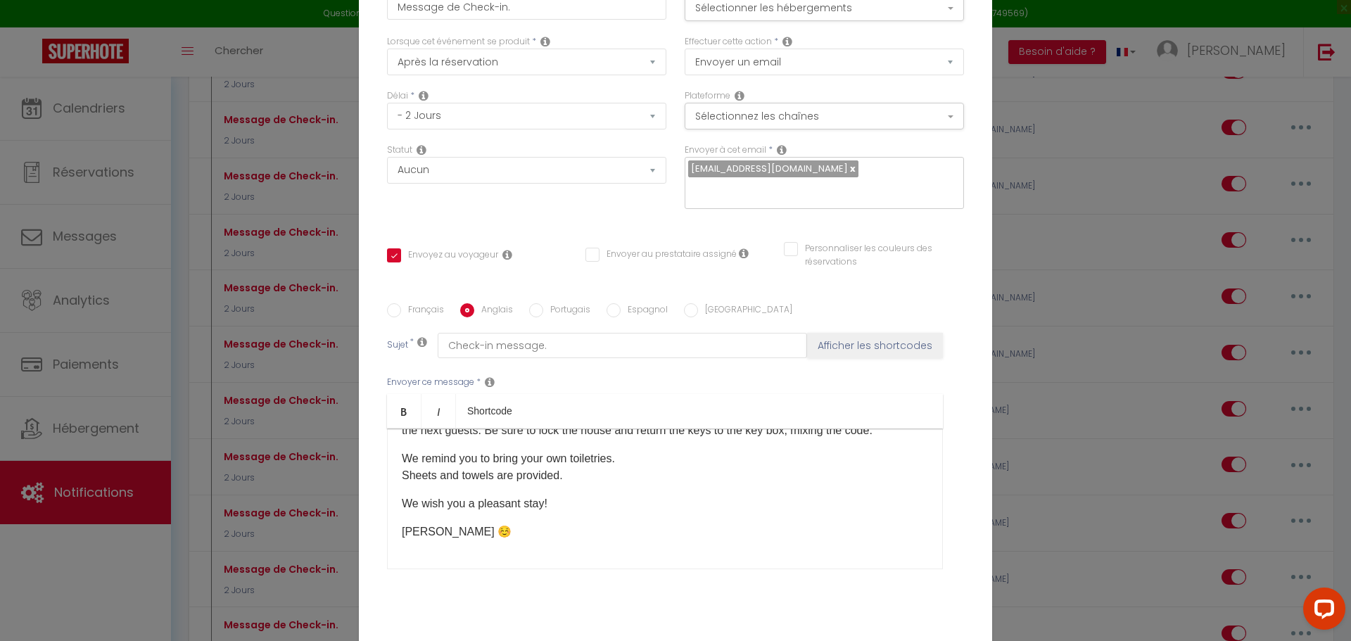
scroll to position [122, 0]
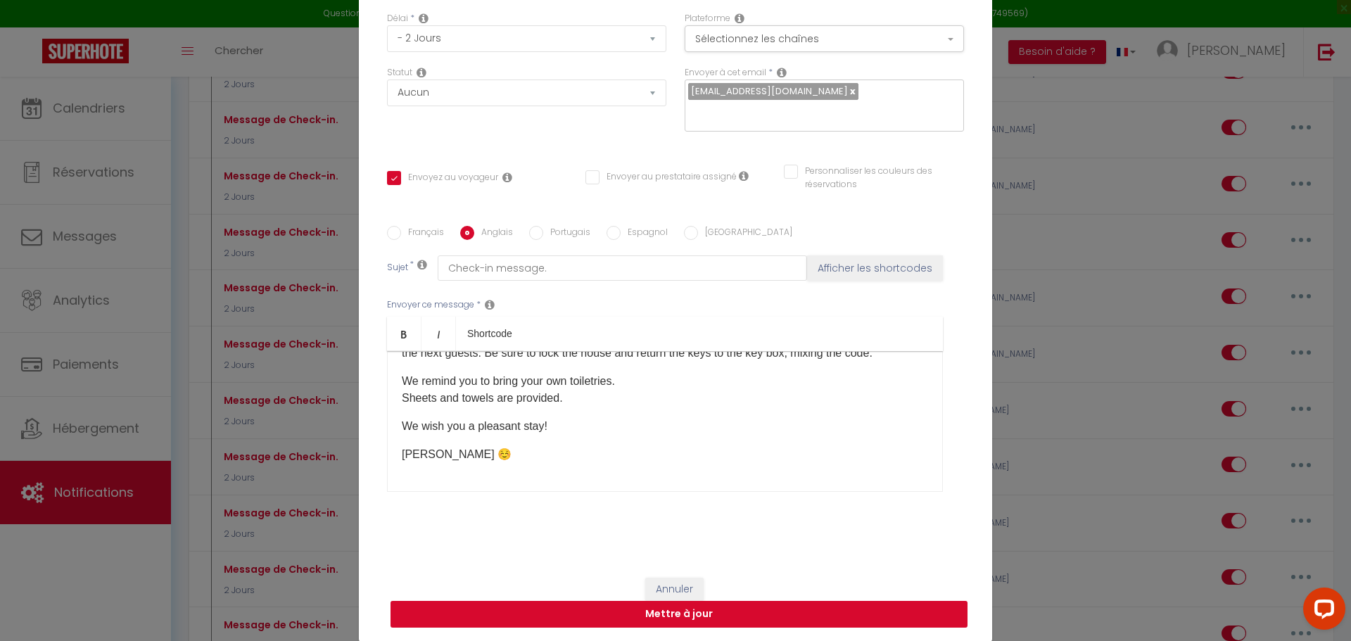
click at [690, 607] on button "Mettre à jour" at bounding box center [678, 614] width 577 height 27
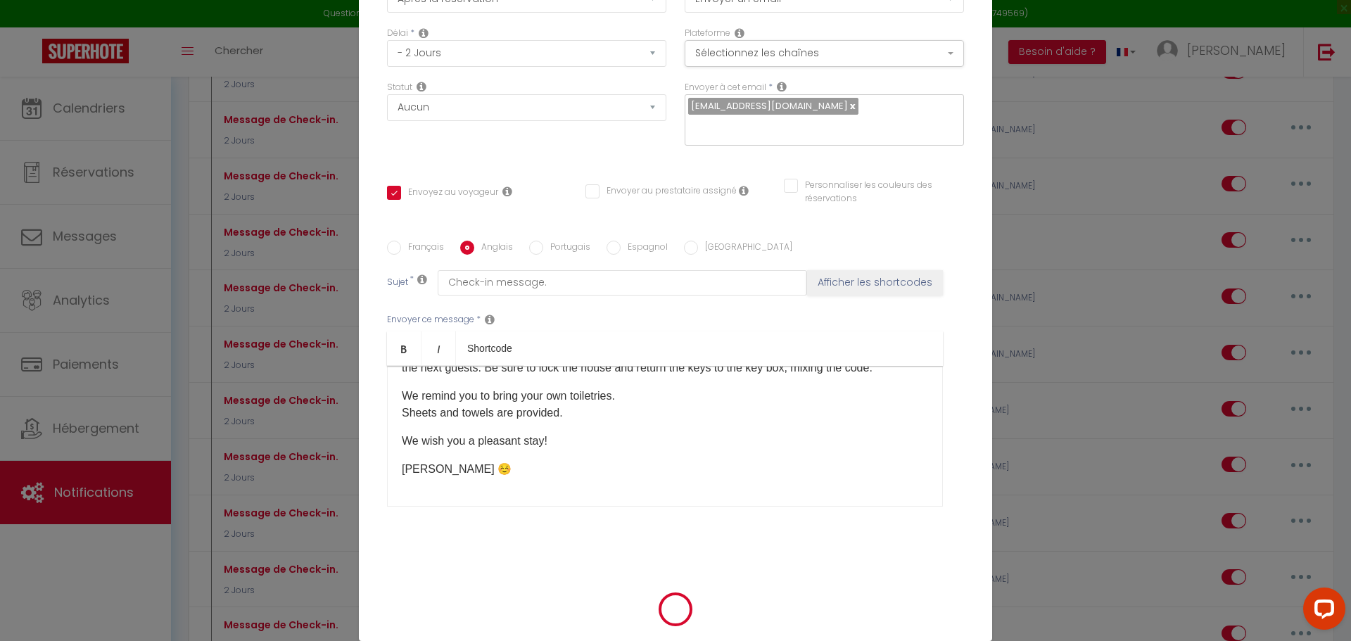
checkbox input "true"
checkbox input "false"
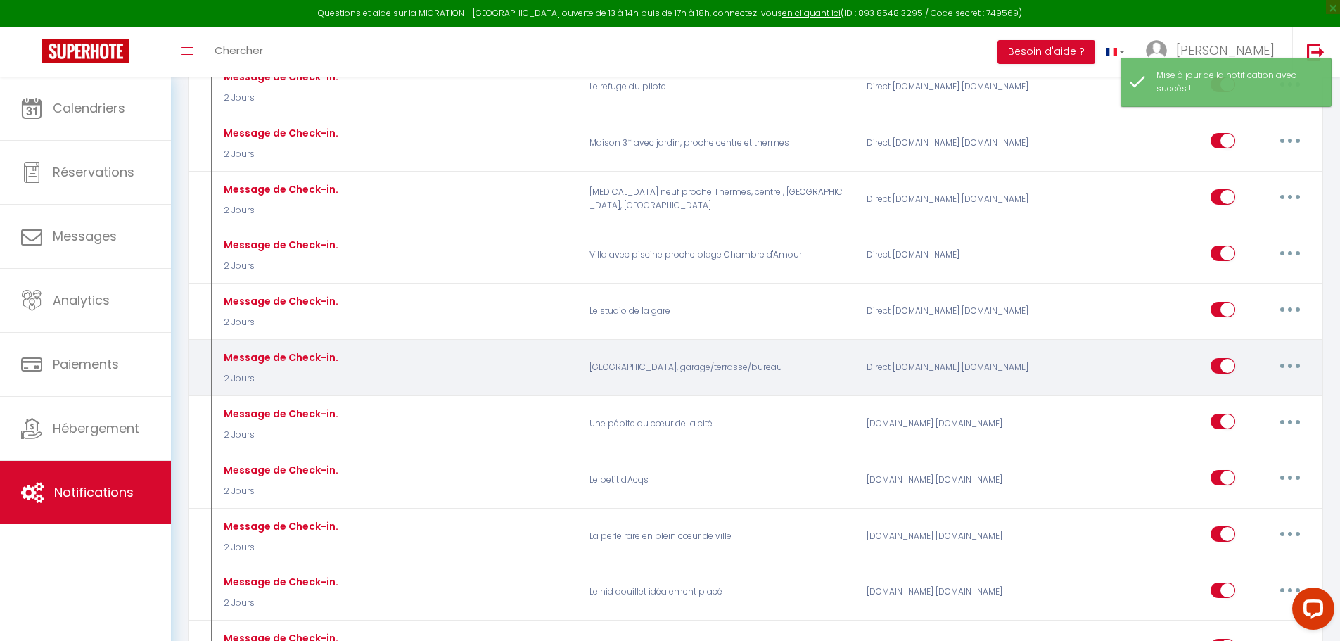
click at [1289, 355] on button "button" at bounding box center [1289, 366] width 39 height 23
click at [1214, 385] on link "Editer" at bounding box center [1253, 397] width 104 height 24
type input "Message de Check-in."
select select "2 Jours"
select select
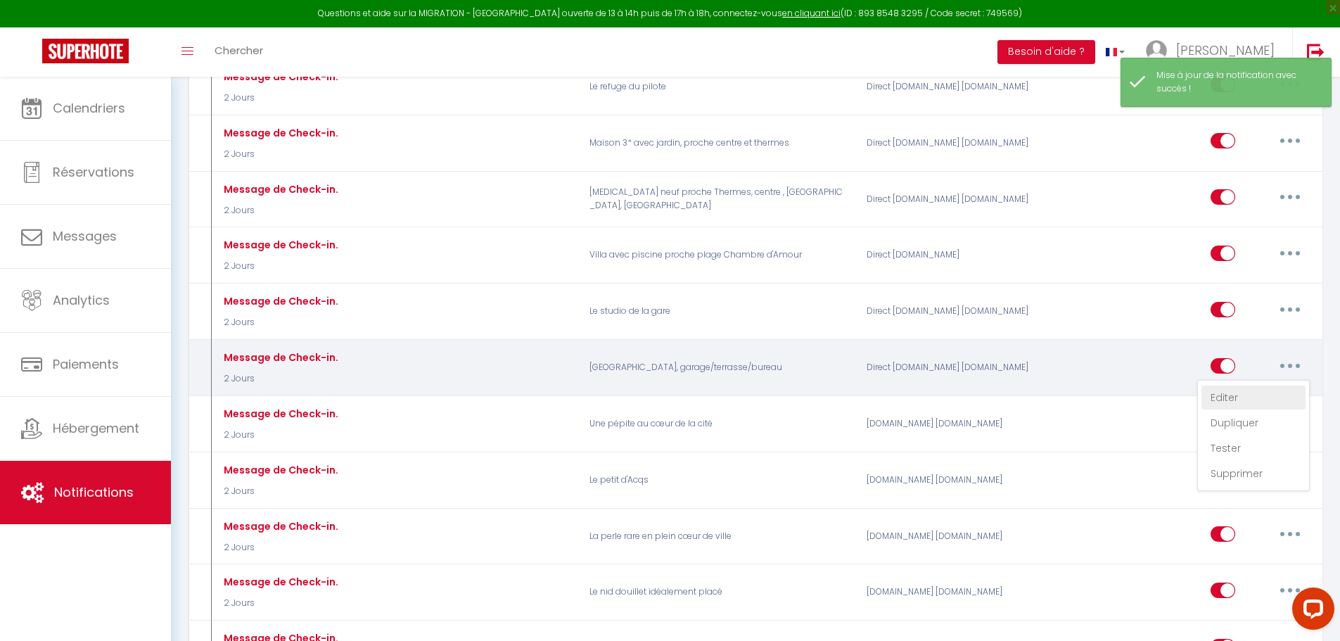
checkbox input "true"
checkbox input "false"
radio input "true"
type input "Message de Check-in."
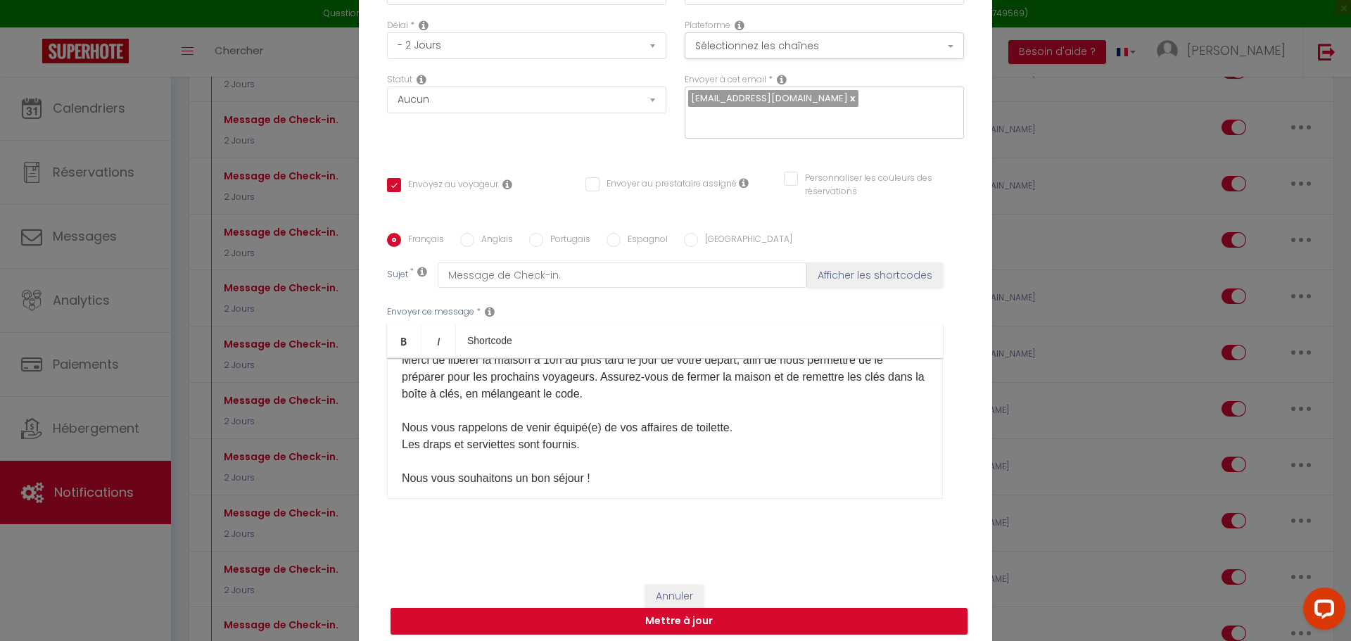
click at [606, 240] on input "Espagnol" at bounding box center [613, 240] width 14 height 14
radio input "true"
checkbox input "true"
checkbox input "false"
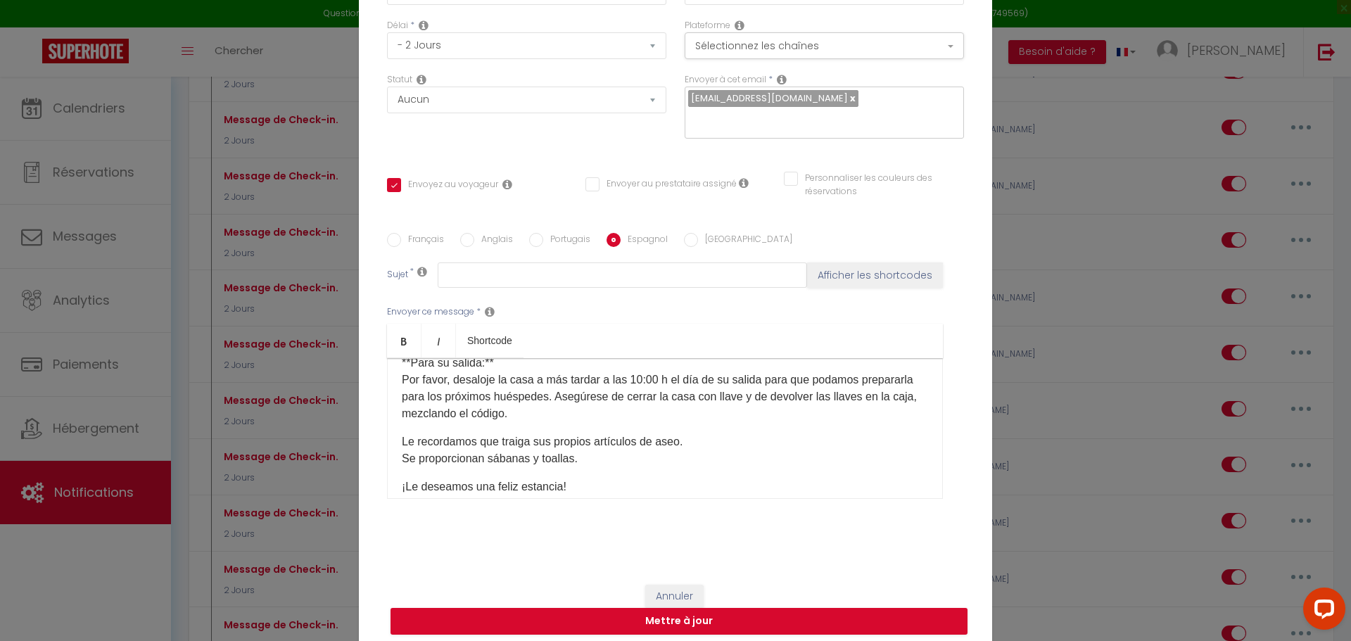
scroll to position [336, 0]
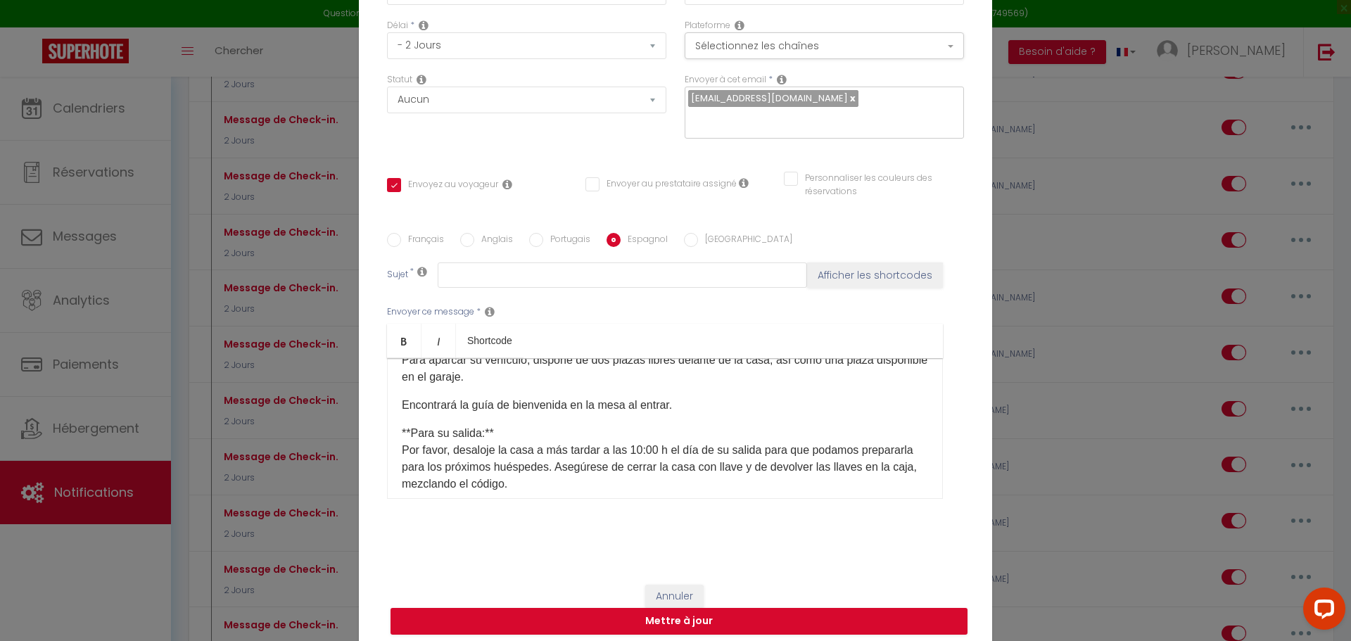
click at [523, 385] on p "Para aparcar su vehículo, dispone de dos plazas libres delante de la casa, así …" at bounding box center [665, 369] width 526 height 34
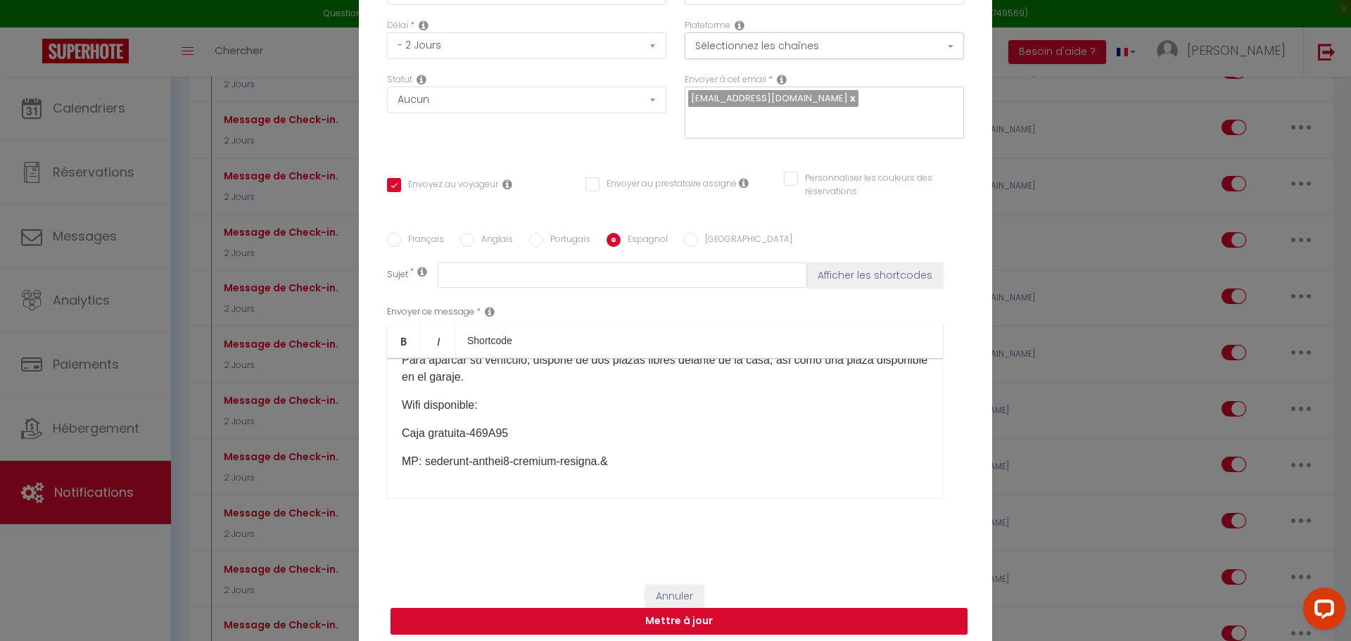
scroll to position [407, 0]
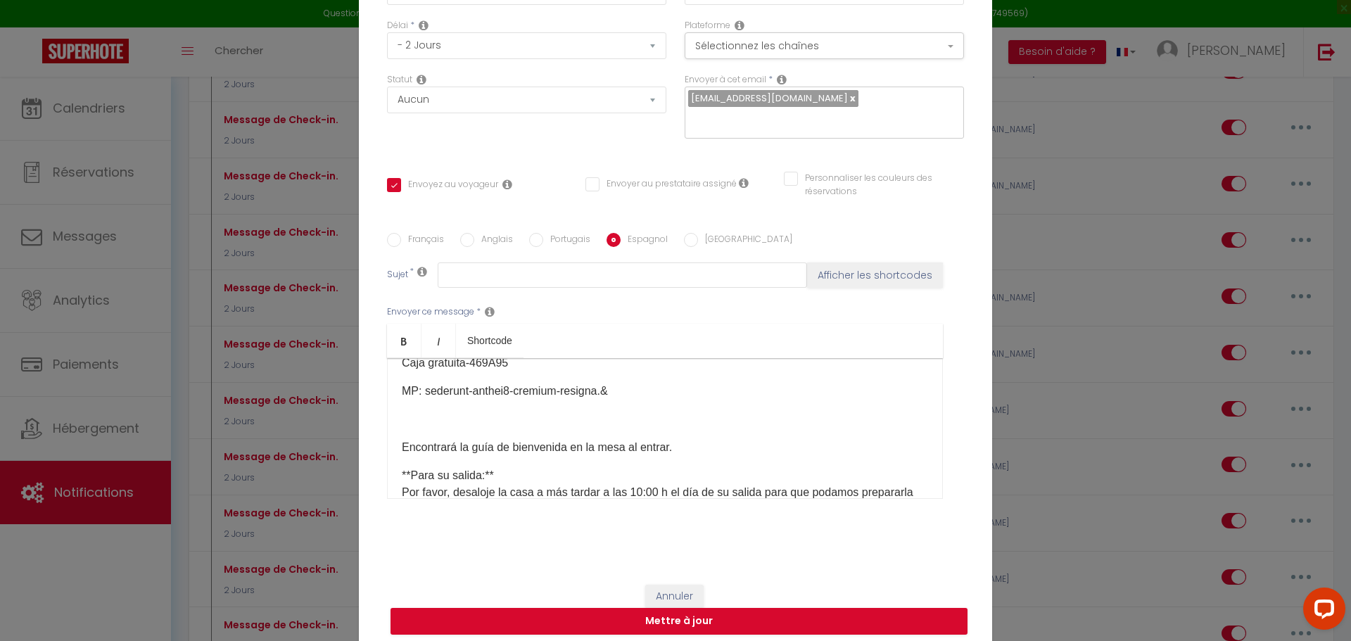
click at [391, 463] on div "​ Hola [GUEST:FIRST_NAME]​, Aquí tiene la información necesaria para su llegada…" at bounding box center [665, 428] width 556 height 141
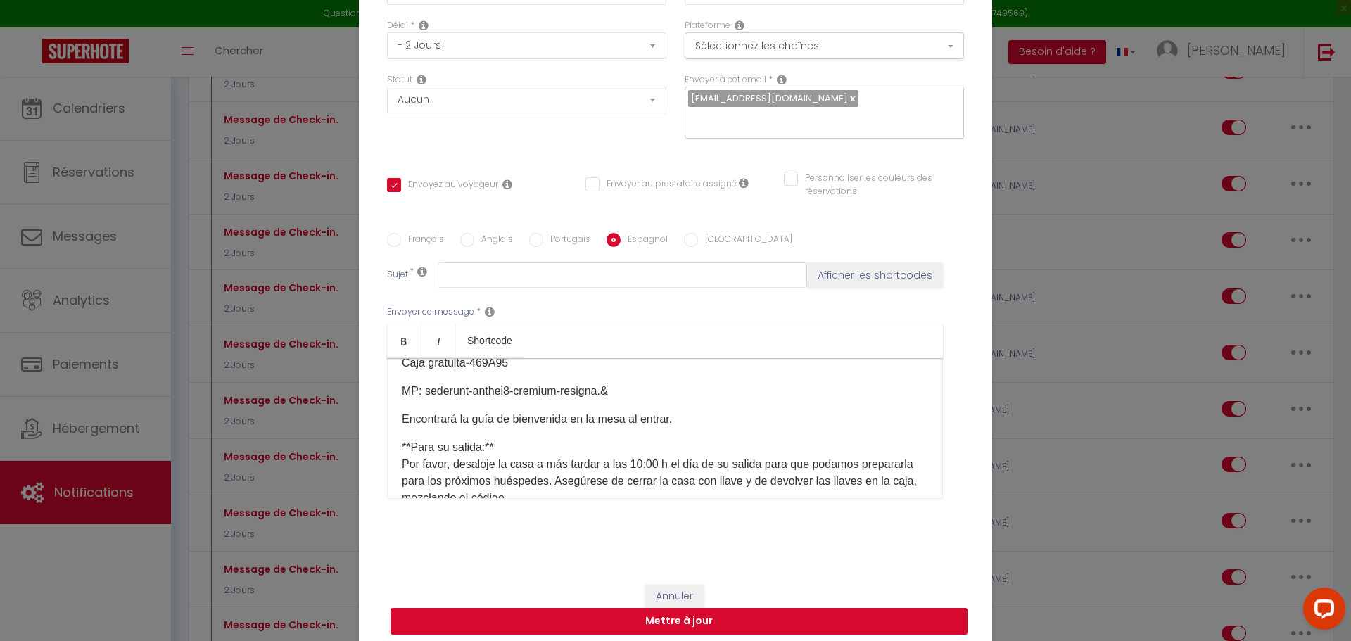
click at [710, 620] on button "Mettre à jour" at bounding box center [678, 621] width 577 height 27
checkbox input "true"
checkbox input "false"
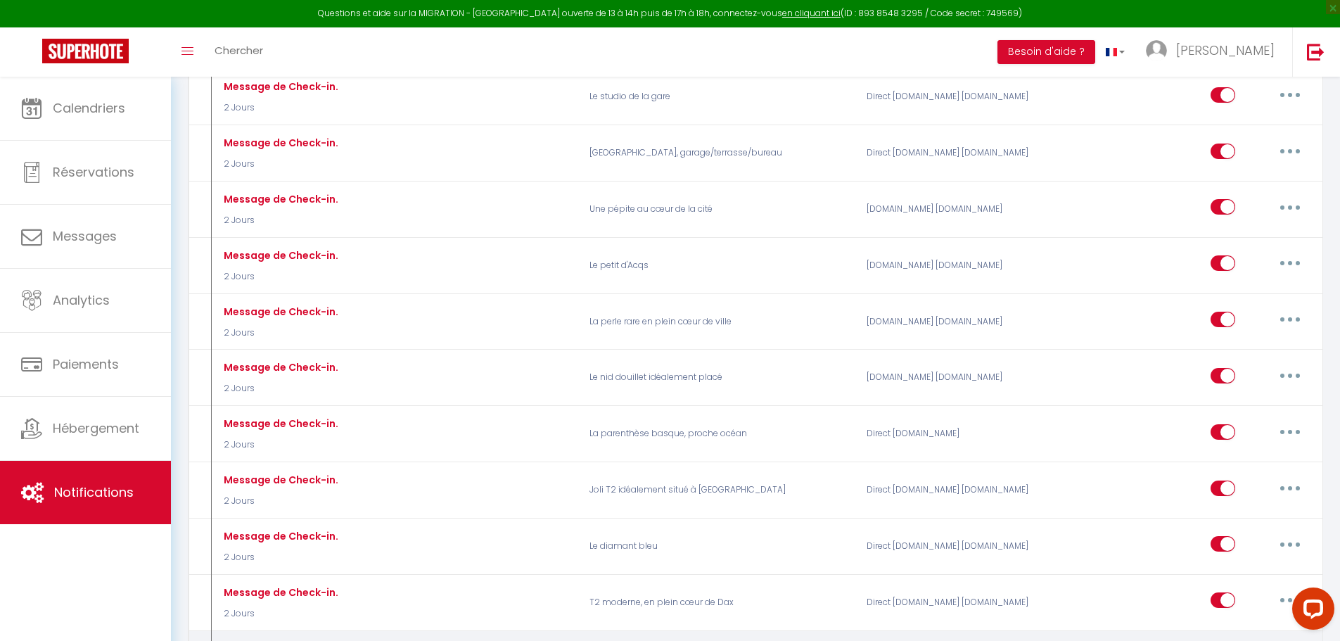
scroll to position [1618, 0]
